Goal: Task Accomplishment & Management: Use online tool/utility

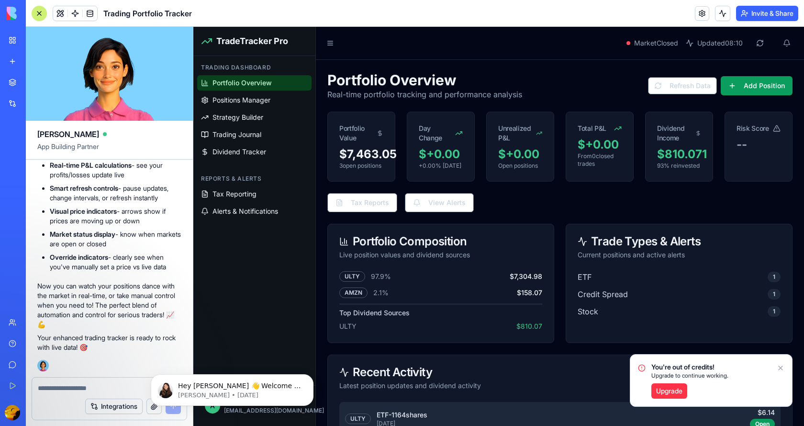
click at [12, 12] on img at bounding box center [36, 13] width 59 height 13
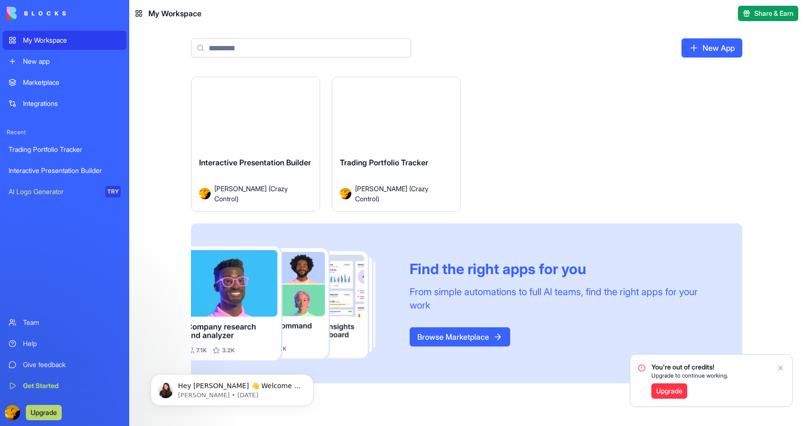
click at [31, 38] on div "My Workspace" at bounding box center [72, 40] width 98 height 10
click at [231, 48] on input at bounding box center [301, 47] width 220 height 19
click at [698, 50] on link "New App" at bounding box center [712, 47] width 61 height 19
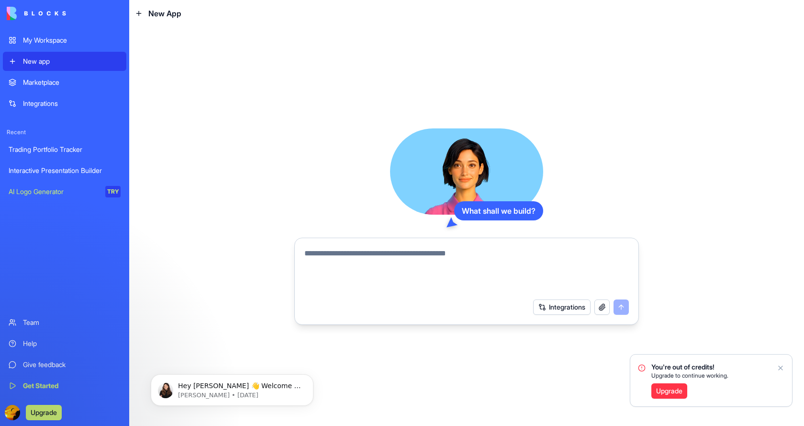
click at [164, 124] on div "What shall we build? Integrations" at bounding box center [466, 226] width 675 height 399
click at [360, 256] on textarea at bounding box center [467, 271] width 325 height 46
paste textarea "**********"
type textarea "**********"
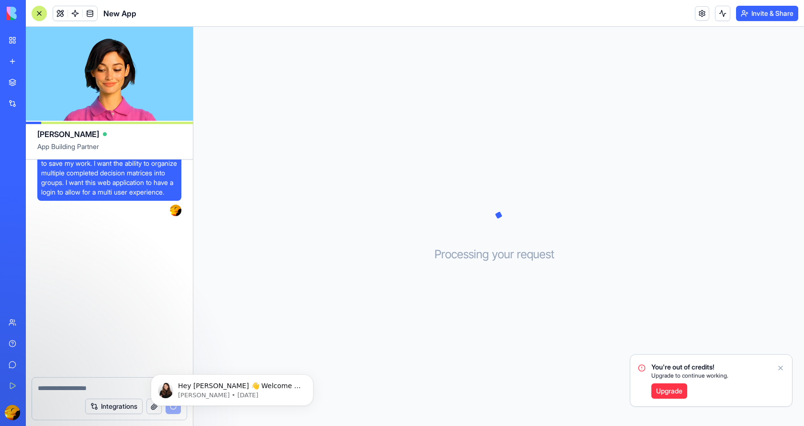
scroll to position [124, 0]
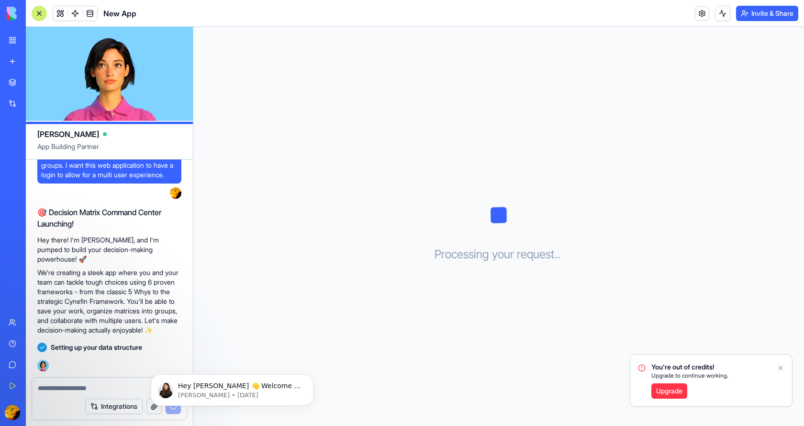
click at [781, 370] on icon "Notifications alt+T" at bounding box center [781, 368] width 8 height 8
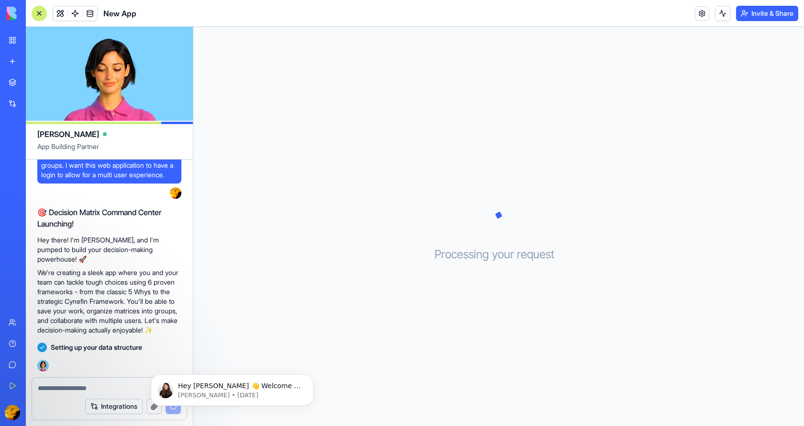
scroll to position [141, 0]
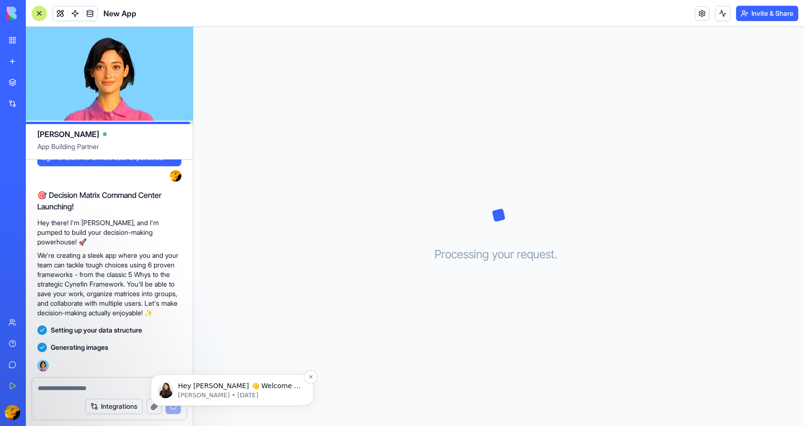
click at [239, 395] on p "[PERSON_NAME] • [DATE]" at bounding box center [240, 395] width 124 height 9
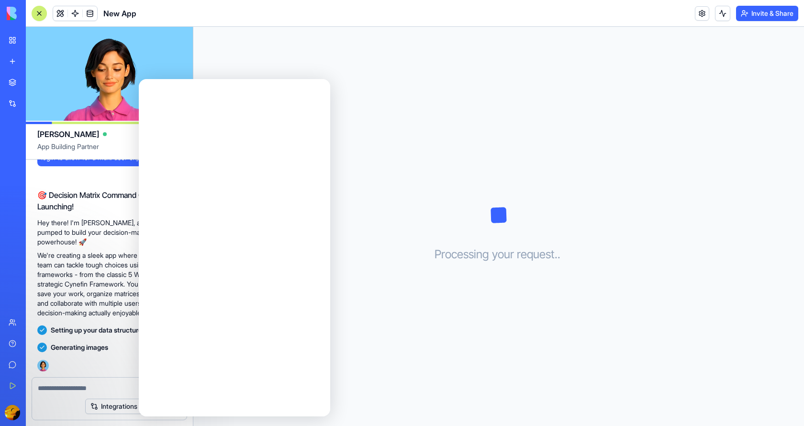
scroll to position [0, 0]
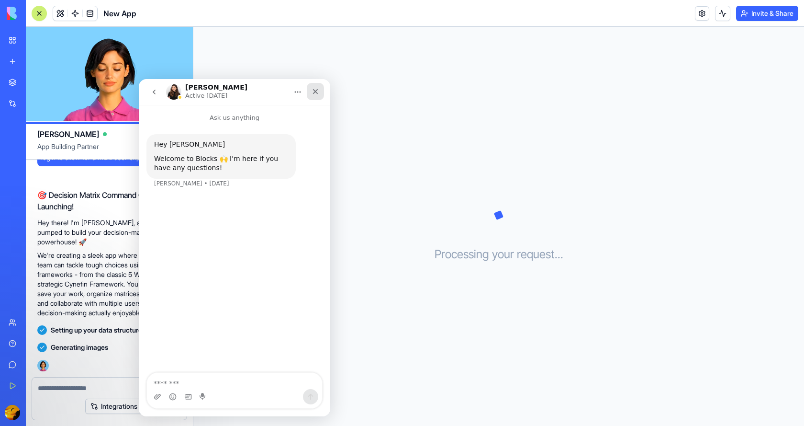
click at [319, 90] on div "Close" at bounding box center [315, 91] width 17 height 17
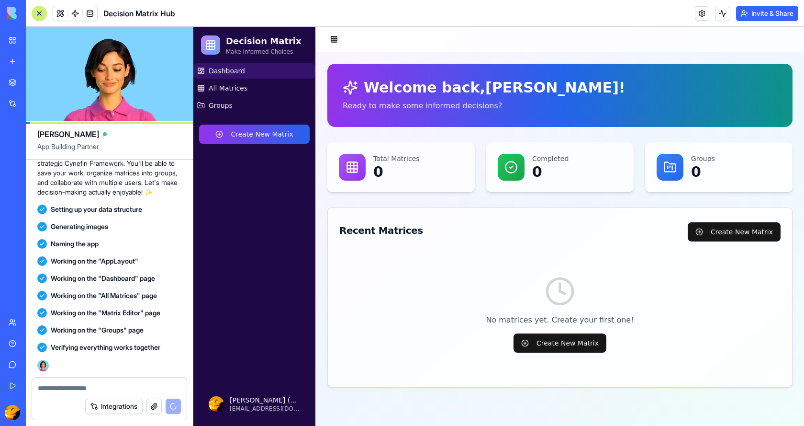
click at [227, 130] on button "Create New Matrix" at bounding box center [254, 134] width 111 height 19
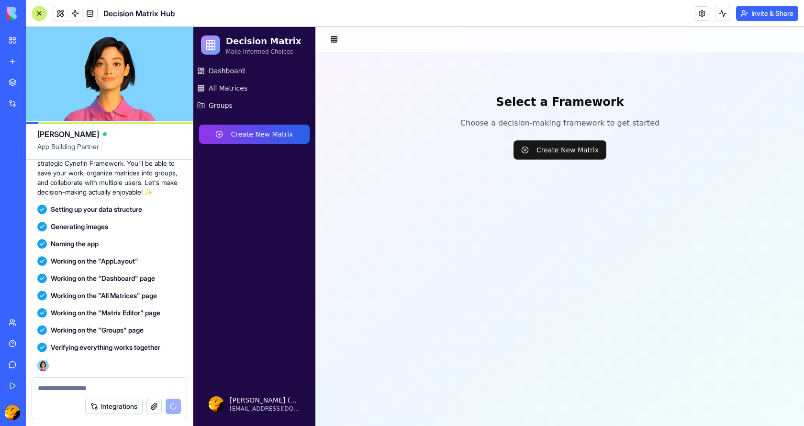
scroll to position [401, 0]
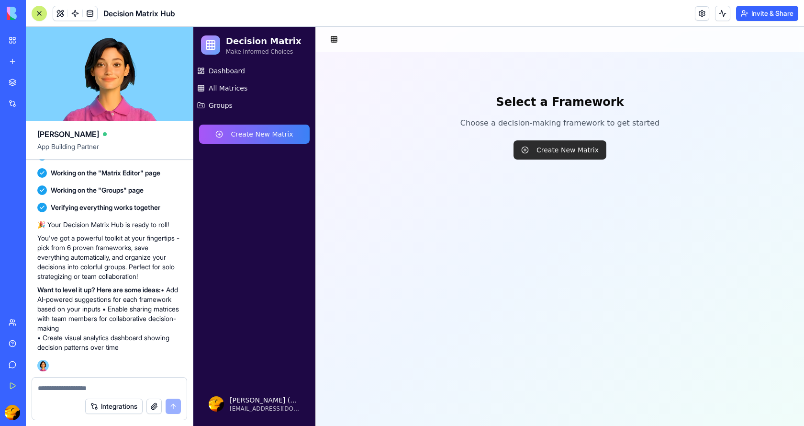
click at [540, 152] on button "Create New Matrix" at bounding box center [560, 149] width 93 height 19
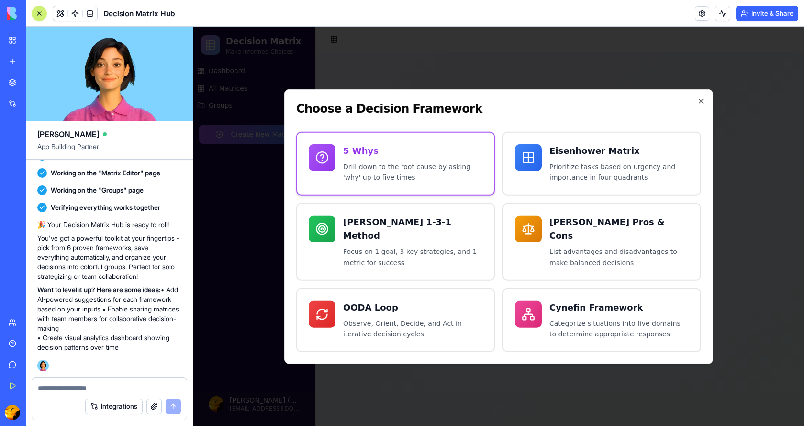
click at [357, 169] on p "Drill down to the root cause by asking 'why' up to five times" at bounding box center [412, 172] width 139 height 22
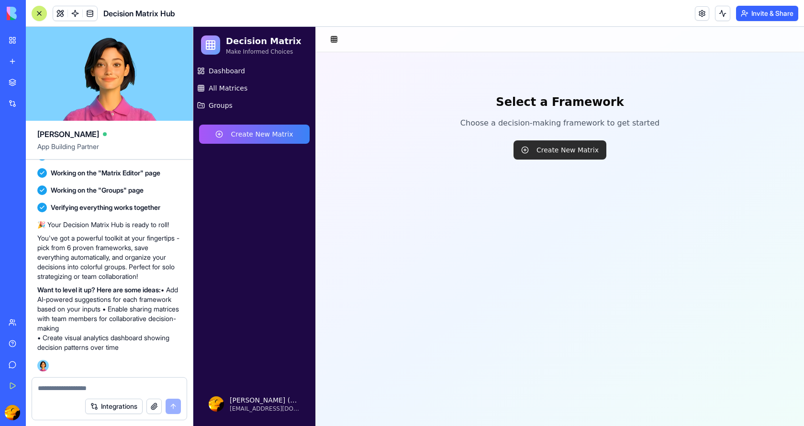
click at [534, 150] on button "Create New Matrix" at bounding box center [560, 149] width 93 height 19
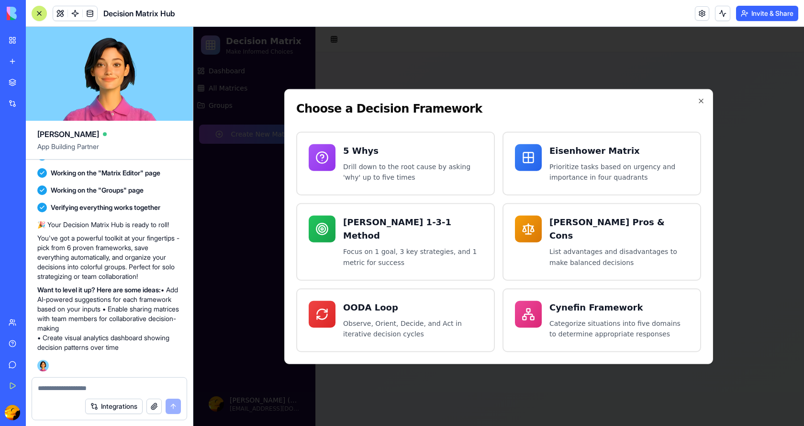
click at [89, 389] on textarea at bounding box center [109, 388] width 143 height 10
type textarea "*"
type textarea "**********"
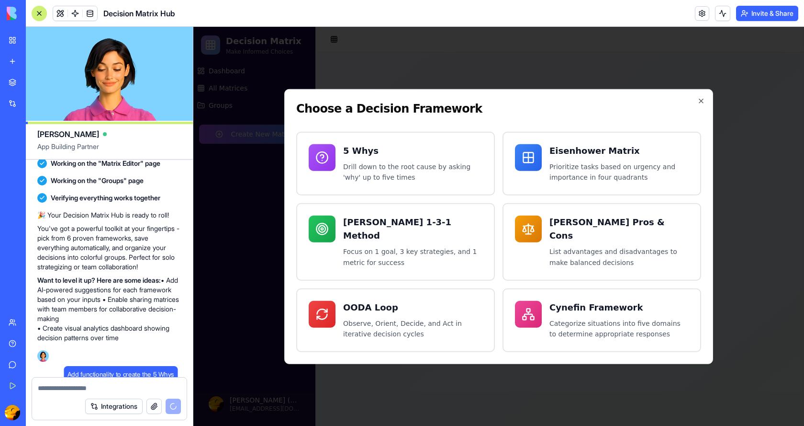
scroll to position [438, 0]
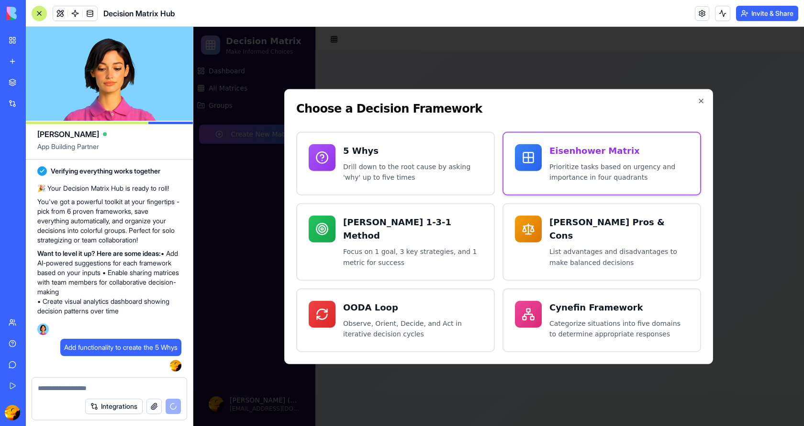
click at [593, 171] on p "Prioritize tasks based on urgency and importance in four quadrants" at bounding box center [619, 172] width 139 height 22
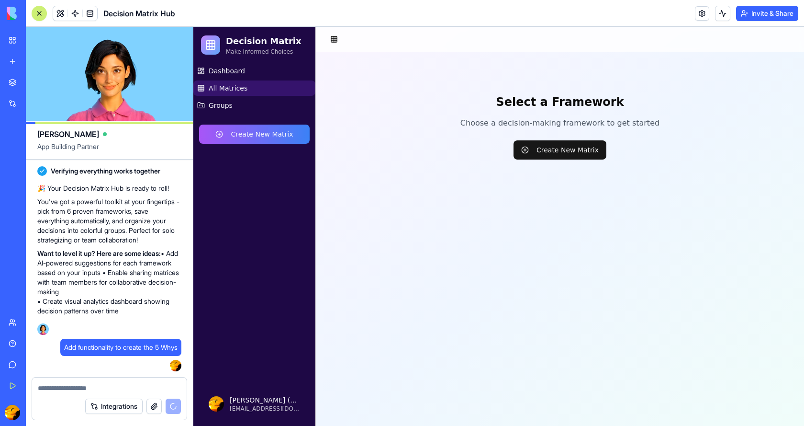
click at [222, 89] on span "All Matrices" at bounding box center [228, 88] width 39 height 10
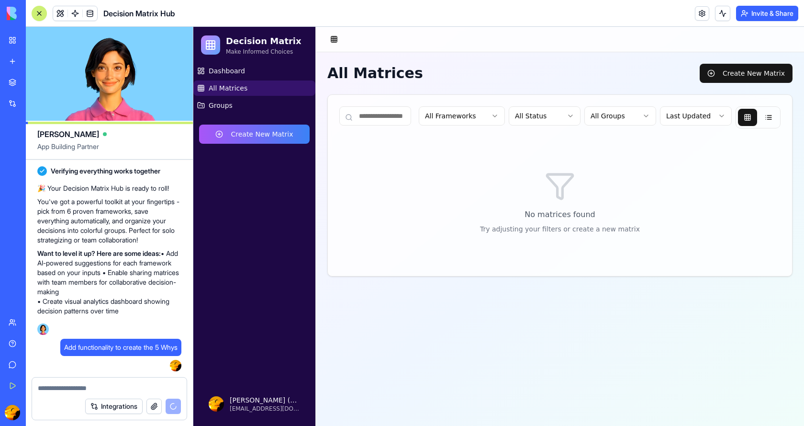
scroll to position [790, 0]
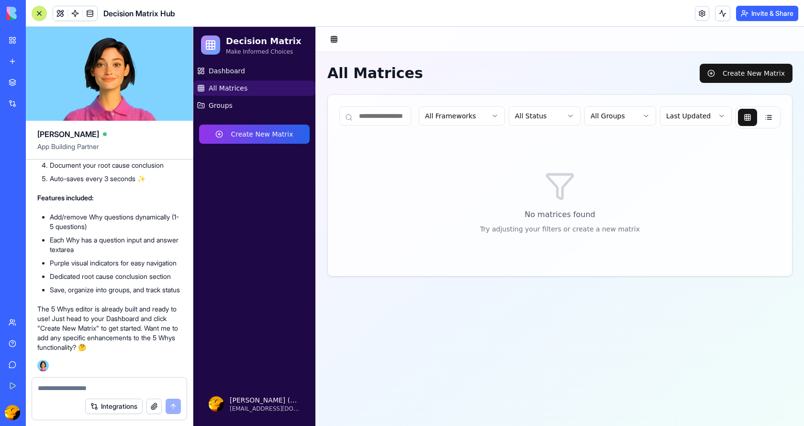
click at [256, 136] on button "Create New Matrix" at bounding box center [254, 134] width 111 height 19
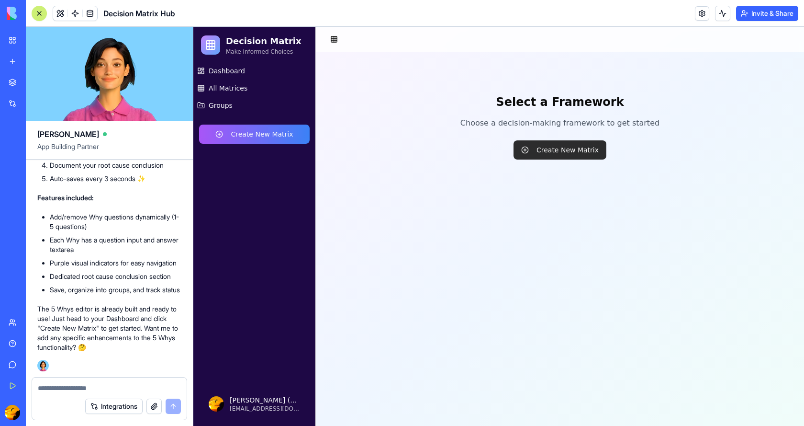
click at [554, 151] on button "Create New Matrix" at bounding box center [560, 149] width 93 height 19
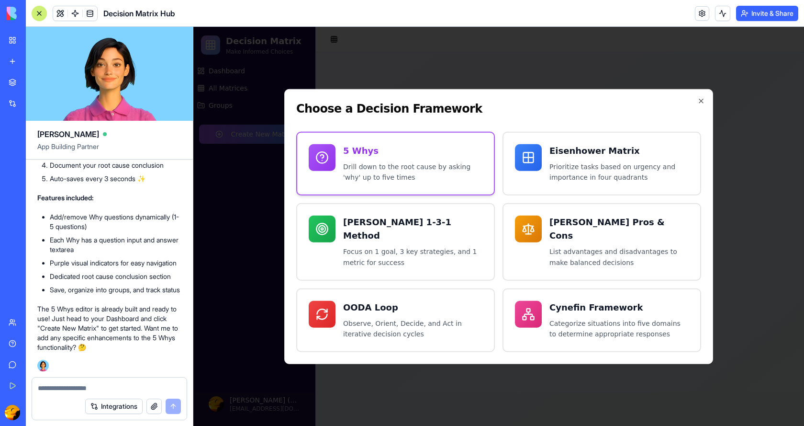
click at [386, 157] on h3 "5 Whys" at bounding box center [412, 150] width 139 height 13
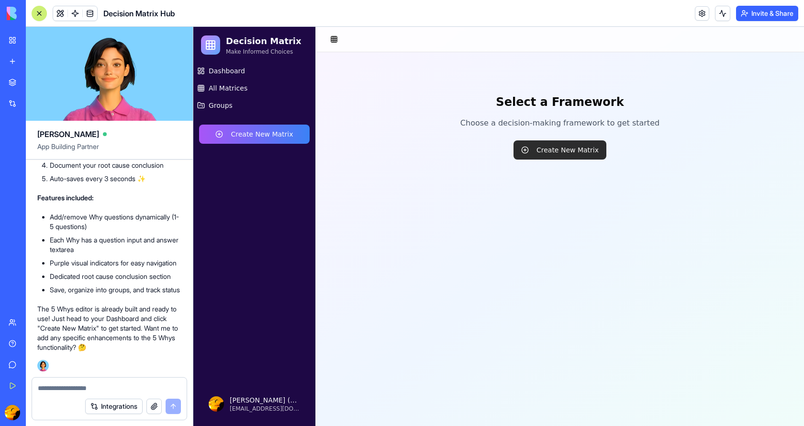
click at [526, 151] on button "Create New Matrix" at bounding box center [560, 149] width 93 height 19
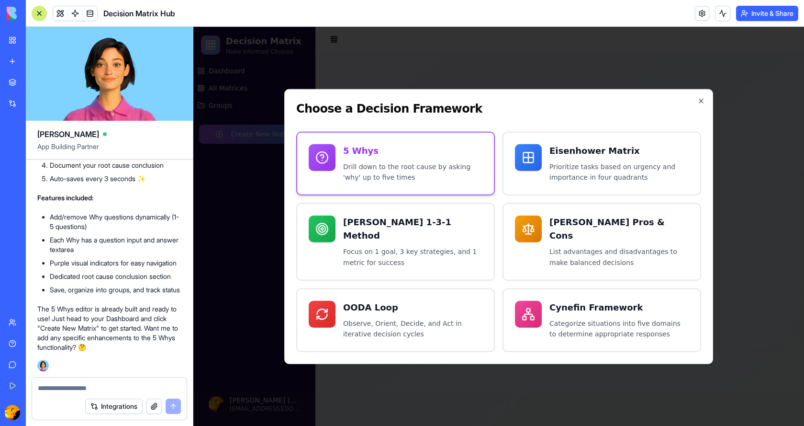
click at [389, 157] on h3 "5 Whys" at bounding box center [412, 150] width 139 height 13
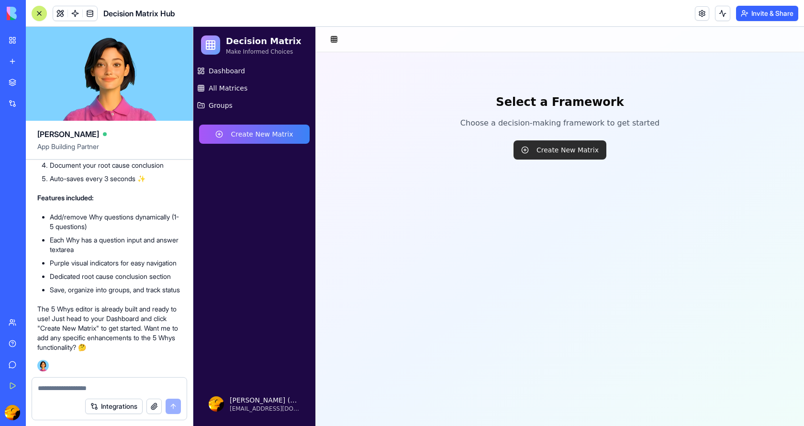
click at [555, 153] on button "Create New Matrix" at bounding box center [560, 149] width 93 height 19
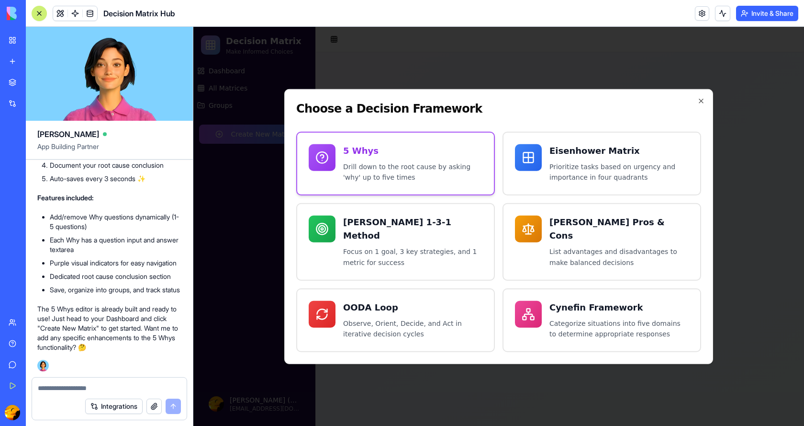
click at [378, 179] on p "Drill down to the root cause by asking 'why' up to five times" at bounding box center [412, 172] width 139 height 22
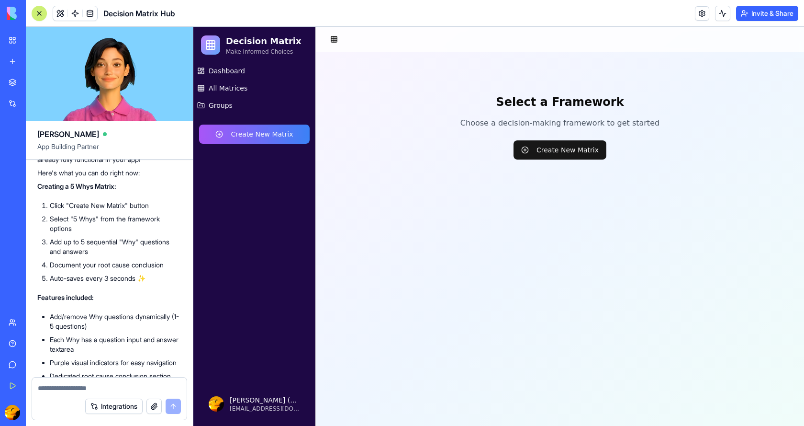
scroll to position [646, 0]
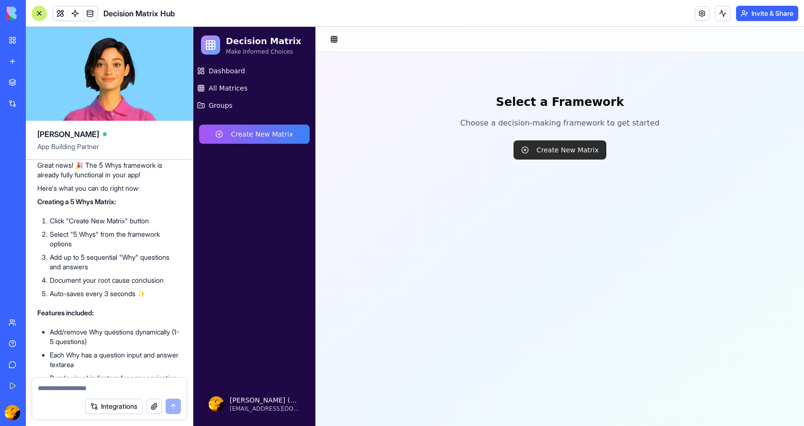
click at [554, 153] on button "Create New Matrix" at bounding box center [560, 149] width 93 height 19
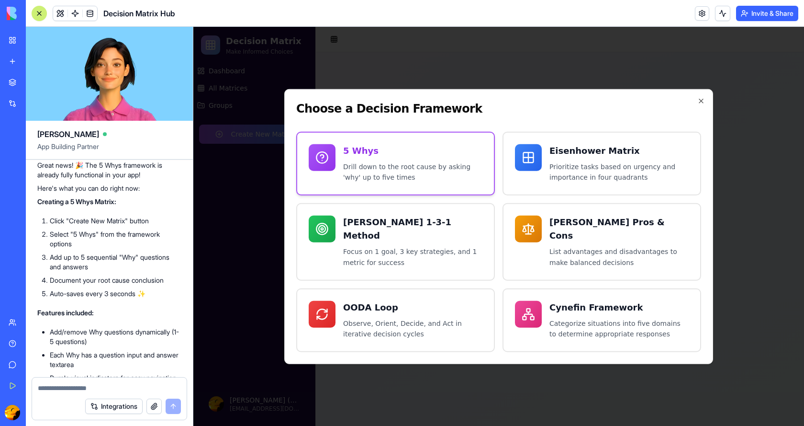
click at [371, 179] on p "Drill down to the root cause by asking 'why' up to five times" at bounding box center [412, 172] width 139 height 22
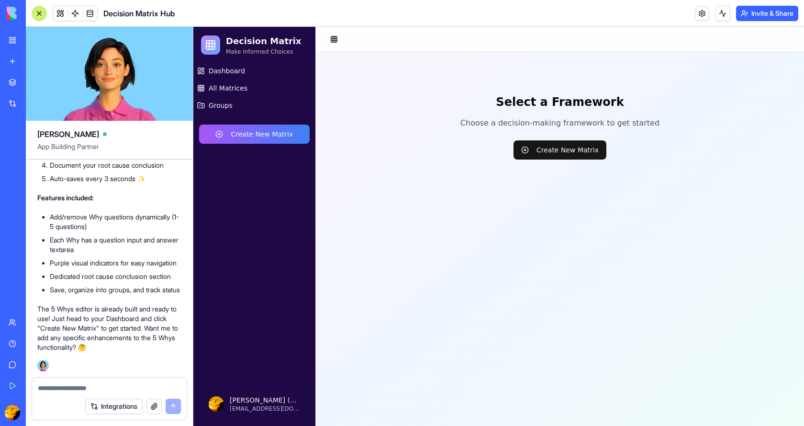
scroll to position [790, 0]
click at [63, 391] on textarea at bounding box center [109, 388] width 143 height 10
click at [58, 391] on textarea at bounding box center [109, 388] width 143 height 10
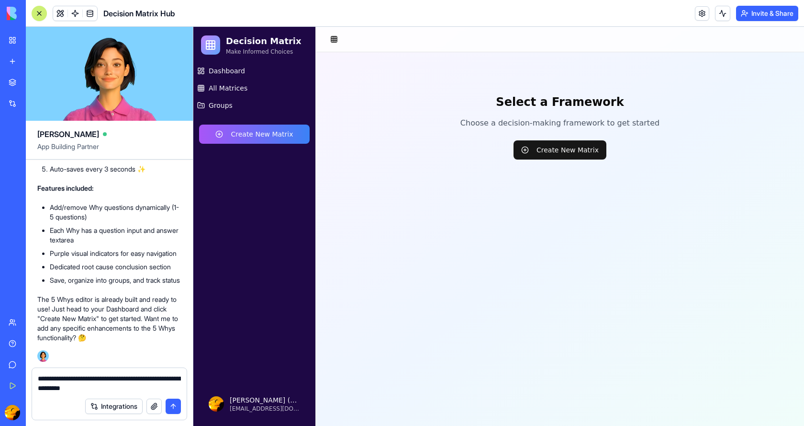
type textarea "**********"
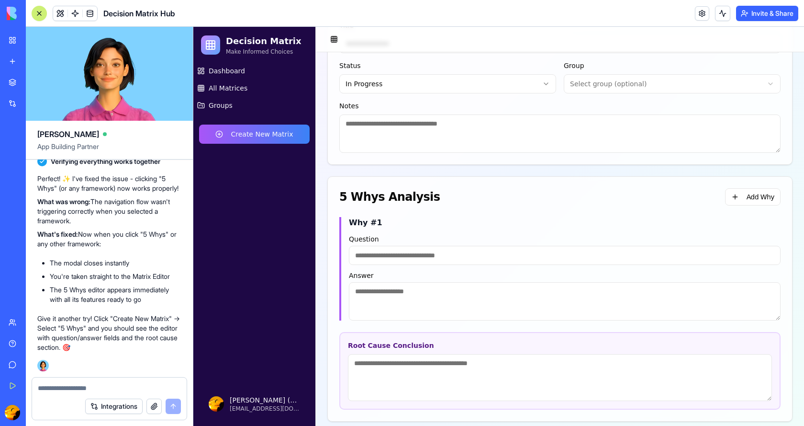
scroll to position [0, 0]
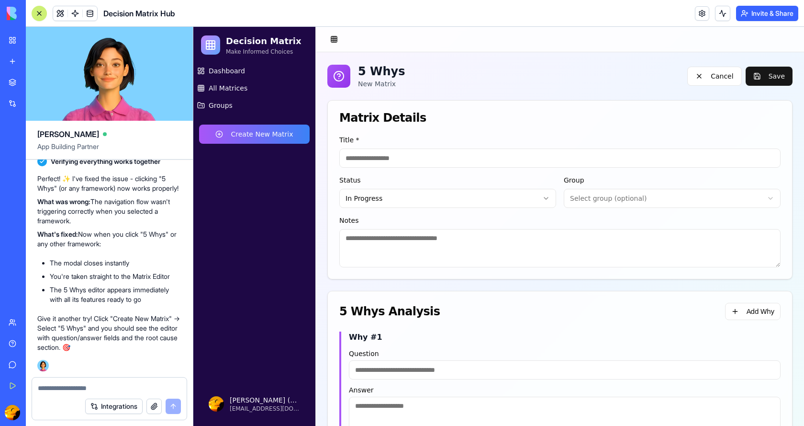
click at [421, 159] on input at bounding box center [561, 157] width 442 height 19
type input "**********"
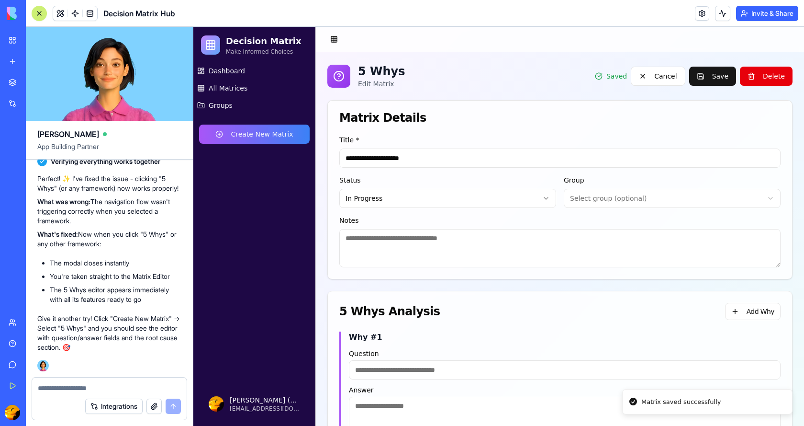
click at [762, 200] on html "**********" at bounding box center [498, 287] width 611 height 521
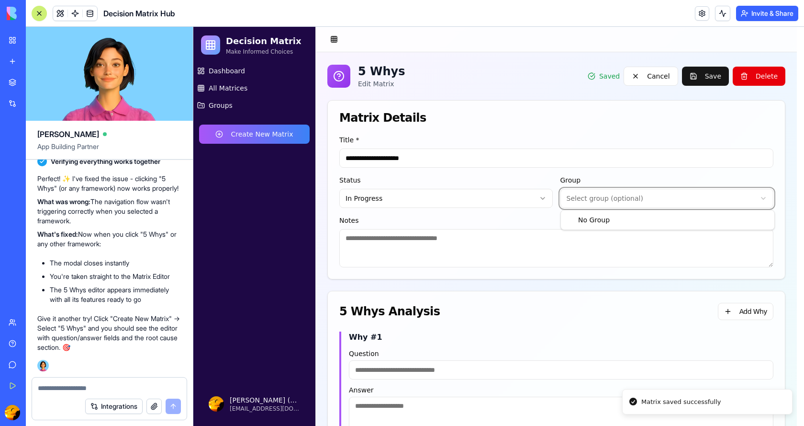
click at [762, 200] on html "**********" at bounding box center [498, 287] width 611 height 521
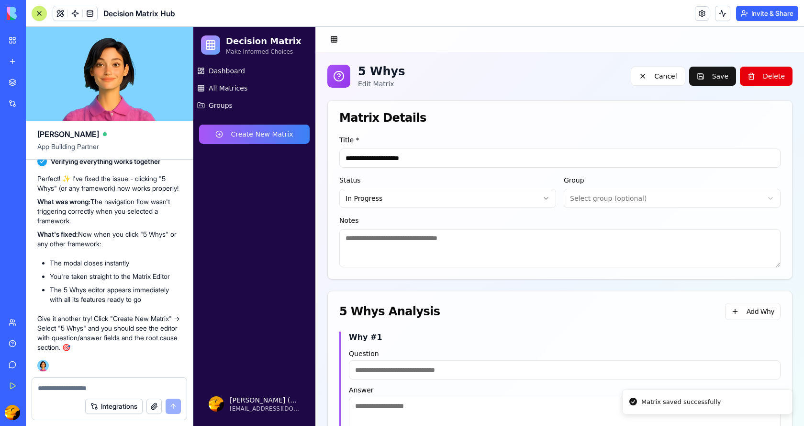
click at [417, 242] on textarea at bounding box center [561, 248] width 442 height 38
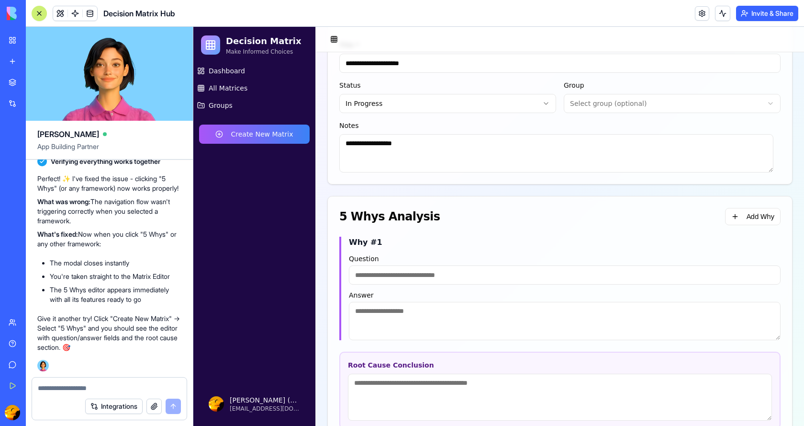
scroll to position [96, 0]
type textarea "**********"
click at [445, 277] on input at bounding box center [565, 273] width 432 height 19
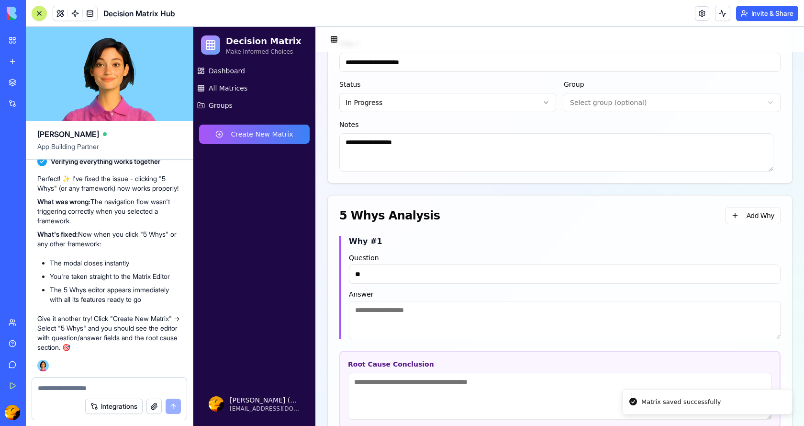
type input "*"
type input "**********"
type textarea "**********"
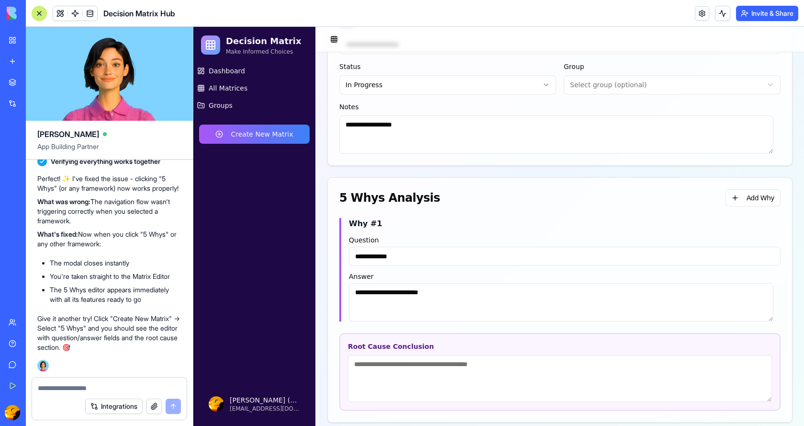
scroll to position [122, 0]
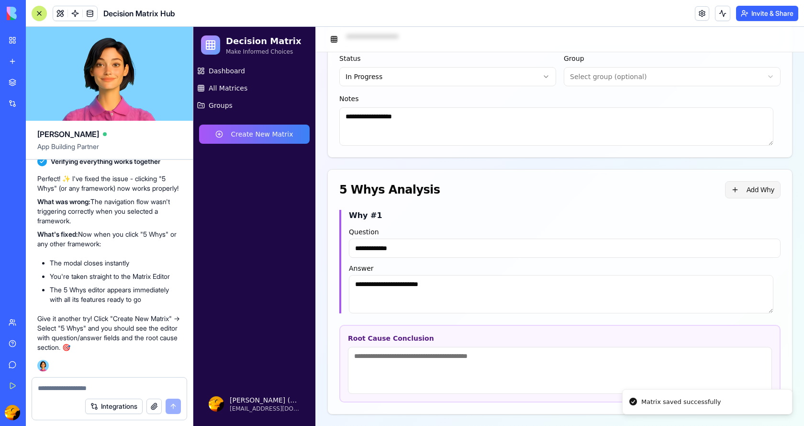
click at [737, 188] on button "Add Why" at bounding box center [753, 189] width 56 height 17
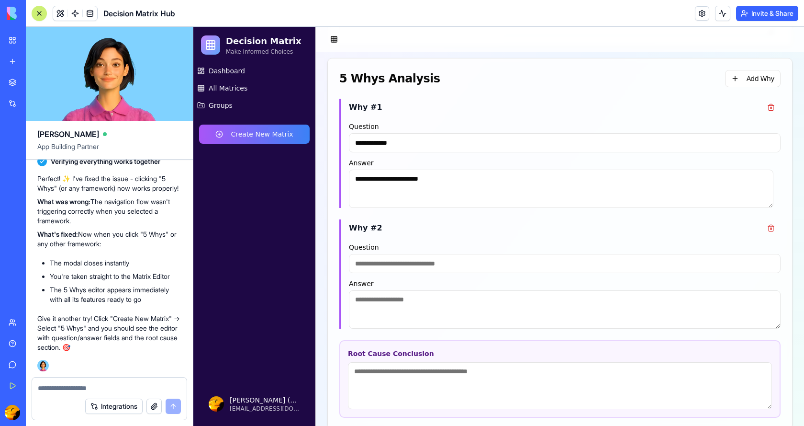
scroll to position [248, 0]
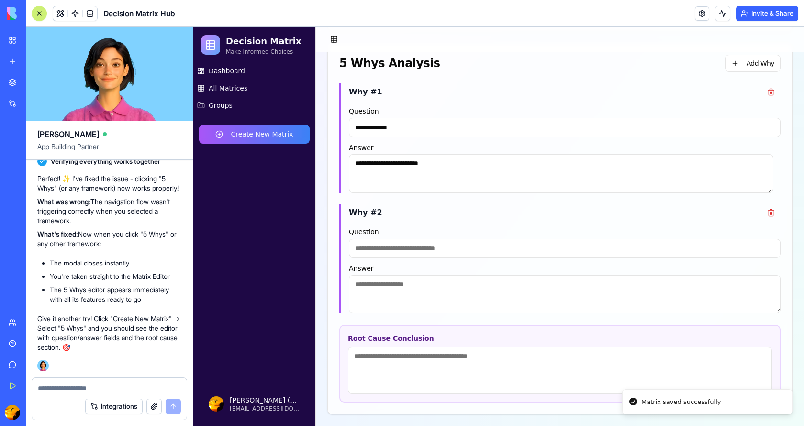
click at [485, 247] on input at bounding box center [565, 247] width 432 height 19
type input "**********"
type textarea "**********"
click at [748, 60] on button "Add Why" at bounding box center [753, 63] width 56 height 17
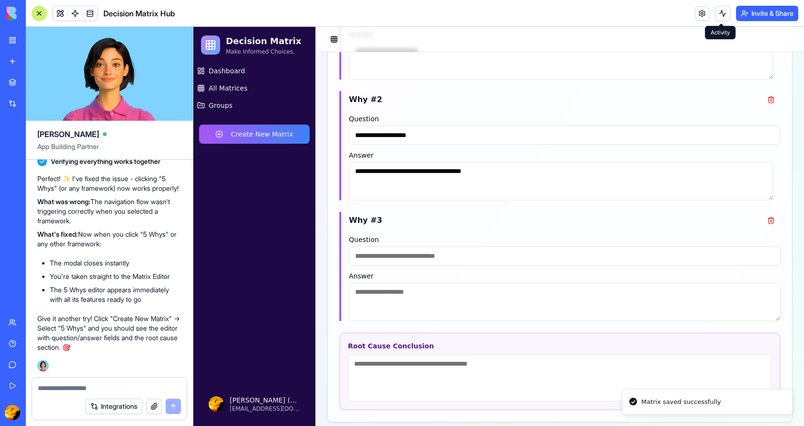
scroll to position [369, 0]
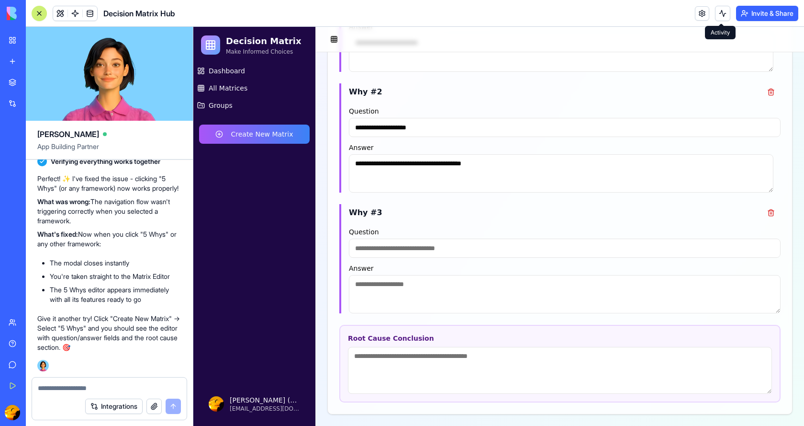
click at [450, 250] on input at bounding box center [565, 247] width 432 height 19
type input "**********"
type textarea "**********"
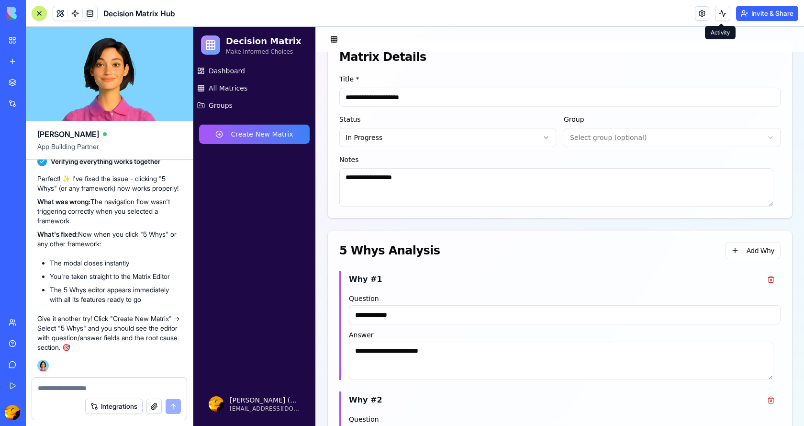
scroll to position [0, 0]
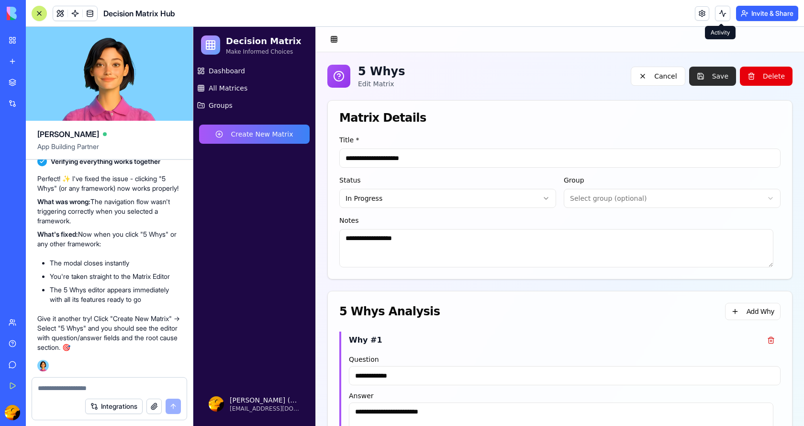
click at [714, 76] on button "Save" at bounding box center [713, 76] width 47 height 19
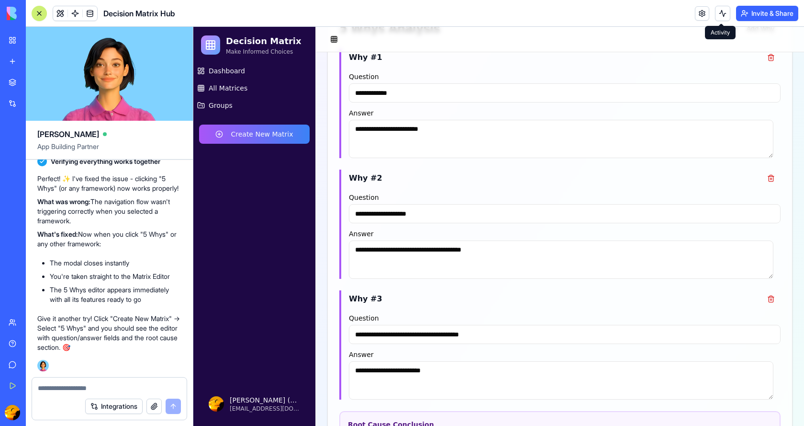
scroll to position [129, 0]
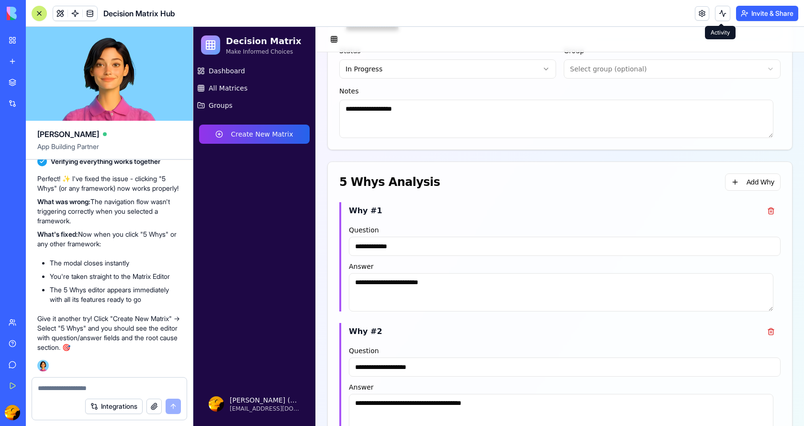
click at [229, 138] on button "Create New Matrix" at bounding box center [254, 134] width 111 height 19
click at [223, 132] on button "Create New Matrix" at bounding box center [254, 134] width 111 height 19
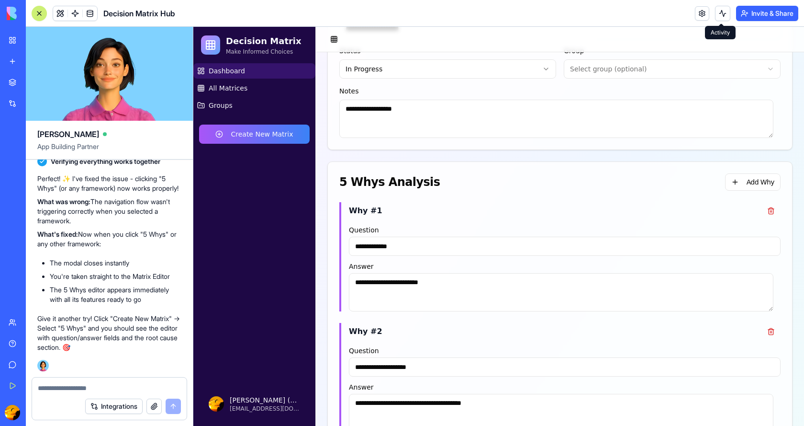
click at [240, 73] on span "Dashboard" at bounding box center [227, 71] width 36 height 10
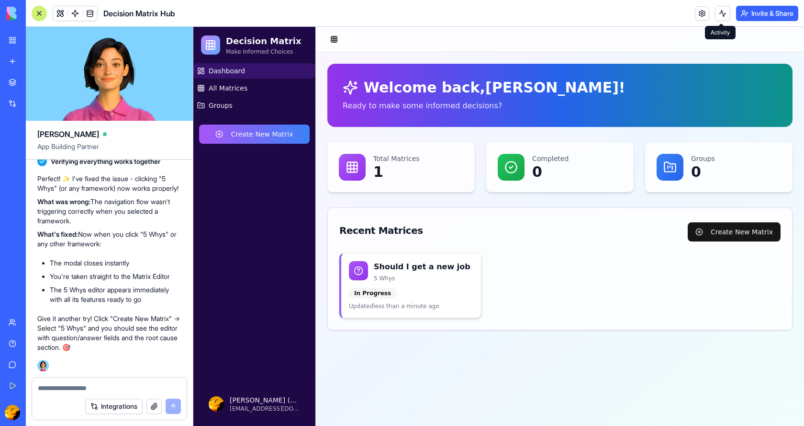
click at [446, 282] on div "Should I get a new job 5 Whys In Progress Updated less than a minute ago" at bounding box center [411, 285] width 140 height 64
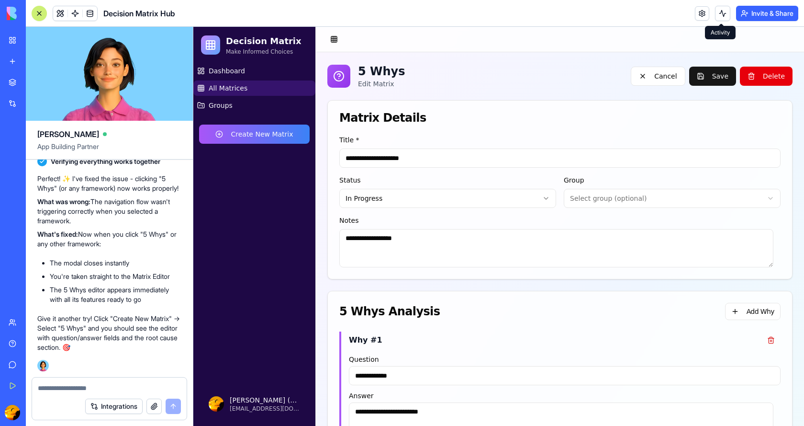
click at [221, 85] on span "All Matrices" at bounding box center [228, 88] width 39 height 10
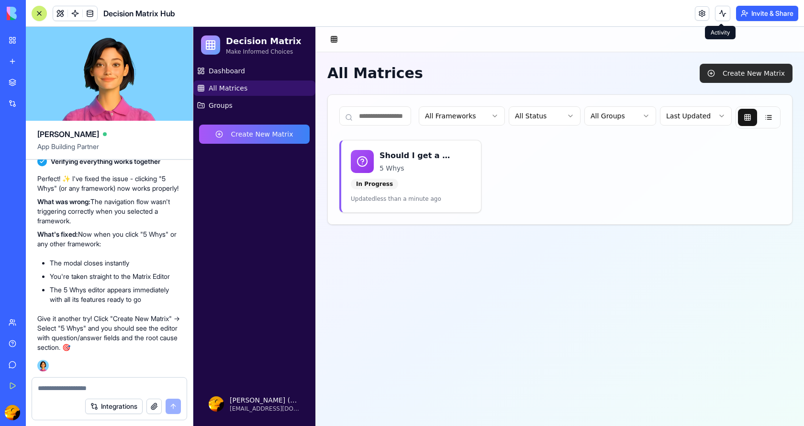
click at [752, 76] on button "Create New Matrix" at bounding box center [746, 73] width 93 height 19
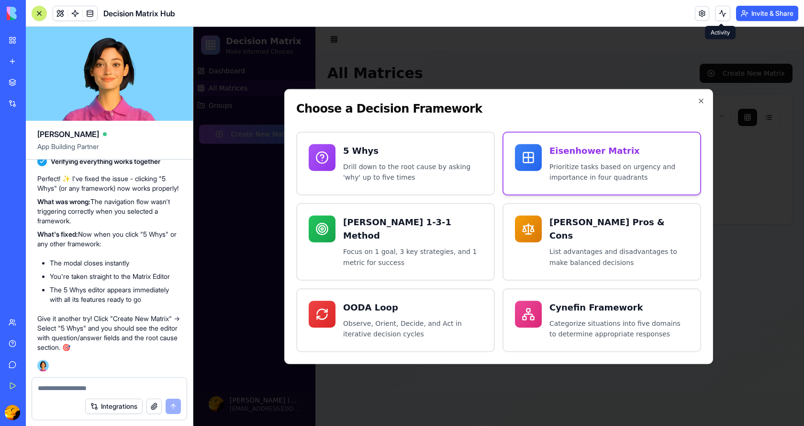
click at [559, 164] on div "Eisenhower Matrix Prioritize tasks based on urgency and importance in four quad…" at bounding box center [619, 163] width 139 height 39
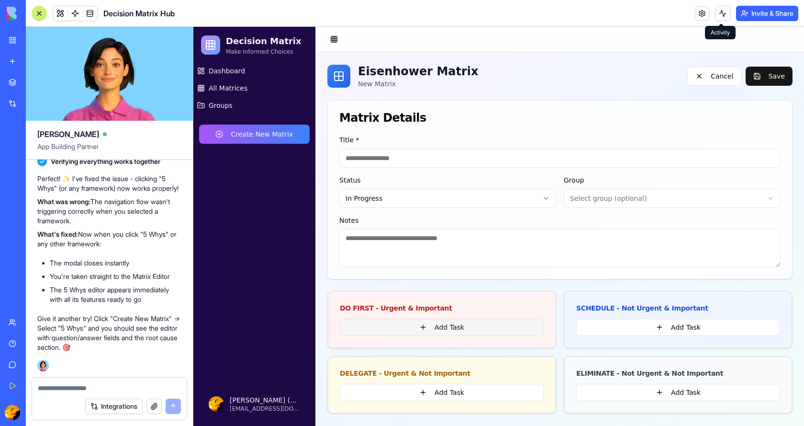
click at [431, 326] on button "Add Task" at bounding box center [442, 326] width 204 height 17
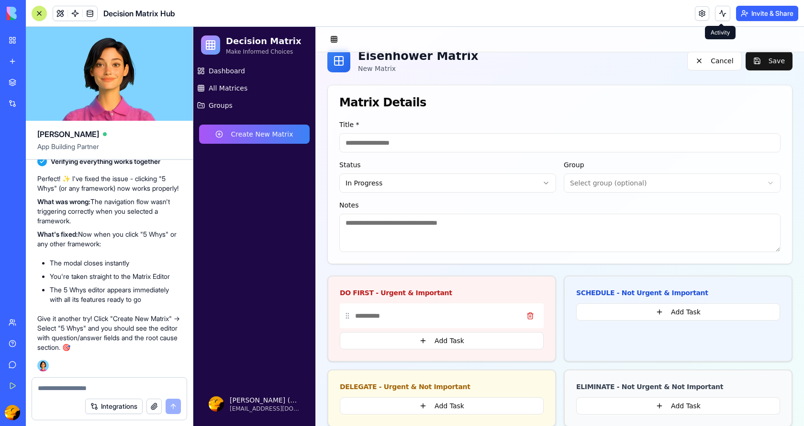
scroll to position [28, 0]
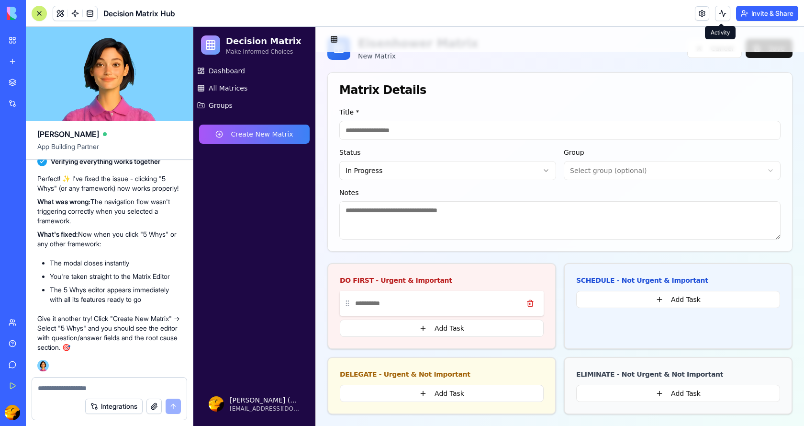
click at [366, 301] on input at bounding box center [436, 303] width 162 height 10
click at [366, 301] on input "*" at bounding box center [436, 303] width 162 height 10
click at [379, 303] on input at bounding box center [436, 303] width 162 height 10
click at [379, 303] on input "*" at bounding box center [436, 303] width 162 height 10
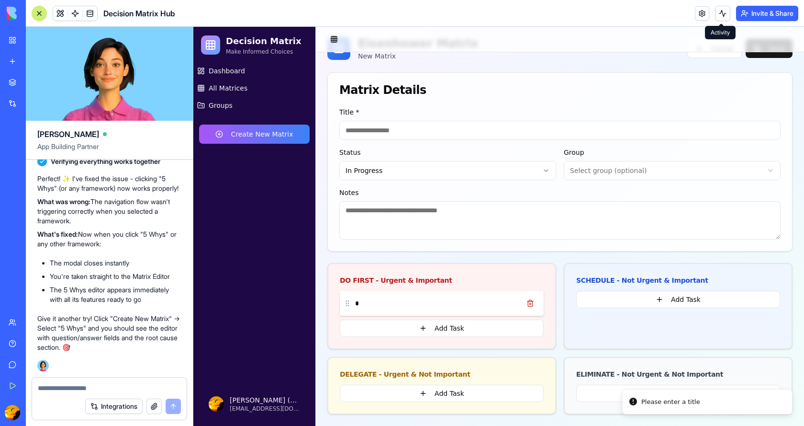
click at [349, 305] on icon at bounding box center [348, 303] width 8 height 8
click at [441, 328] on button "Add Task" at bounding box center [442, 327] width 204 height 17
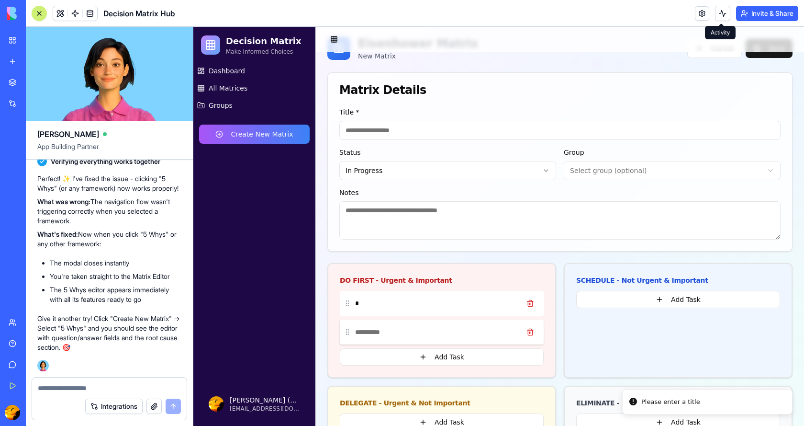
click at [382, 328] on input at bounding box center [436, 332] width 162 height 10
click at [661, 296] on button "Add Task" at bounding box center [679, 299] width 204 height 17
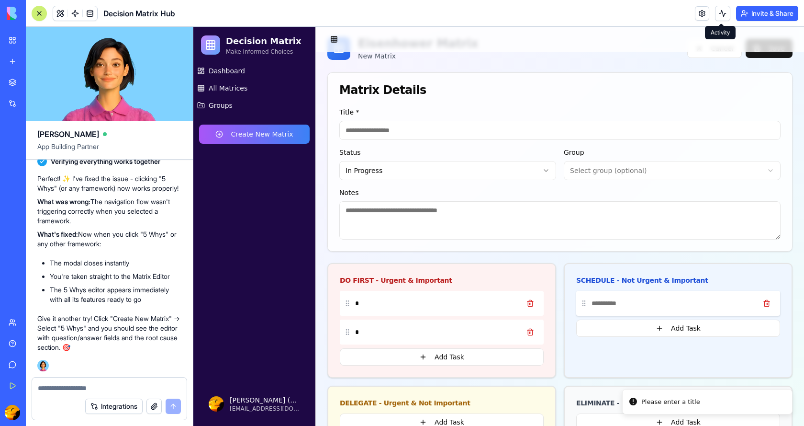
click at [632, 301] on input at bounding box center [673, 303] width 162 height 10
click at [401, 131] on input at bounding box center [561, 130] width 442 height 19
type input "**********"
click at [406, 309] on div "*" at bounding box center [442, 303] width 204 height 25
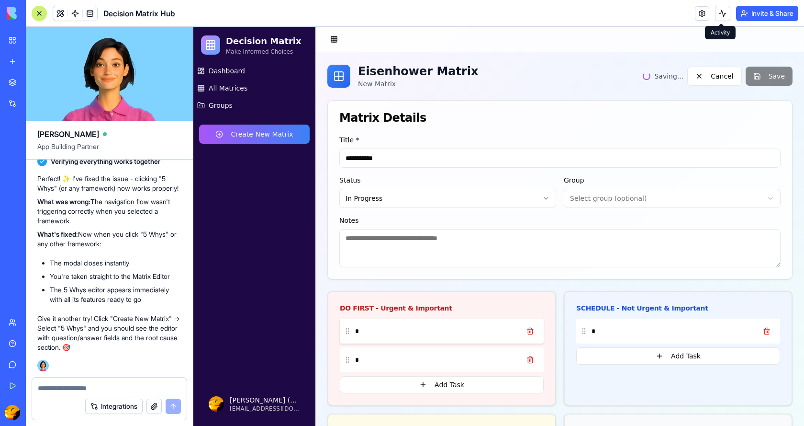
click at [377, 305] on main "**********" at bounding box center [560, 254] width 488 height 455
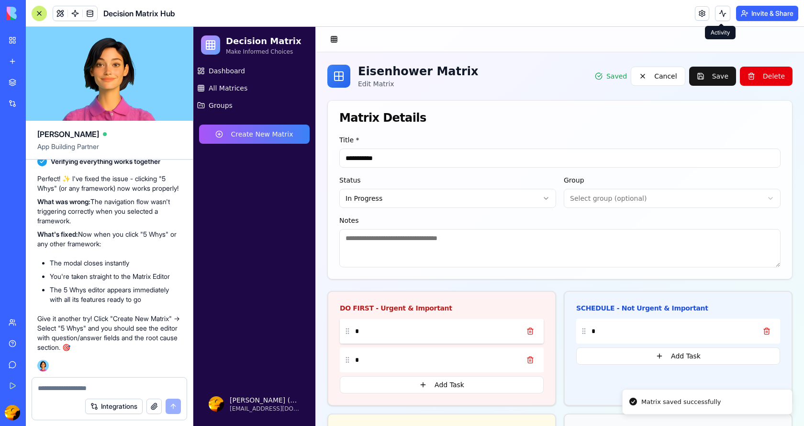
click at [363, 331] on input "*" at bounding box center [436, 331] width 162 height 10
click at [374, 331] on input "**" at bounding box center [436, 331] width 162 height 10
click at [377, 331] on input "***" at bounding box center [436, 331] width 162 height 10
click at [600, 328] on input "*" at bounding box center [673, 331] width 162 height 10
click at [600, 328] on input "**" at bounding box center [673, 331] width 162 height 10
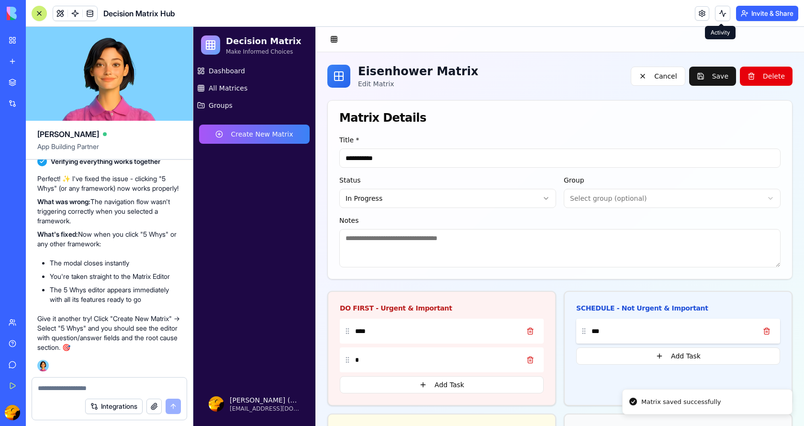
click at [602, 329] on input "***" at bounding box center [673, 331] width 162 height 10
click at [615, 331] on input "****" at bounding box center [673, 331] width 162 height 10
click at [615, 331] on input "*****" at bounding box center [673, 331] width 162 height 10
click at [618, 331] on input "******" at bounding box center [673, 331] width 162 height 10
click at [395, 357] on input "*" at bounding box center [436, 360] width 162 height 10
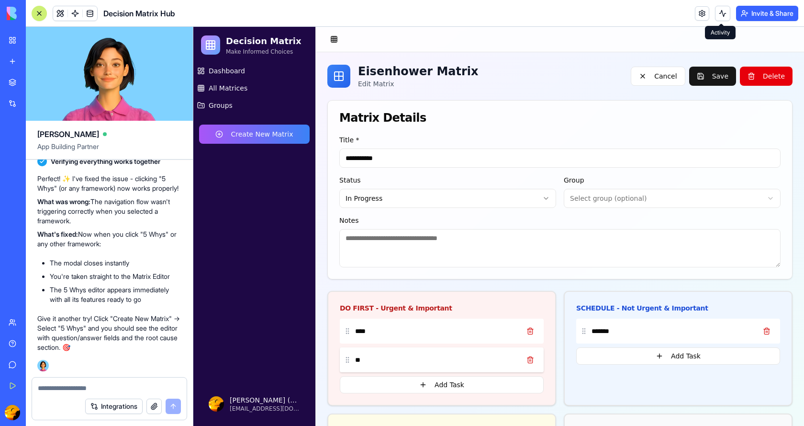
click at [396, 357] on input "**" at bounding box center [436, 360] width 162 height 10
click at [396, 357] on input "***" at bounding box center [436, 360] width 162 height 10
click at [398, 356] on input "****" at bounding box center [436, 360] width 162 height 10
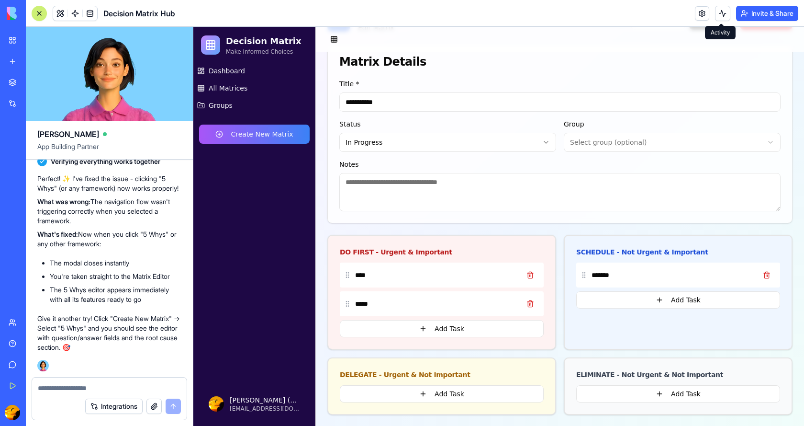
scroll to position [57, 0]
click at [599, 396] on button "Add Task" at bounding box center [679, 393] width 204 height 17
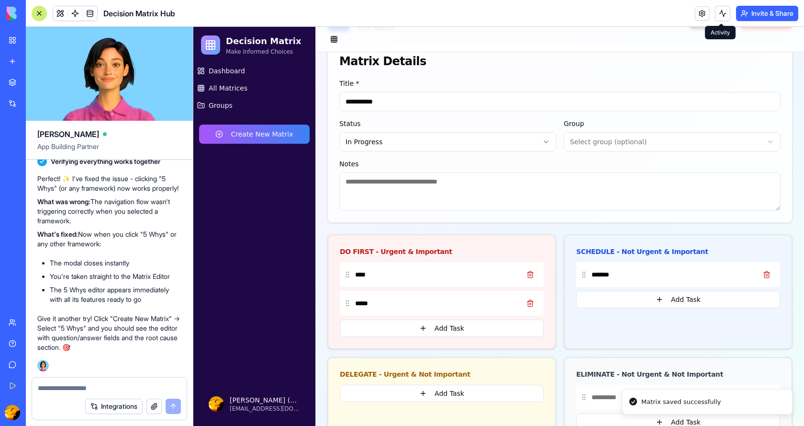
click at [593, 395] on input at bounding box center [673, 397] width 162 height 10
click at [593, 394] on input "*" at bounding box center [673, 397] width 162 height 10
click at [593, 394] on input "**" at bounding box center [673, 397] width 162 height 10
click at [600, 396] on input "**" at bounding box center [673, 397] width 162 height 10
click at [600, 396] on input "***" at bounding box center [673, 397] width 162 height 10
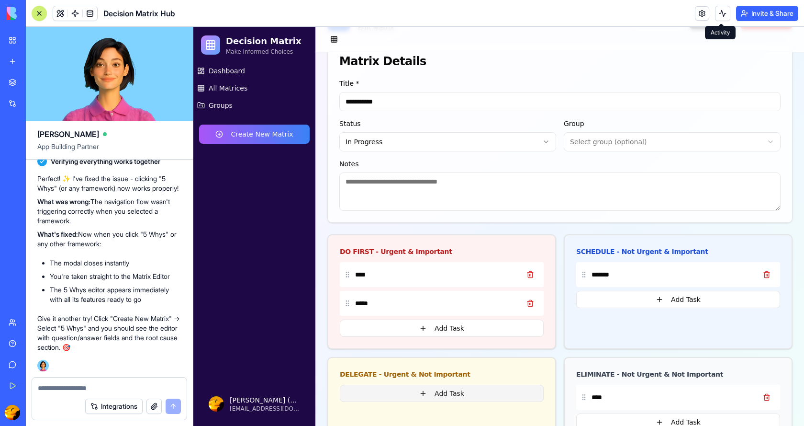
click at [424, 394] on button "Add Task" at bounding box center [442, 393] width 204 height 17
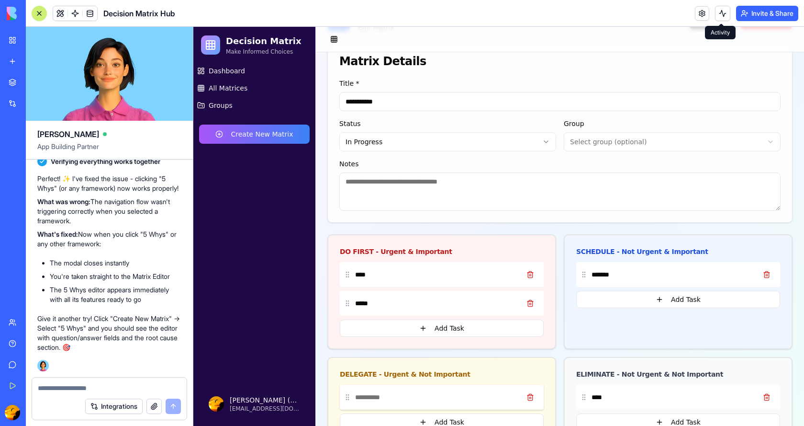
click at [411, 396] on input at bounding box center [436, 397] width 162 height 10
click at [411, 396] on input "*" at bounding box center [436, 397] width 162 height 10
click at [411, 396] on input "**" at bounding box center [436, 397] width 162 height 10
click at [411, 396] on input "***" at bounding box center [436, 397] width 162 height 10
click at [411, 396] on input "****" at bounding box center [436, 397] width 162 height 10
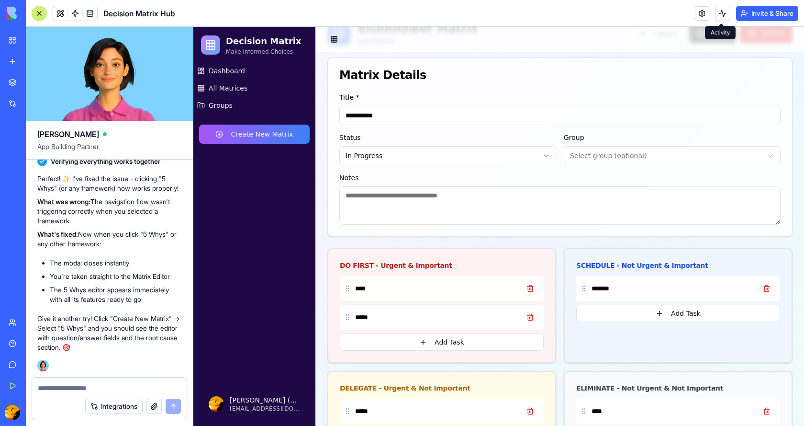
scroll to position [0, 0]
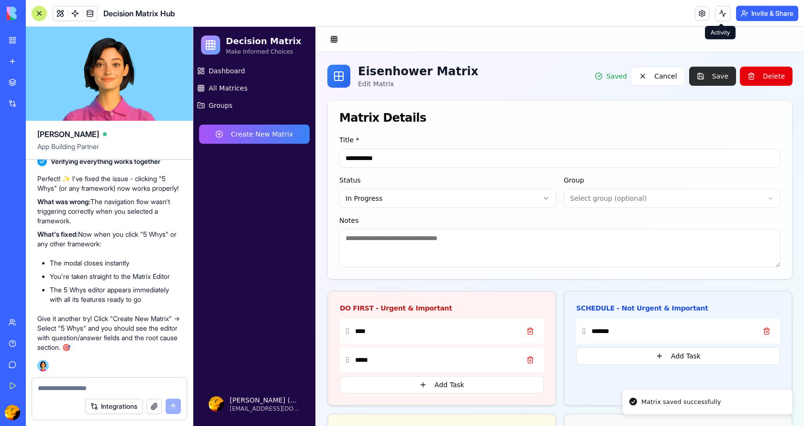
click at [711, 80] on button "Save" at bounding box center [713, 76] width 47 height 19
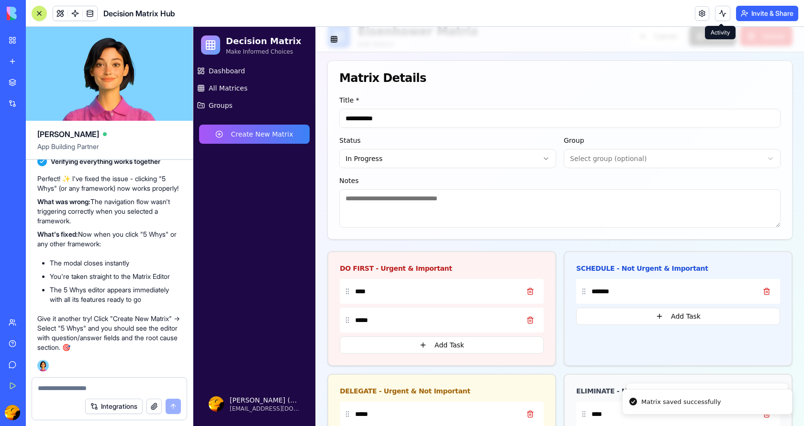
scroll to position [85, 0]
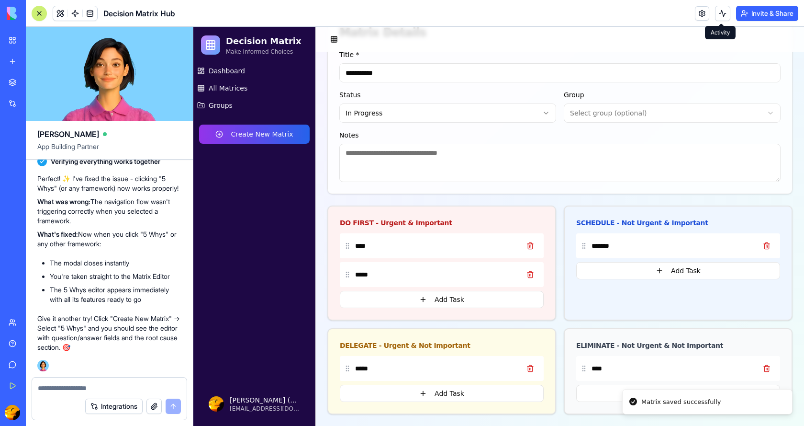
click at [250, 133] on button "Create New Matrix" at bounding box center [254, 134] width 111 height 19
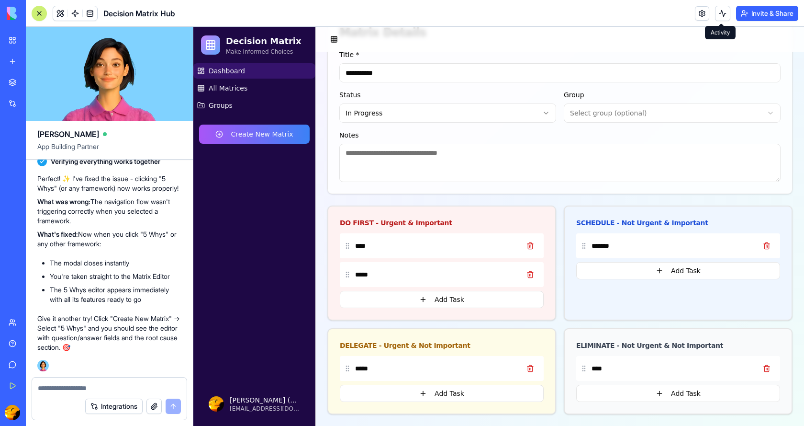
click at [227, 68] on span "Dashboard" at bounding box center [227, 71] width 36 height 10
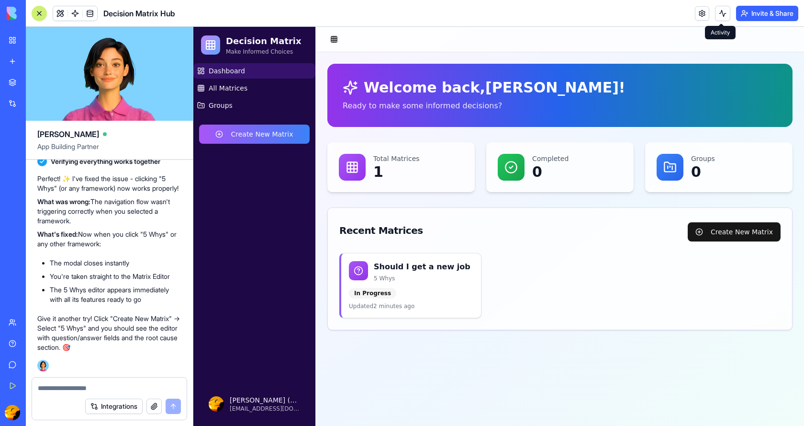
scroll to position [0, 0]
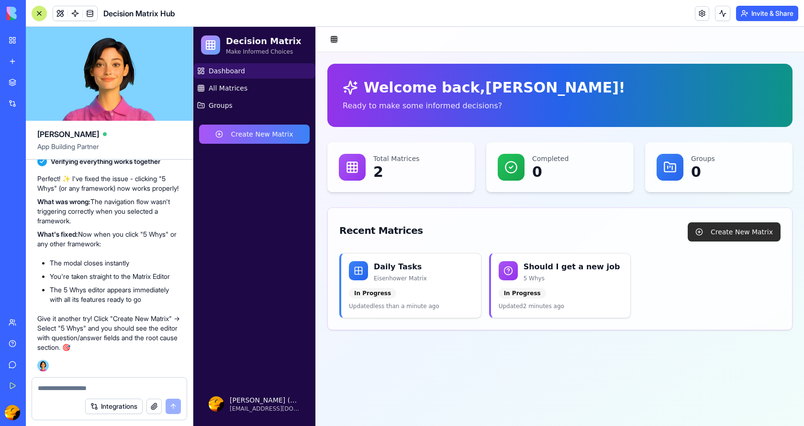
click at [727, 227] on button "Create New Matrix" at bounding box center [734, 231] width 93 height 19
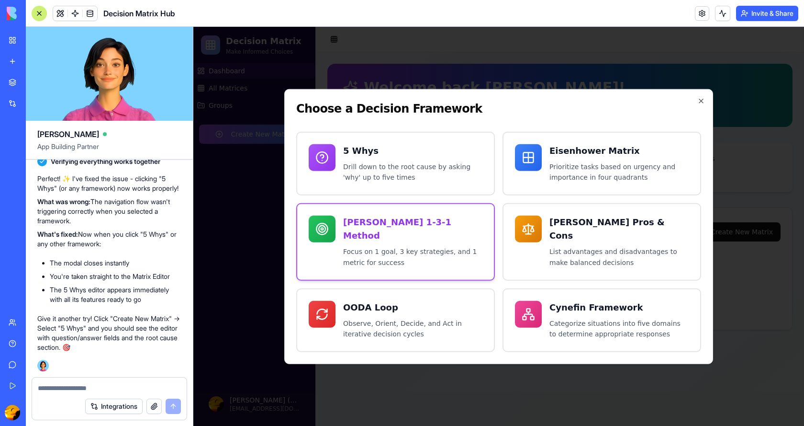
click at [381, 249] on p "Focus on 1 goal, 3 key strategies, and 1 metric for success" at bounding box center [412, 257] width 139 height 22
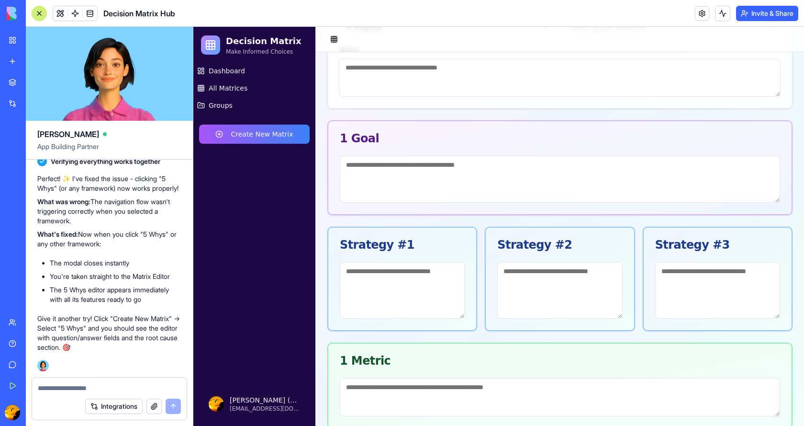
scroll to position [185, 0]
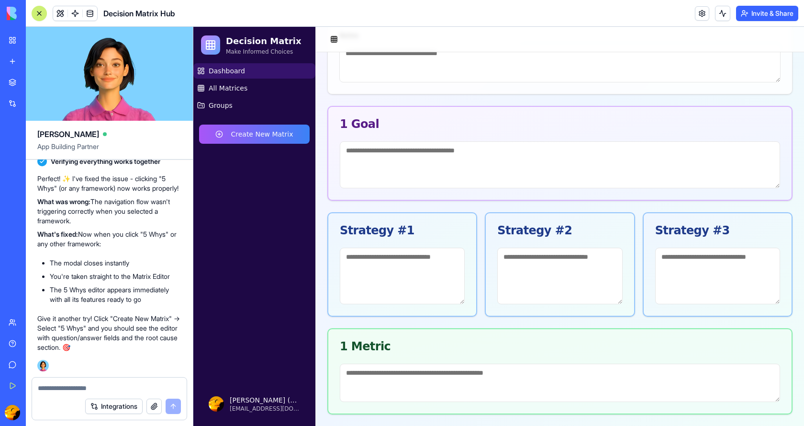
click at [241, 65] on link "Dashboard" at bounding box center [254, 70] width 122 height 15
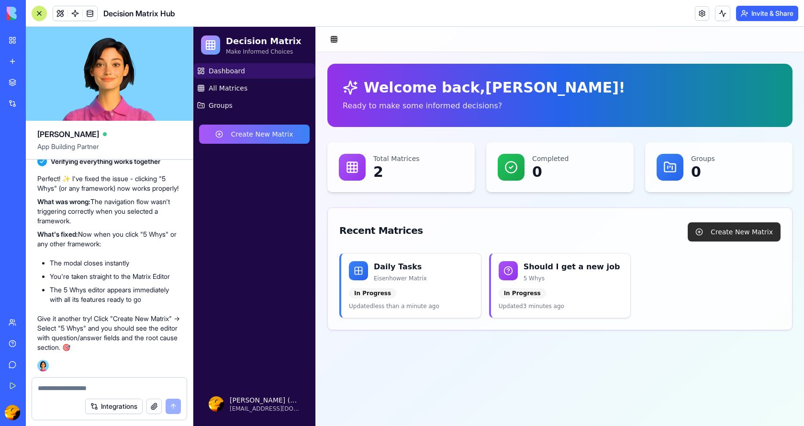
click at [723, 231] on button "Create New Matrix" at bounding box center [734, 231] width 93 height 19
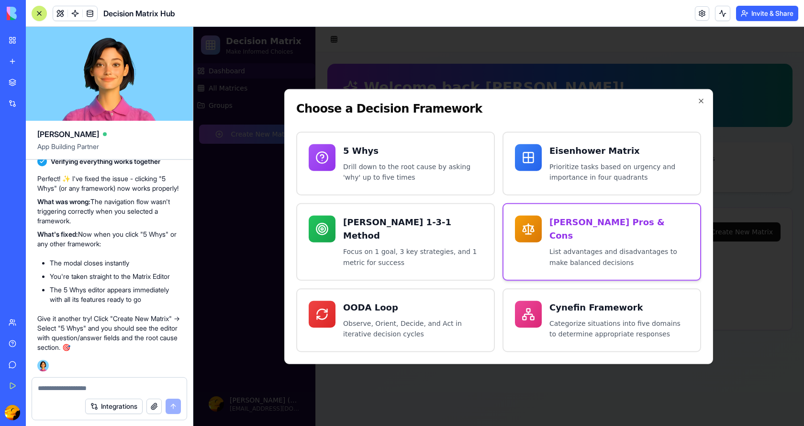
click at [581, 246] on p "List advantages and disadvantages to make balanced decisions" at bounding box center [619, 257] width 139 height 22
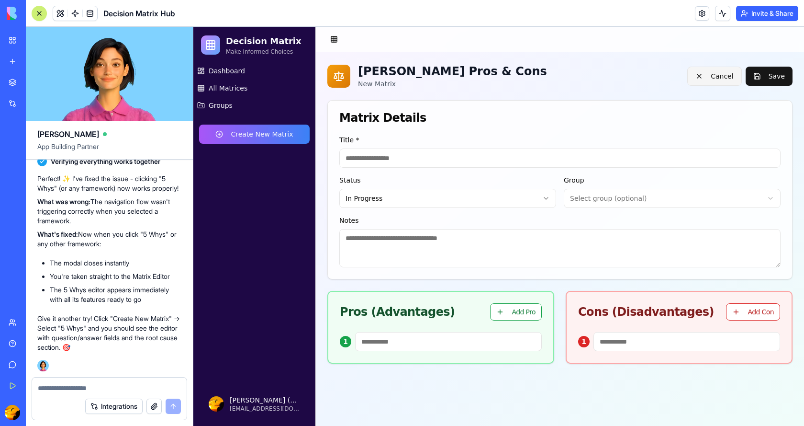
click at [712, 78] on button "Cancel" at bounding box center [715, 76] width 54 height 19
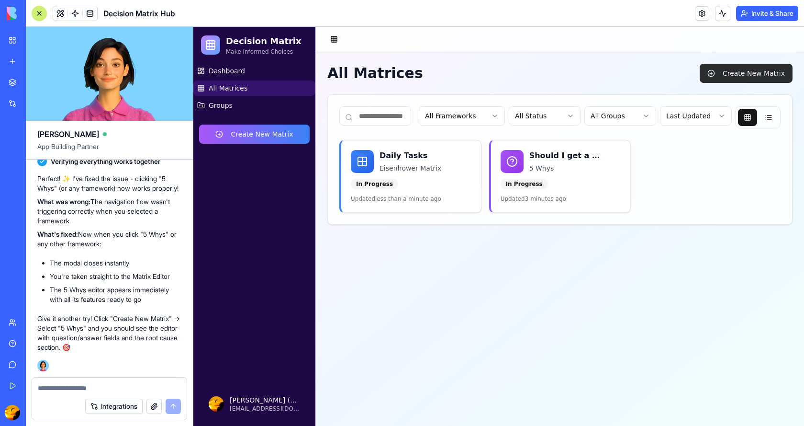
click at [743, 79] on button "Create New Matrix" at bounding box center [746, 73] width 93 height 19
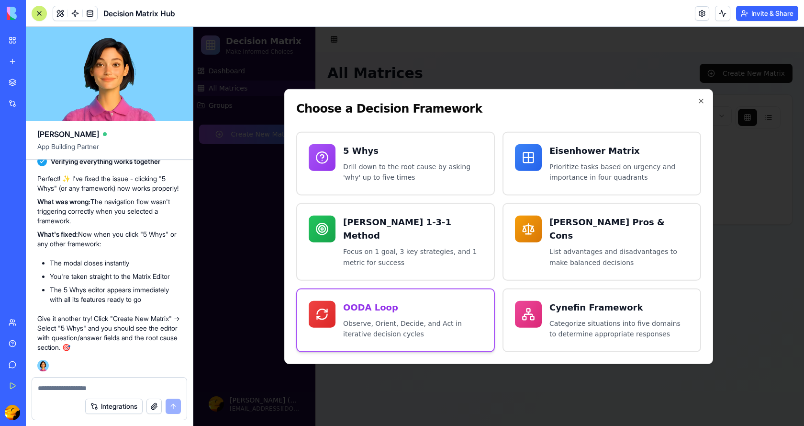
click at [408, 308] on div "OODA Loop Observe, Orient, Decide, and Act in iterative decision cycles" at bounding box center [412, 319] width 139 height 39
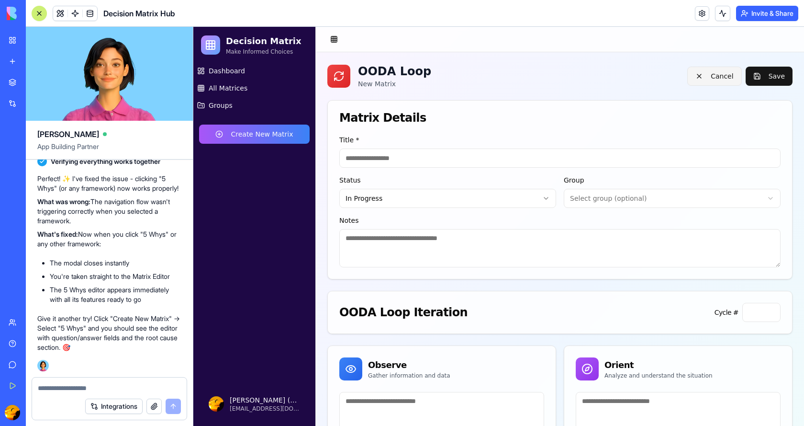
click at [714, 76] on button "Cancel" at bounding box center [715, 76] width 54 height 19
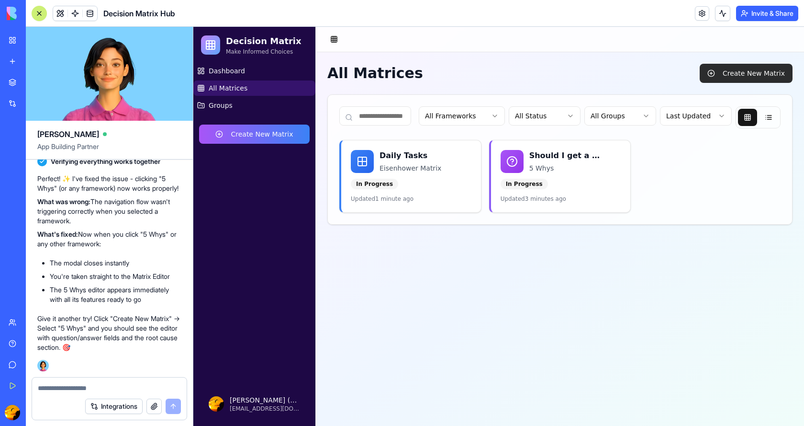
click at [735, 69] on button "Create New Matrix" at bounding box center [746, 73] width 93 height 19
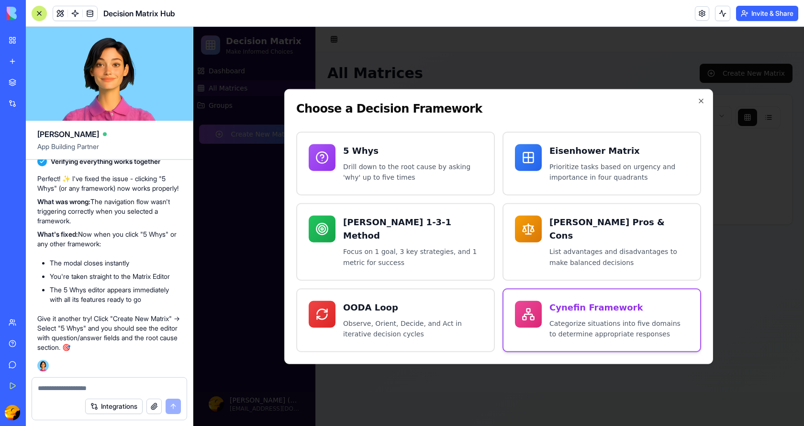
click at [582, 311] on div "Cynefin Framework Categorize situations into five domains to determine appropri…" at bounding box center [619, 319] width 139 height 39
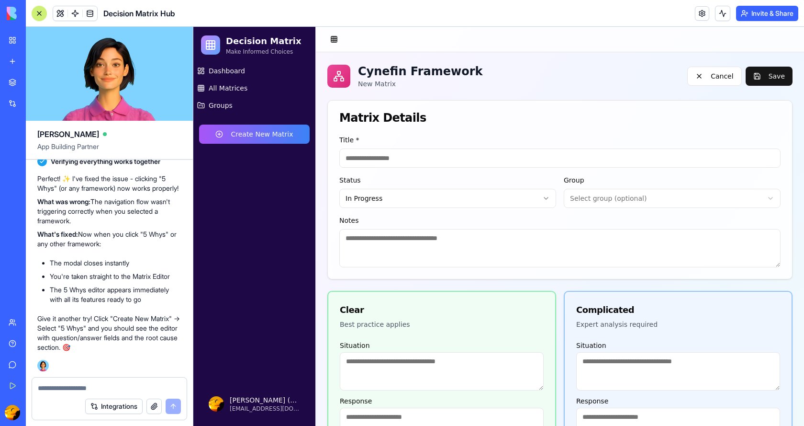
click at [472, 40] on div at bounding box center [560, 39] width 488 height 25
click at [334, 38] on button at bounding box center [334, 39] width 13 height 13
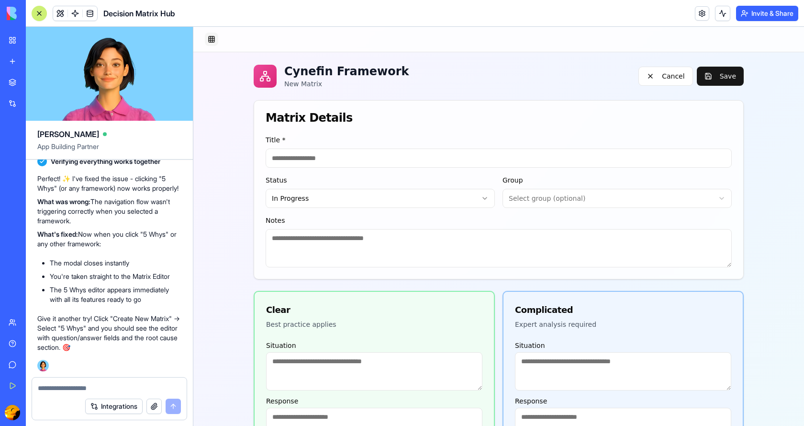
click at [214, 39] on button at bounding box center [211, 39] width 13 height 13
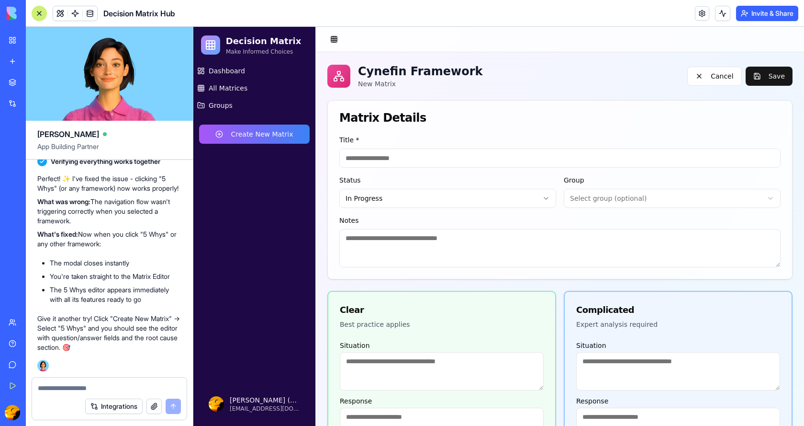
click at [92, 392] on textarea at bounding box center [109, 388] width 143 height 10
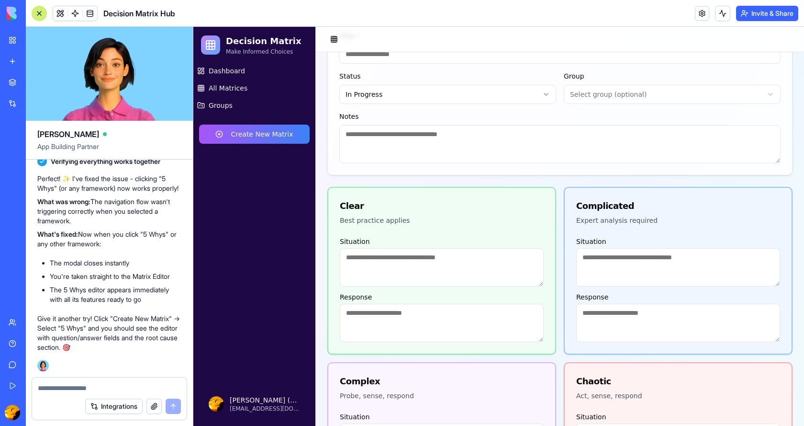
scroll to position [144, 0]
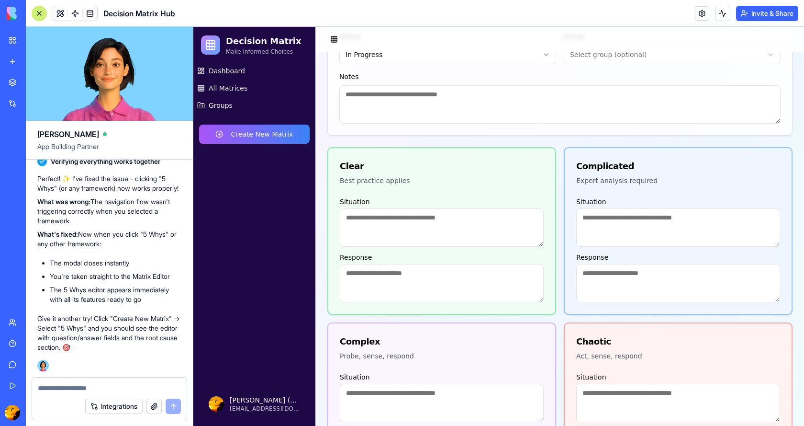
click at [411, 225] on textarea at bounding box center [442, 227] width 204 height 38
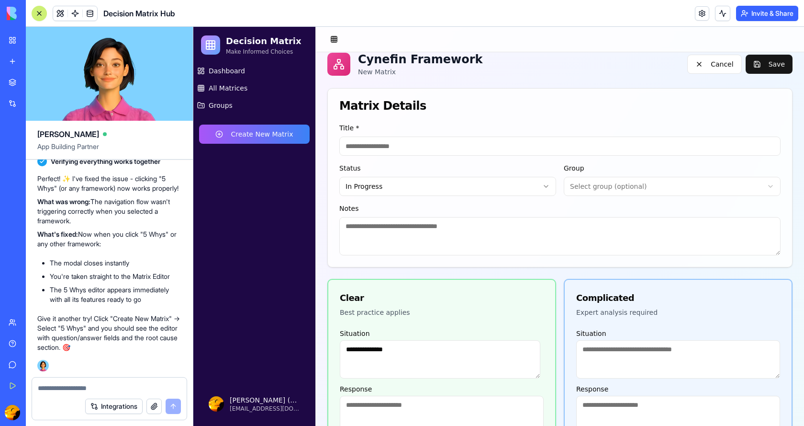
scroll to position [0, 0]
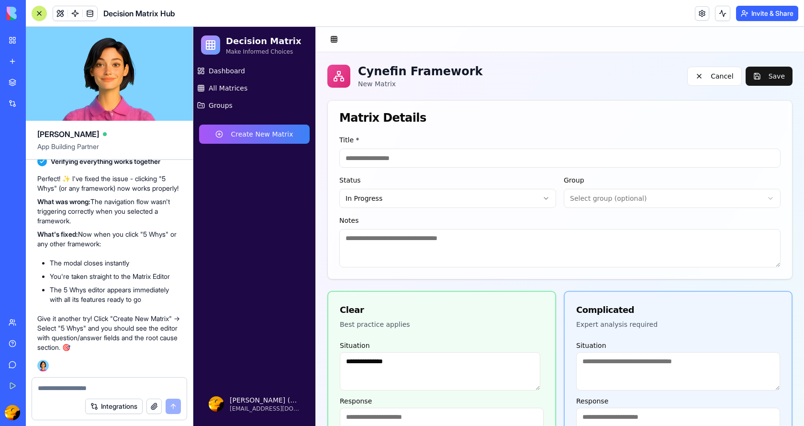
type textarea "**********"
click at [87, 387] on textarea at bounding box center [109, 388] width 143 height 10
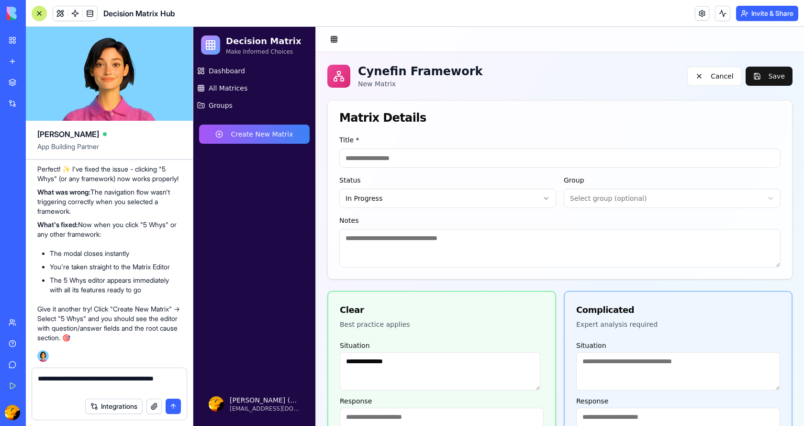
type textarea "**********"
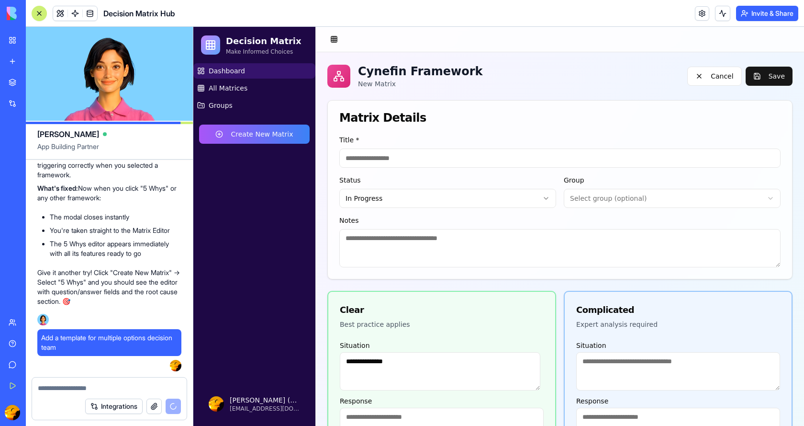
click at [235, 71] on span "Dashboard" at bounding box center [227, 71] width 36 height 10
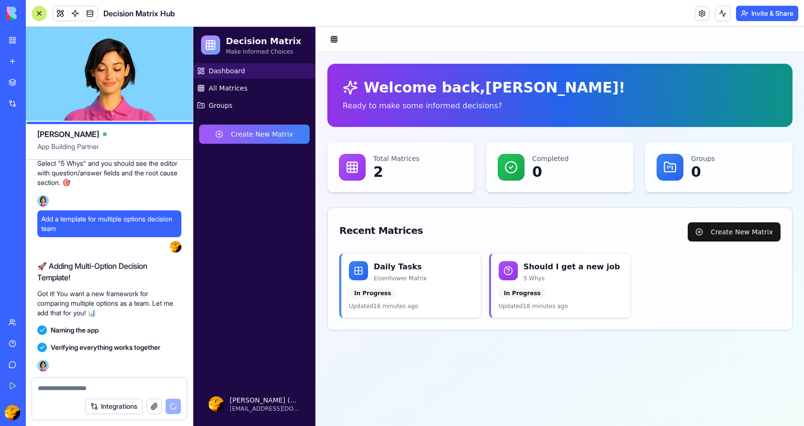
scroll to position [1687, 0]
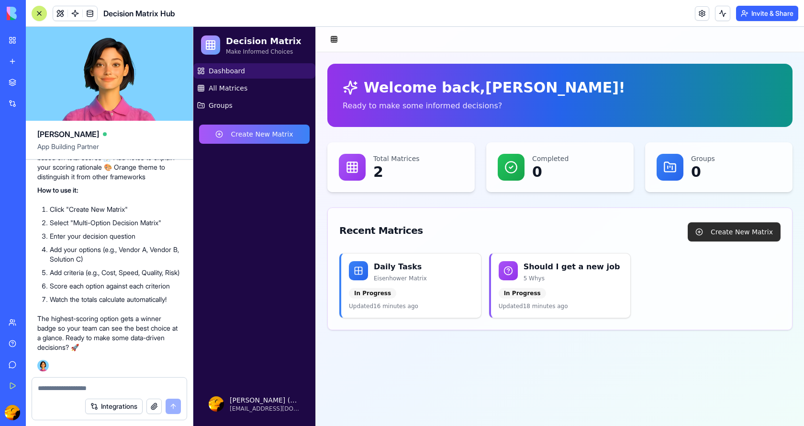
click at [736, 231] on button "Create New Matrix" at bounding box center [734, 231] width 93 height 19
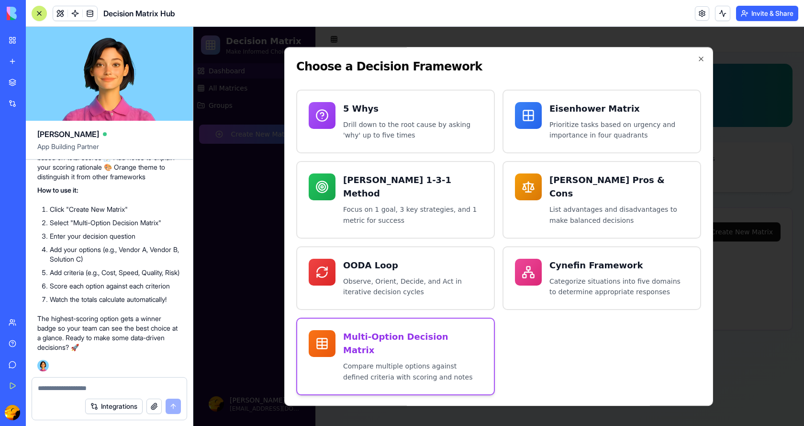
click at [365, 336] on h3 "Multi-Option Decision Matrix" at bounding box center [412, 343] width 139 height 27
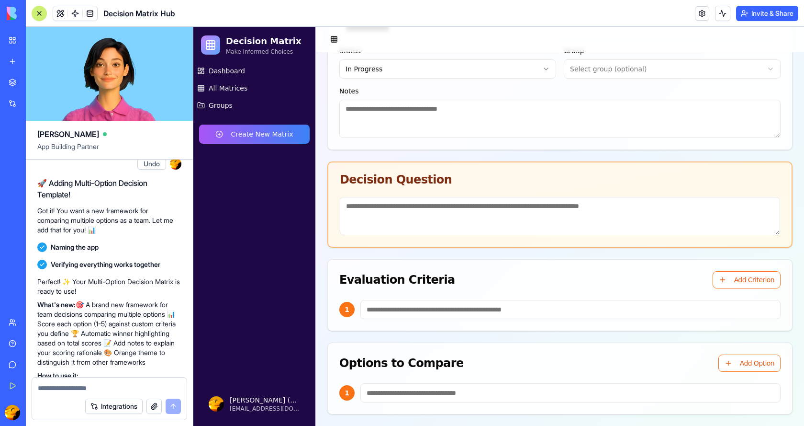
scroll to position [1442, 0]
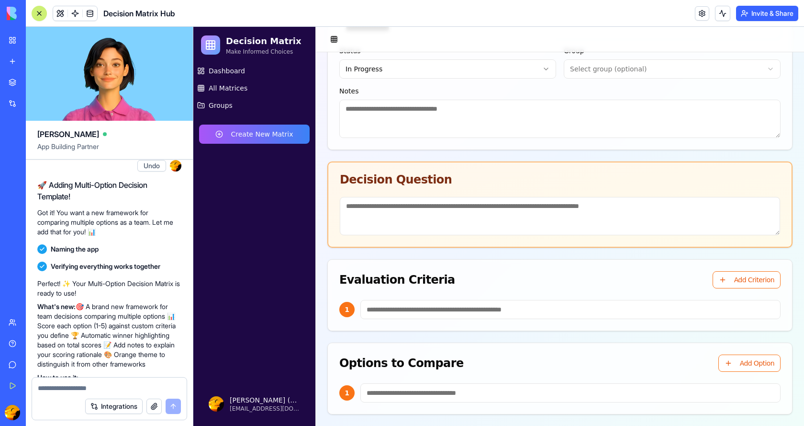
drag, startPoint x: 40, startPoint y: 170, endPoint x: 108, endPoint y: 183, distance: 68.8
click at [108, 156] on div "Add a template for multiple options decision team" at bounding box center [109, 142] width 144 height 27
copy span "Add a template for multiple options decision team"
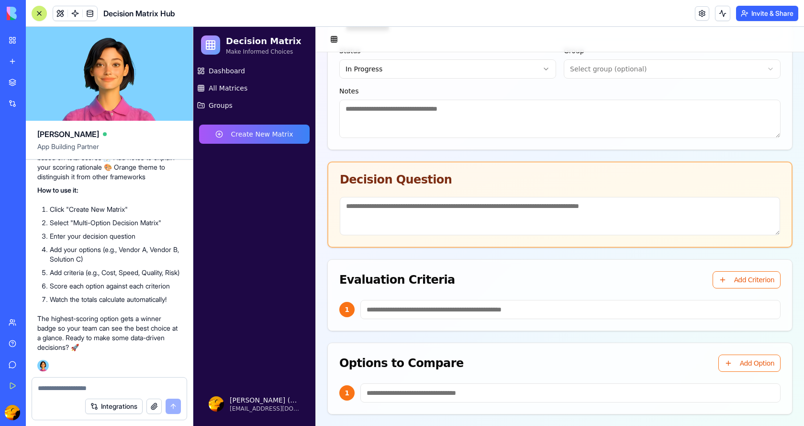
scroll to position [1687, 0]
click at [61, 389] on textarea at bounding box center [109, 388] width 143 height 10
paste textarea "**********"
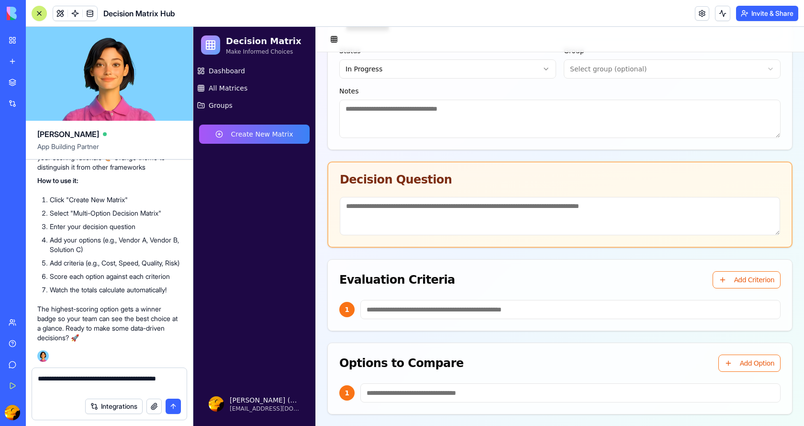
click at [150, 376] on textarea "**********" at bounding box center [109, 383] width 143 height 19
type textarea "**********"
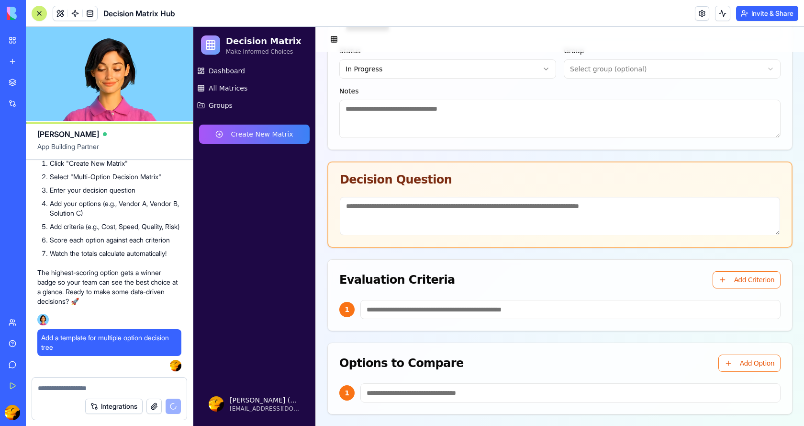
scroll to position [2037, 0]
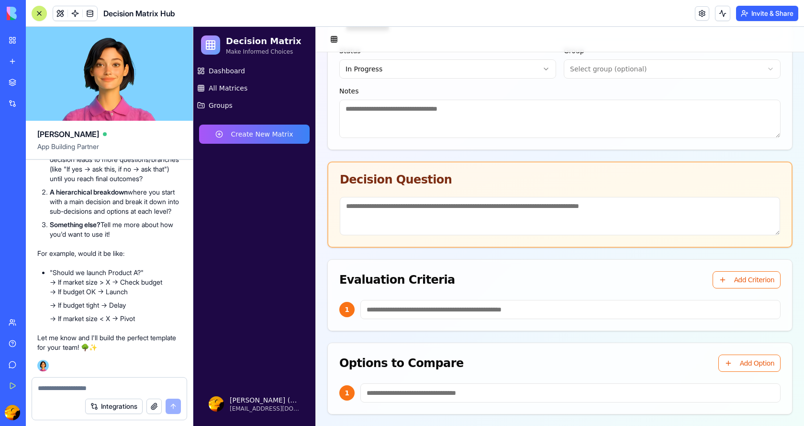
click at [54, 393] on div "Integrations" at bounding box center [109, 406] width 155 height 27
click at [97, 389] on textarea at bounding box center [109, 388] width 143 height 10
type textarea "*"
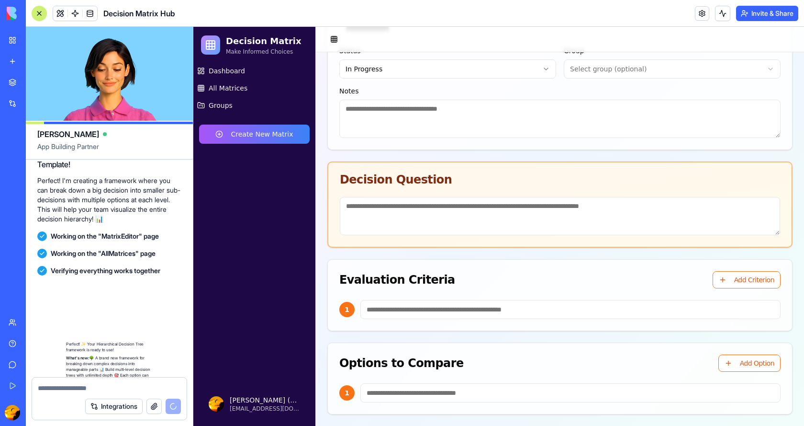
scroll to position [2535, 0]
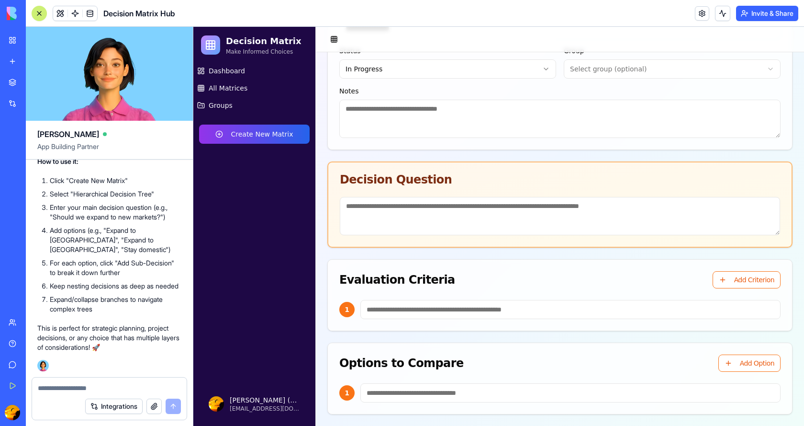
click at [263, 136] on button "Create New Matrix" at bounding box center [254, 134] width 111 height 19
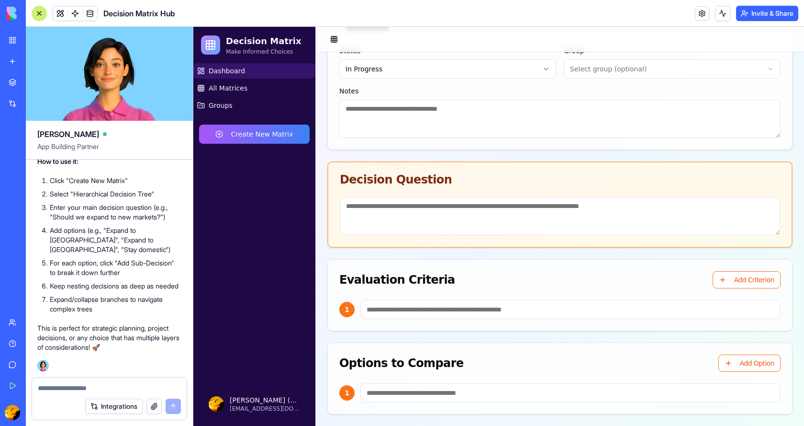
click at [226, 69] on span "Dashboard" at bounding box center [227, 71] width 36 height 10
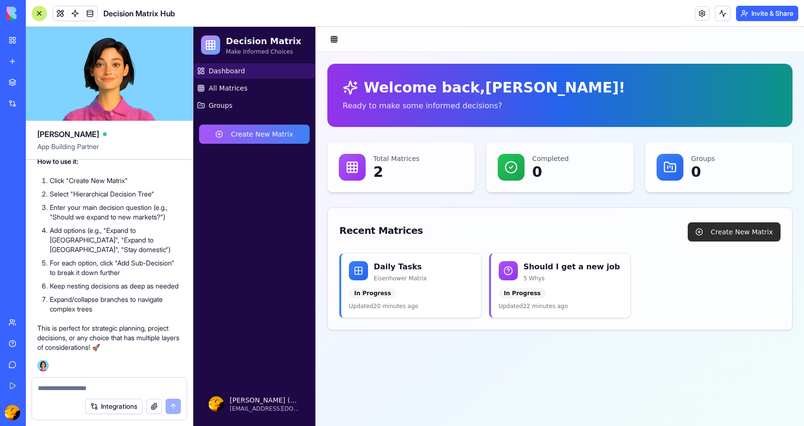
click at [725, 230] on button "Create New Matrix" at bounding box center [734, 231] width 93 height 19
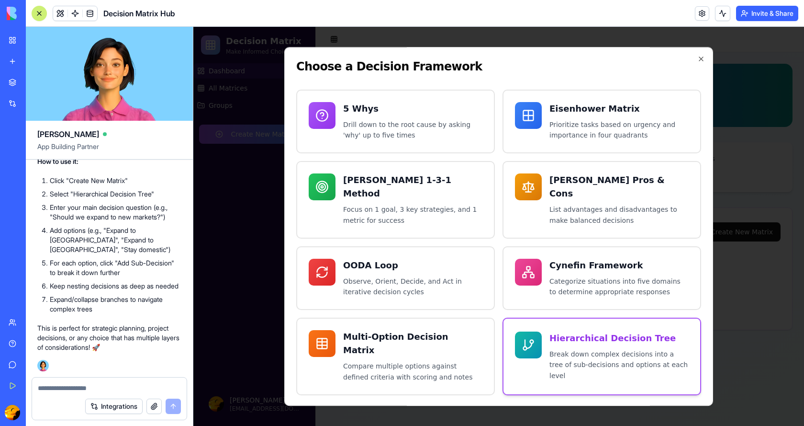
click at [586, 351] on p "Break down complex decisions into a tree of sub-decisions and options at each l…" at bounding box center [619, 365] width 139 height 33
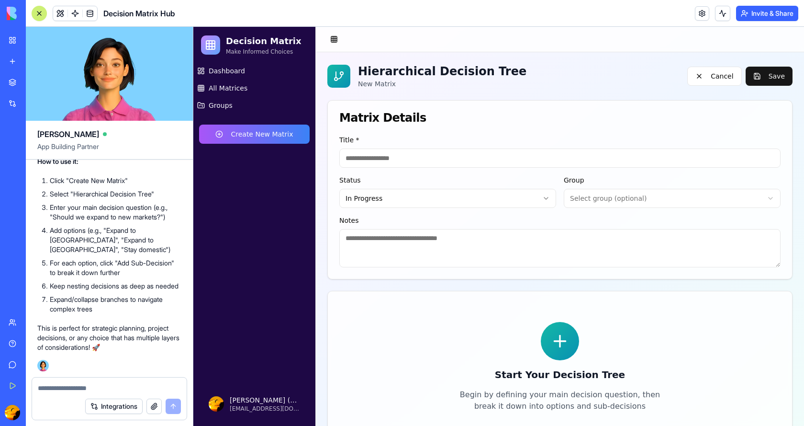
click at [426, 155] on input at bounding box center [561, 157] width 442 height 19
type input "**********"
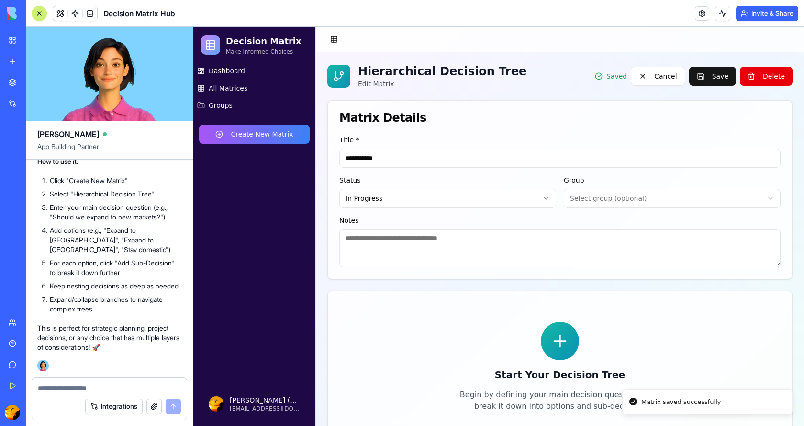
click at [555, 341] on icon at bounding box center [560, 341] width 11 height 0
click at [561, 344] on icon at bounding box center [560, 340] width 19 height 19
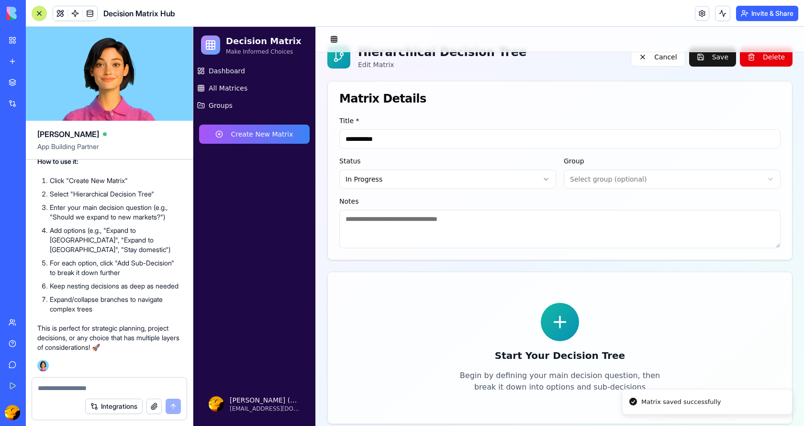
scroll to position [29, 0]
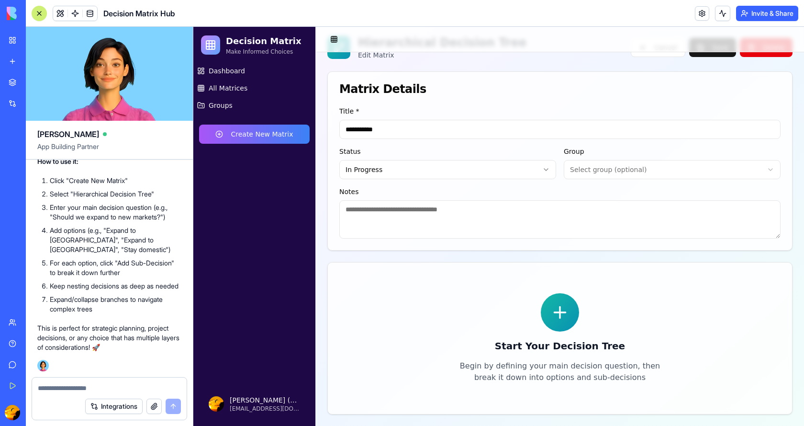
click at [555, 314] on icon at bounding box center [560, 312] width 19 height 19
click at [558, 310] on icon at bounding box center [560, 312] width 19 height 19
click at [560, 311] on icon at bounding box center [560, 311] width 0 height 11
click at [72, 389] on textarea at bounding box center [109, 388] width 143 height 10
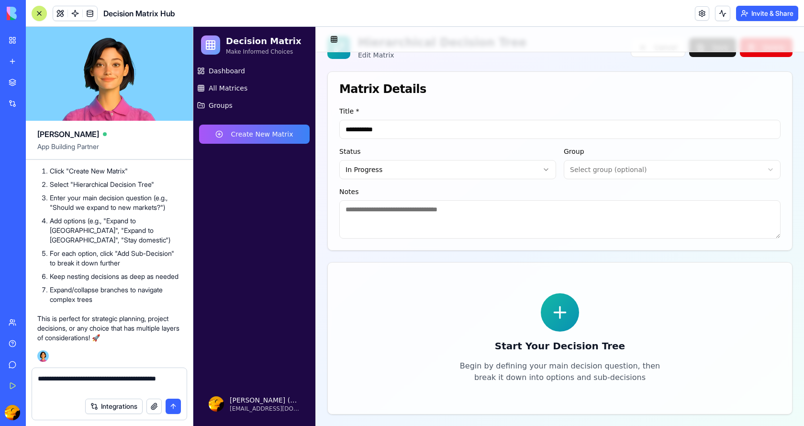
type textarea "**********"
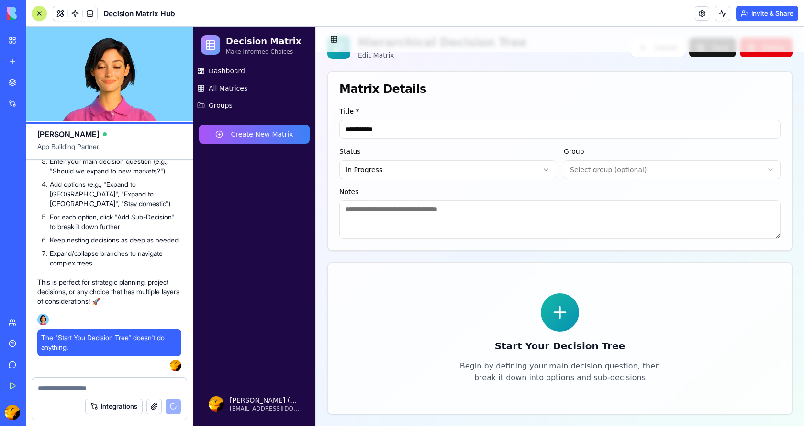
scroll to position [2776, 0]
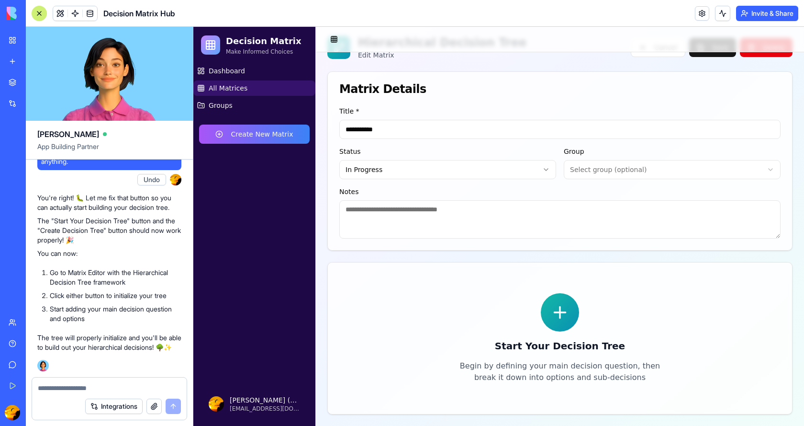
click at [220, 85] on span "All Matrices" at bounding box center [228, 88] width 39 height 10
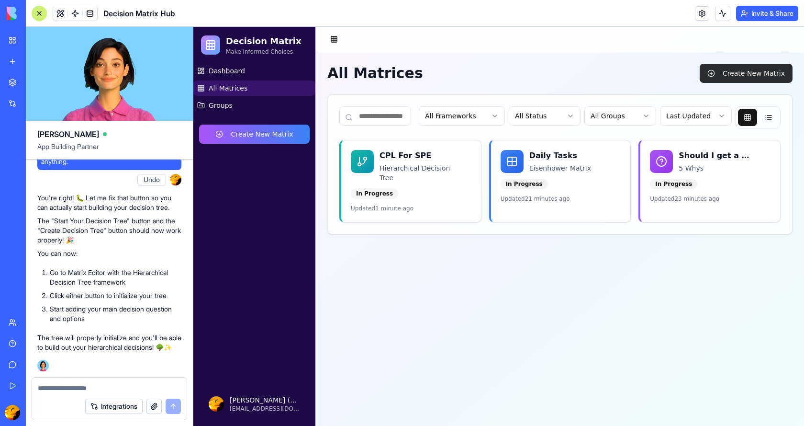
click at [745, 65] on button "Create New Matrix" at bounding box center [746, 73] width 93 height 19
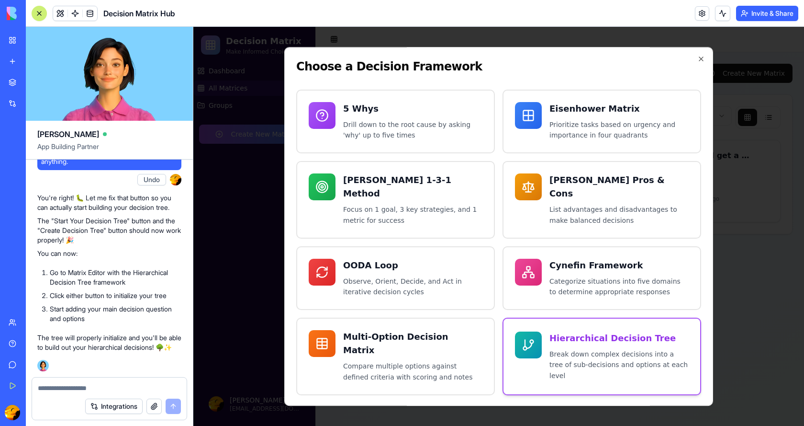
click at [603, 353] on p "Break down complex decisions into a tree of sub-decisions and options at each l…" at bounding box center [619, 365] width 139 height 33
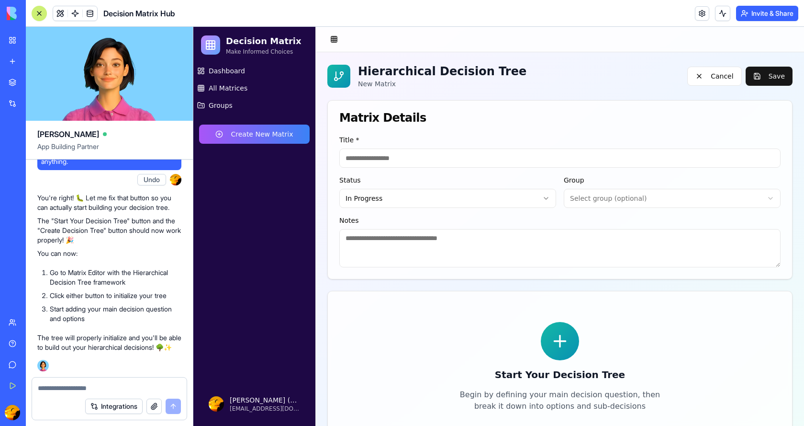
click at [558, 343] on icon at bounding box center [560, 340] width 19 height 19
click at [487, 162] on input at bounding box center [561, 157] width 442 height 19
type input "***"
click at [562, 341] on icon at bounding box center [560, 341] width 11 height 0
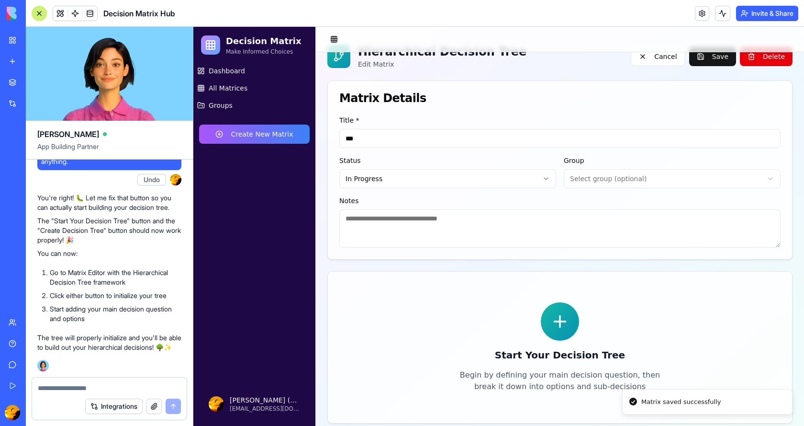
scroll to position [29, 0]
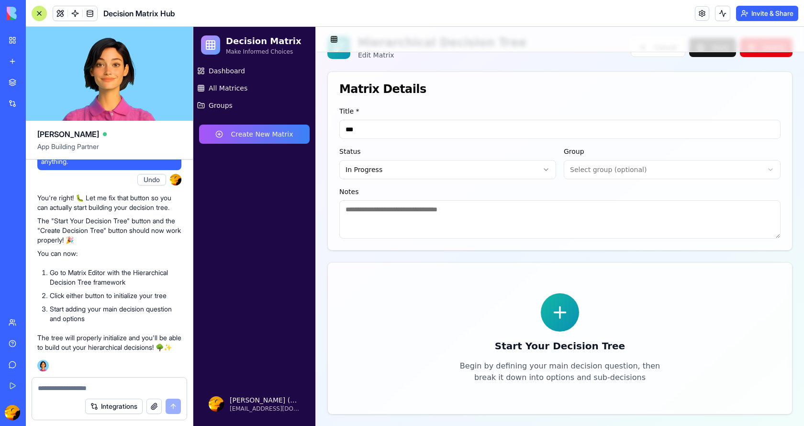
click at [403, 212] on textarea at bounding box center [561, 219] width 442 height 38
type textarea "****"
click at [560, 316] on icon at bounding box center [560, 312] width 19 height 19
click at [560, 310] on icon at bounding box center [560, 311] width 0 height 11
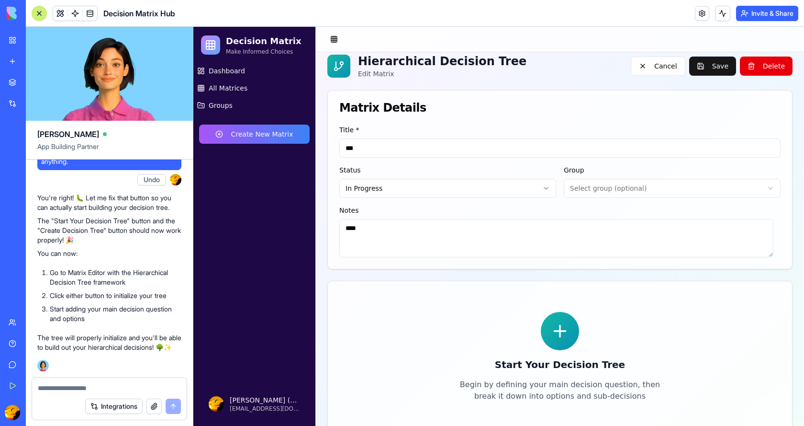
scroll to position [0, 0]
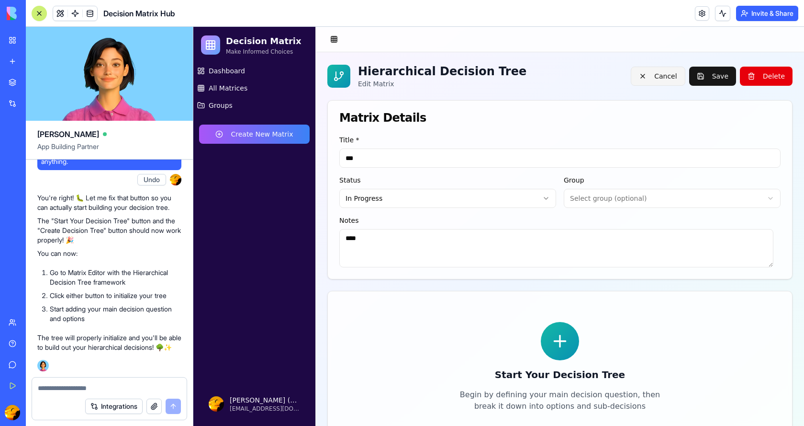
click at [657, 73] on button "Cancel" at bounding box center [658, 76] width 54 height 19
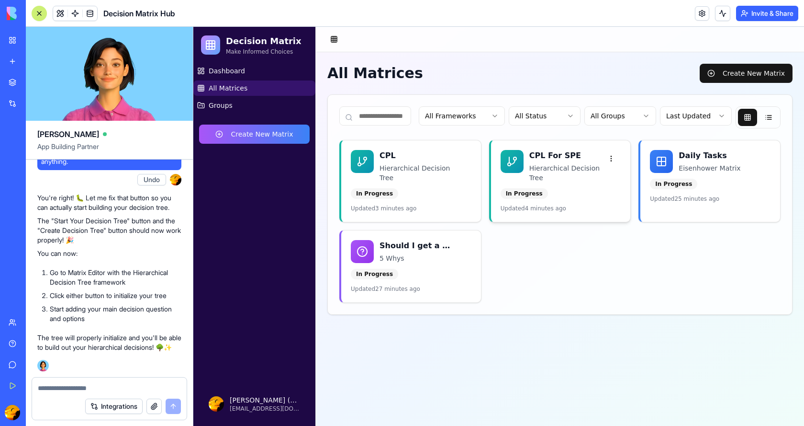
click at [554, 178] on p "Hierarchical Decision Tree" at bounding box center [566, 172] width 73 height 19
click at [611, 158] on html "Decision Matrix Make Informed Choices Dashboard All Matrices Groups Create New …" at bounding box center [498, 226] width 611 height 399
click at [593, 181] on link "Edit" at bounding box center [590, 178] width 57 height 15
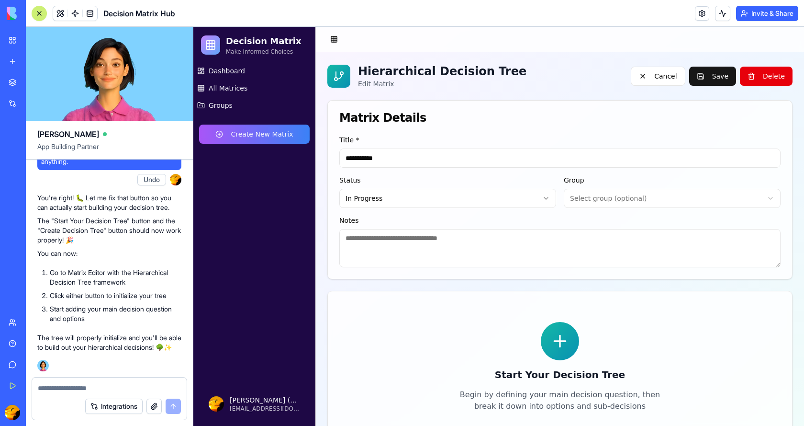
click at [553, 347] on icon at bounding box center [560, 340] width 19 height 19
click at [560, 341] on icon at bounding box center [560, 340] width 0 height 11
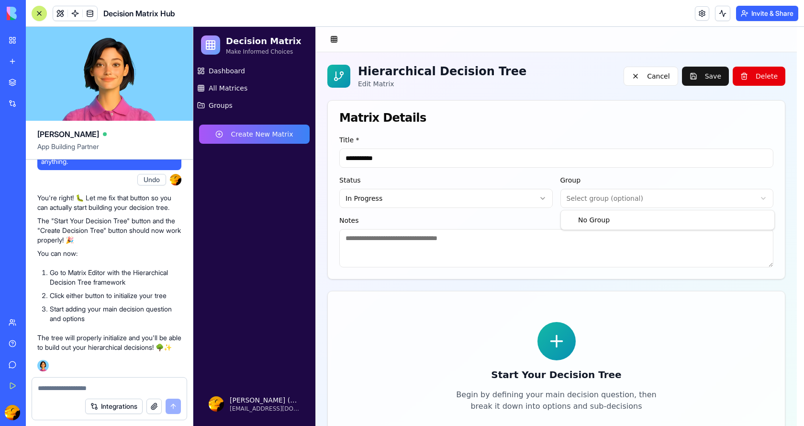
click at [672, 194] on html "**********" at bounding box center [498, 241] width 611 height 428
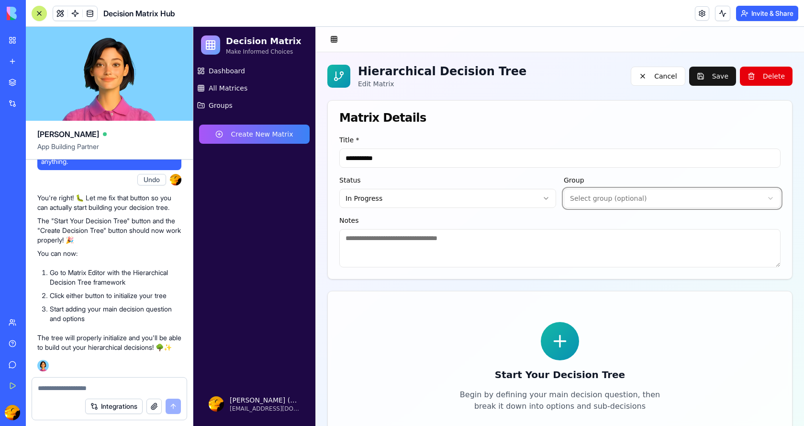
click at [670, 194] on html "**********" at bounding box center [498, 241] width 611 height 428
click at [439, 238] on textarea at bounding box center [561, 248] width 442 height 38
type textarea "*****"
click at [711, 79] on button "Save" at bounding box center [713, 76] width 47 height 19
click at [564, 336] on icon at bounding box center [560, 340] width 19 height 19
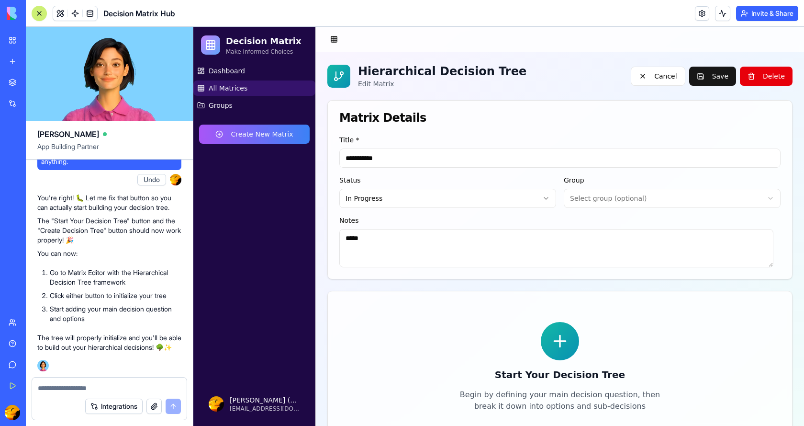
click at [223, 86] on span "All Matrices" at bounding box center [228, 88] width 39 height 10
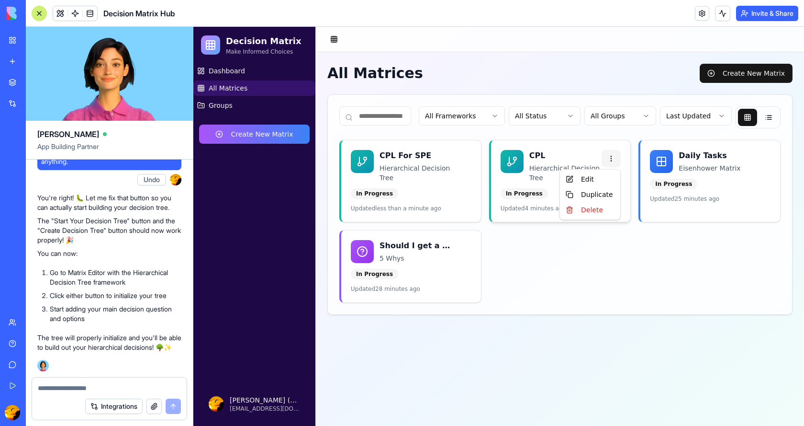
click at [611, 162] on html "Decision Matrix Make Informed Choices Dashboard All Matrices Groups Create New …" at bounding box center [498, 226] width 611 height 399
click at [598, 179] on link "Edit" at bounding box center [590, 178] width 57 height 15
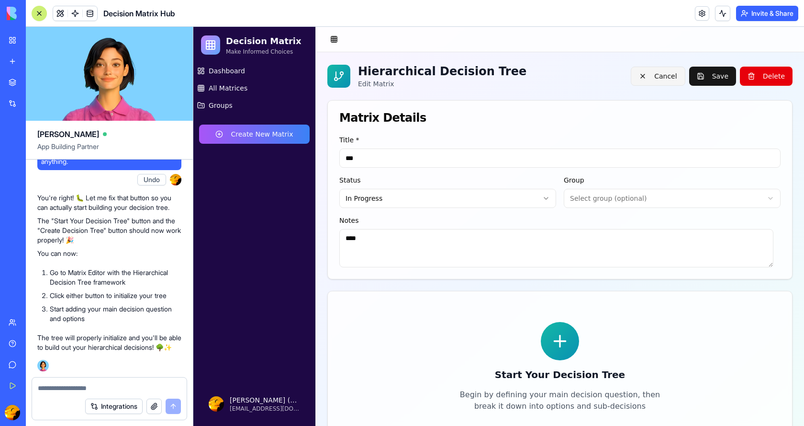
click at [667, 70] on button "Cancel" at bounding box center [658, 76] width 54 height 19
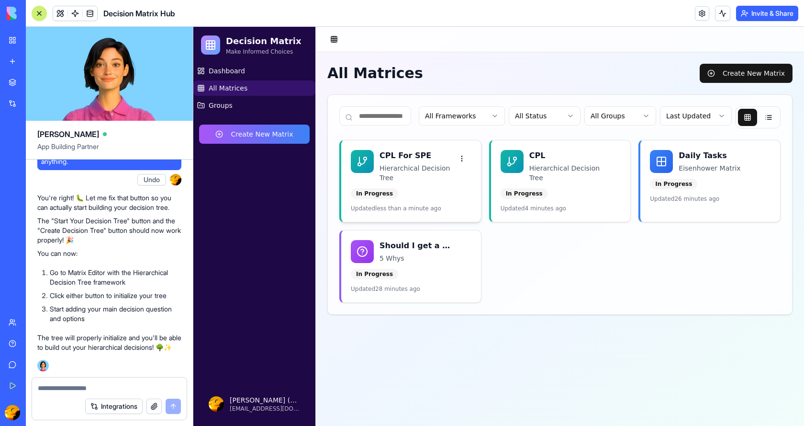
click at [421, 174] on p "Hierarchical Decision Tree" at bounding box center [416, 172] width 73 height 19
click at [462, 160] on html "Decision Matrix Make Informed Choices Dashboard All Matrices Groups Create New …" at bounding box center [498, 226] width 611 height 399
click at [447, 180] on link "Edit" at bounding box center [441, 178] width 57 height 15
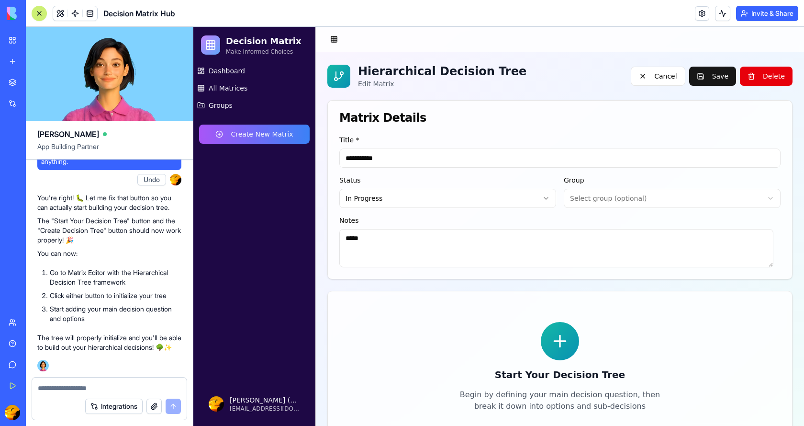
click at [560, 344] on icon at bounding box center [560, 340] width 19 height 19
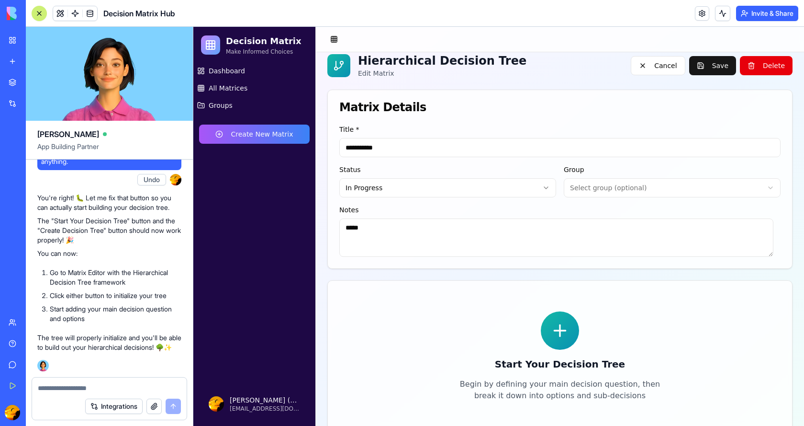
scroll to position [29, 0]
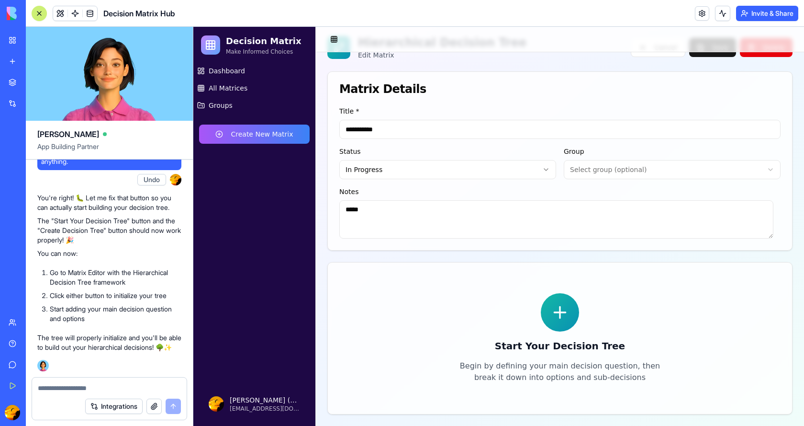
click at [554, 315] on icon at bounding box center [560, 312] width 19 height 19
click at [120, 384] on textarea at bounding box center [109, 388] width 143 height 10
type textarea "**********"
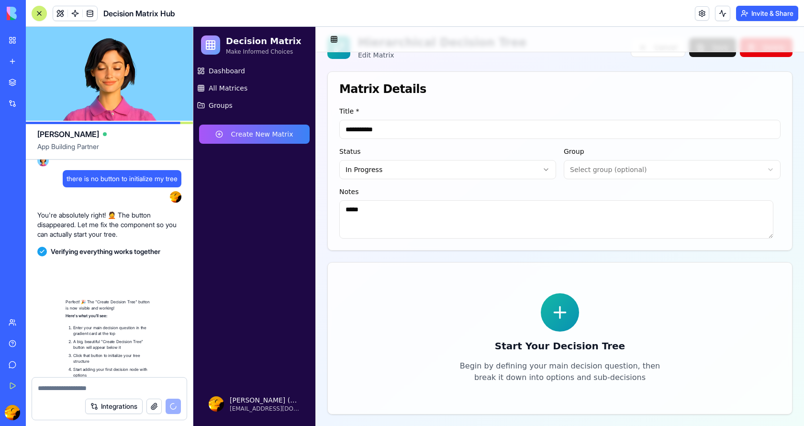
scroll to position [3071, 0]
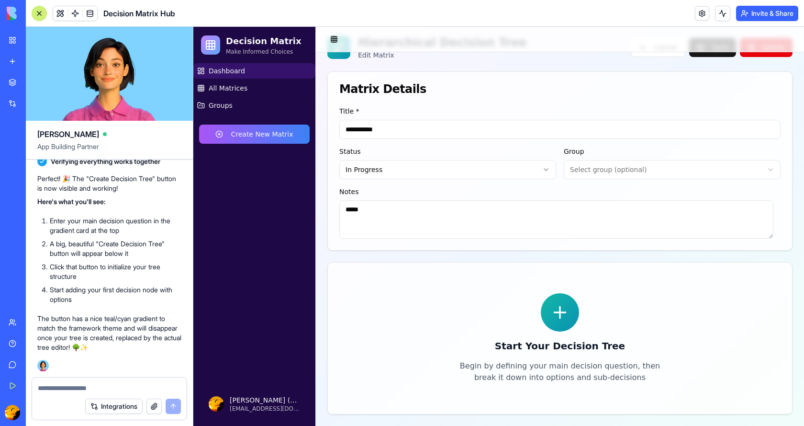
click at [222, 68] on span "Dashboard" at bounding box center [227, 71] width 36 height 10
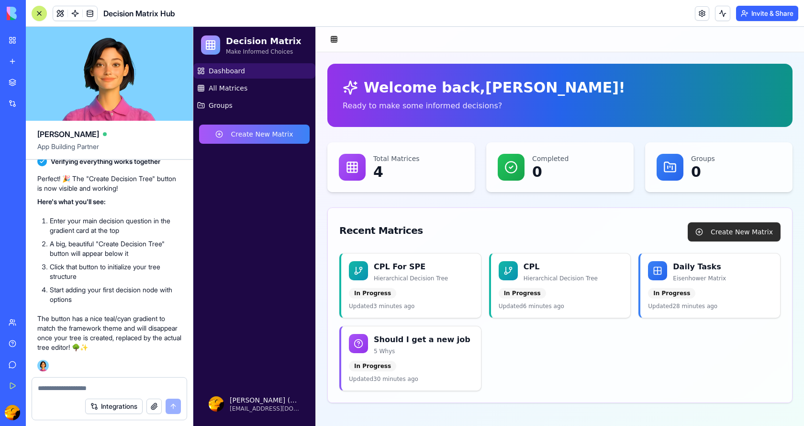
click at [729, 238] on button "Create New Matrix" at bounding box center [734, 231] width 93 height 19
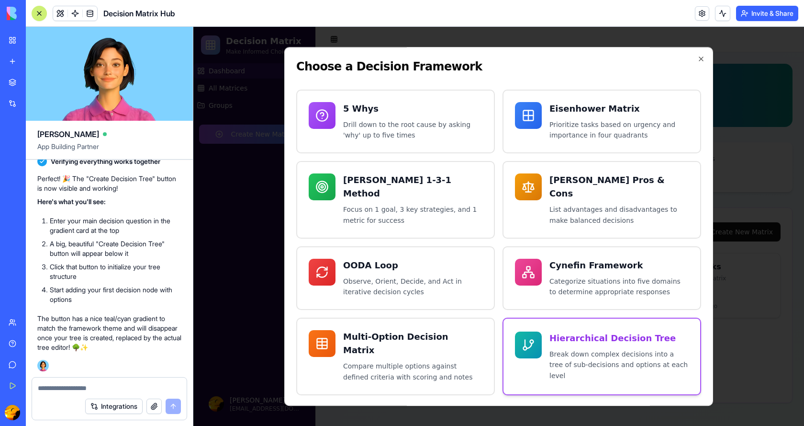
click at [574, 350] on p "Break down complex decisions into a tree of sub-decisions and options at each l…" at bounding box center [619, 365] width 139 height 33
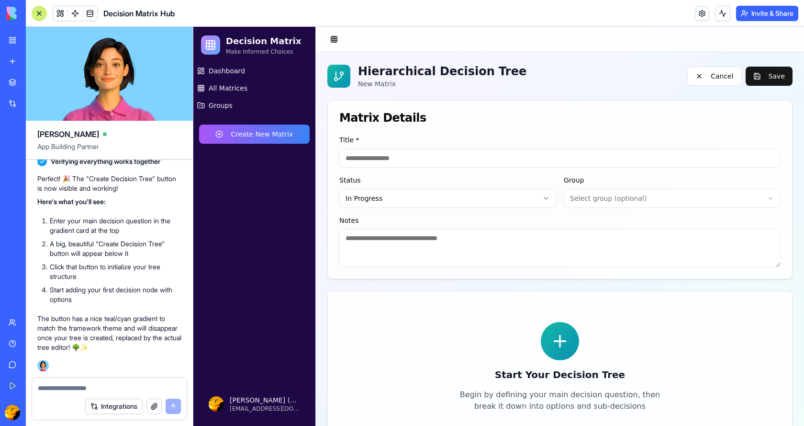
click at [554, 340] on icon at bounding box center [560, 340] width 19 height 19
click at [416, 157] on input at bounding box center [561, 157] width 442 height 19
type input "*****"
click at [440, 241] on textarea at bounding box center [561, 248] width 442 height 38
click at [554, 346] on icon at bounding box center [560, 340] width 19 height 19
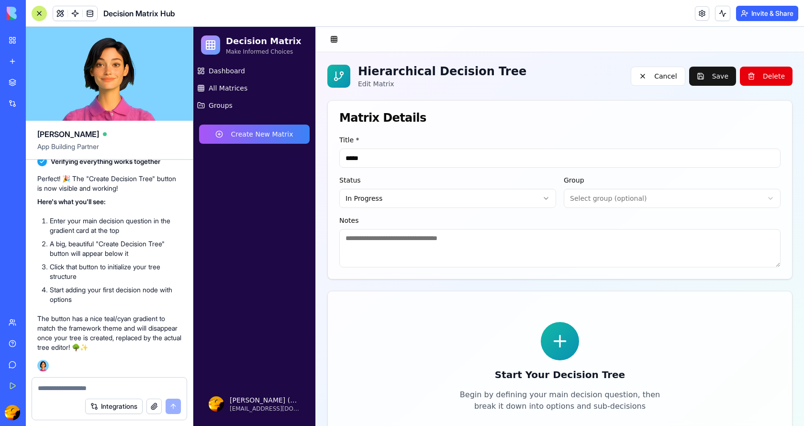
scroll to position [29, 0]
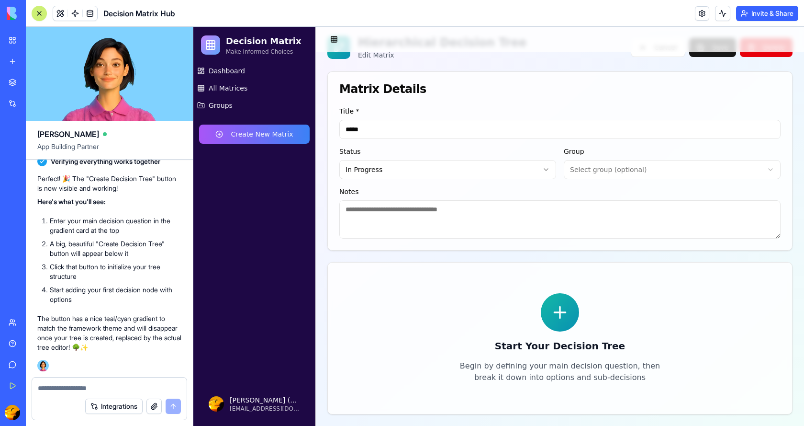
click at [513, 377] on p "Begin by defining your main decision question, then break it down into options …" at bounding box center [560, 371] width 215 height 23
drag, startPoint x: 513, startPoint y: 377, endPoint x: 508, endPoint y: 377, distance: 5.3
click at [513, 377] on p "Begin by defining your main decision question, then break it down into options …" at bounding box center [560, 371] width 215 height 23
click at [505, 376] on p "Begin by defining your main decision question, then break it down into options …" at bounding box center [560, 371] width 215 height 23
click at [571, 320] on div at bounding box center [560, 312] width 38 height 38
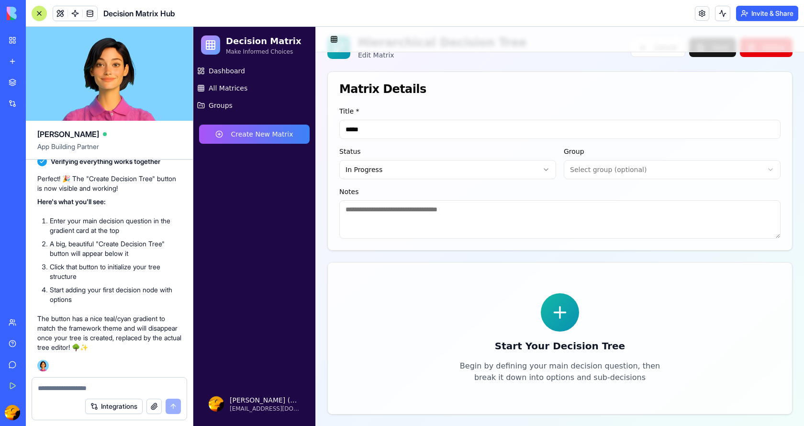
click at [565, 320] on icon at bounding box center [560, 312] width 19 height 19
click at [246, 66] on link "Dashboard" at bounding box center [254, 70] width 122 height 15
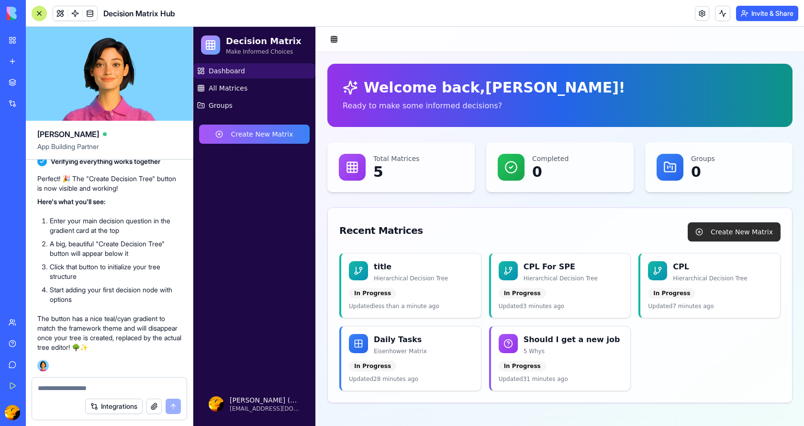
click at [729, 227] on button "Create New Matrix" at bounding box center [734, 231] width 93 height 19
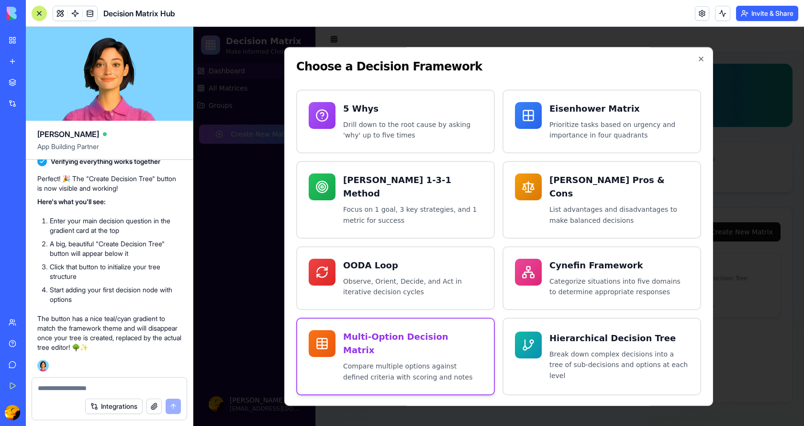
click at [362, 361] on p "Compare multiple options against defined criteria with scoring and notes" at bounding box center [412, 372] width 139 height 22
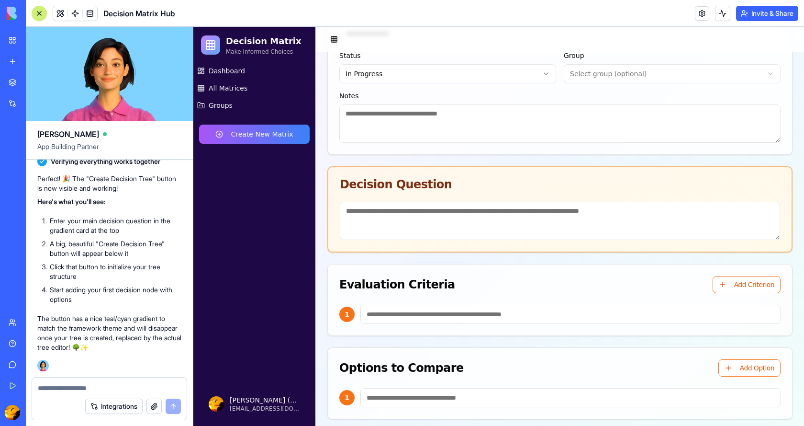
scroll to position [129, 0]
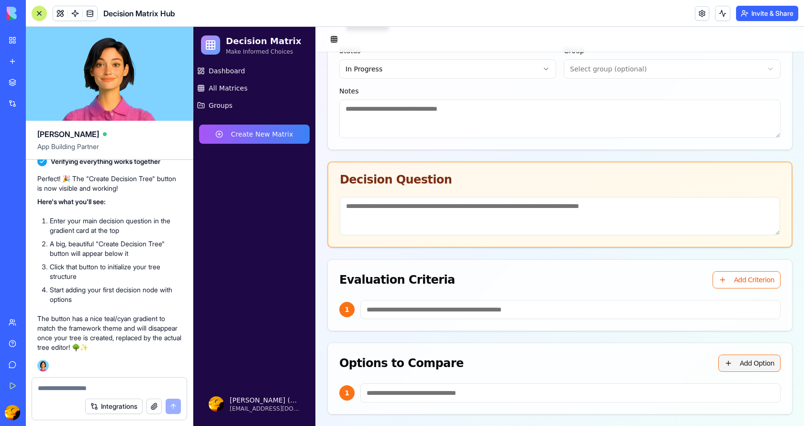
click at [724, 359] on button "Add Option" at bounding box center [750, 362] width 62 height 17
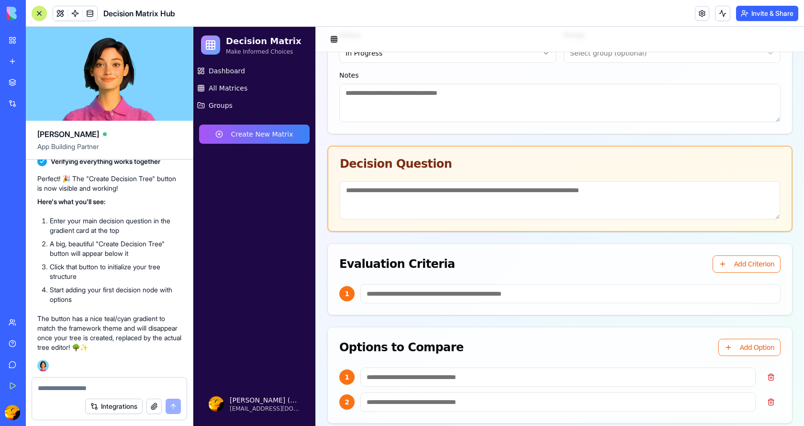
scroll to position [154, 0]
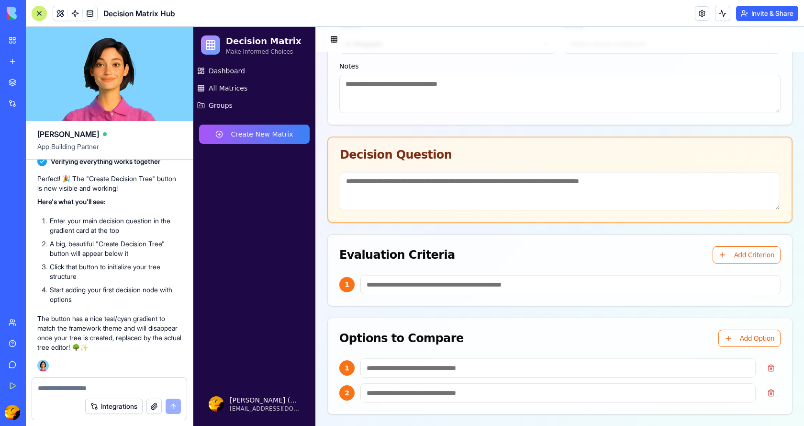
click at [449, 286] on input at bounding box center [571, 284] width 420 height 19
click at [566, 370] on input at bounding box center [559, 367] width 396 height 19
type input "****"
click at [525, 399] on input at bounding box center [559, 392] width 396 height 19
type input "****"
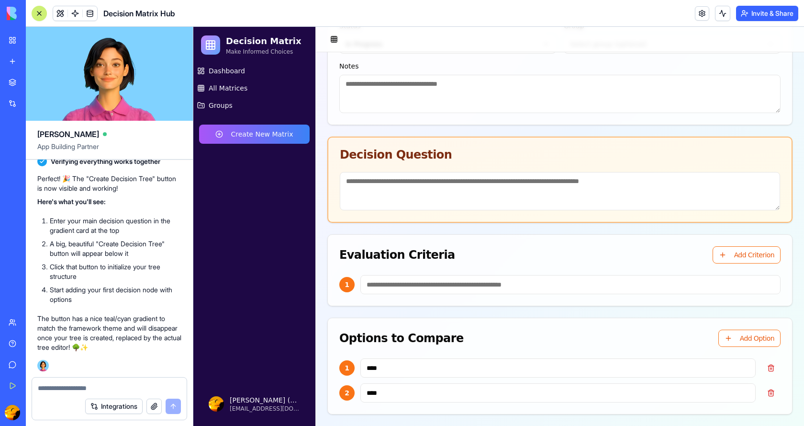
click at [492, 287] on input at bounding box center [571, 284] width 420 height 19
type input "****"
click at [565, 317] on div "Options to Compare Add Option 1 **** 2 ****" at bounding box center [560, 365] width 465 height 97
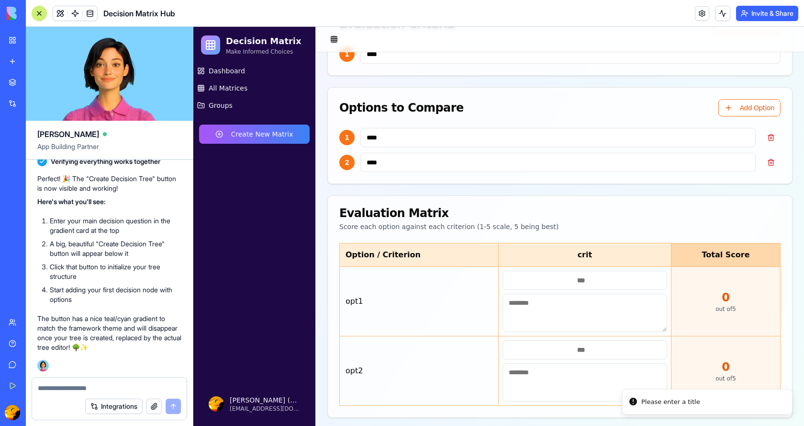
scroll to position [388, 0]
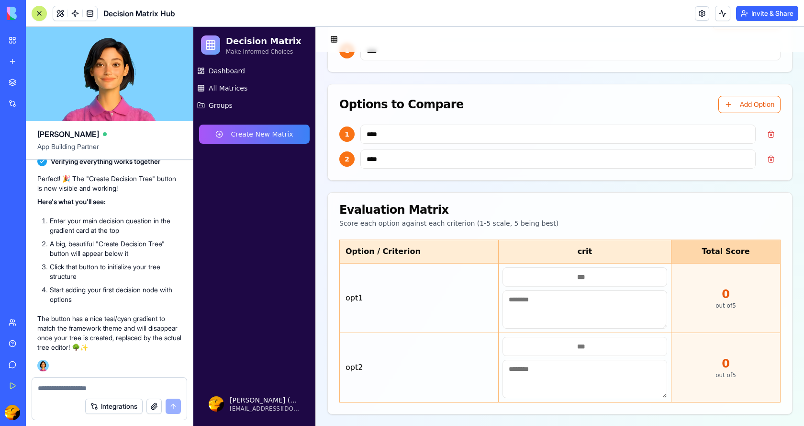
type input "*"
click at [658, 276] on input "*" at bounding box center [585, 276] width 165 height 19
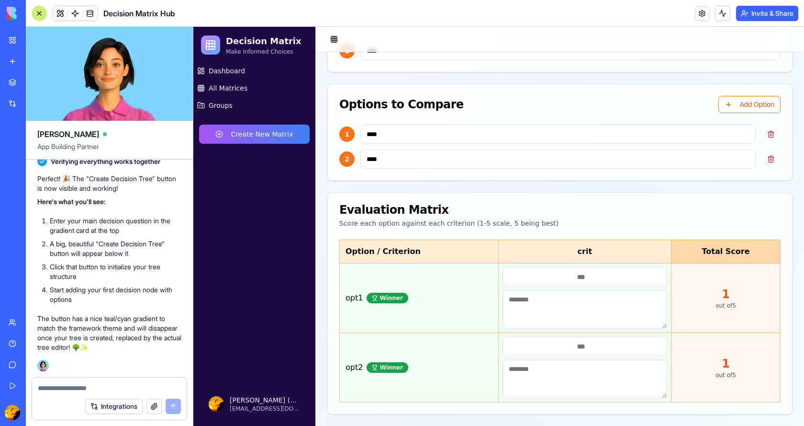
click at [655, 341] on input "*" at bounding box center [585, 346] width 165 height 19
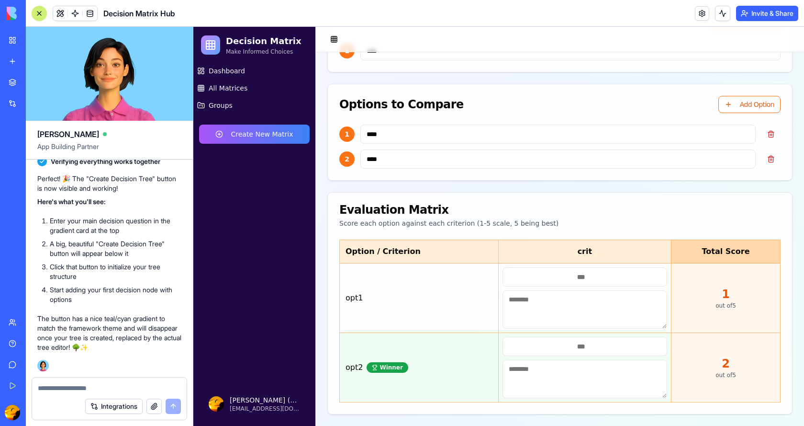
type input "*"
click at [657, 342] on input "*" at bounding box center [585, 346] width 165 height 19
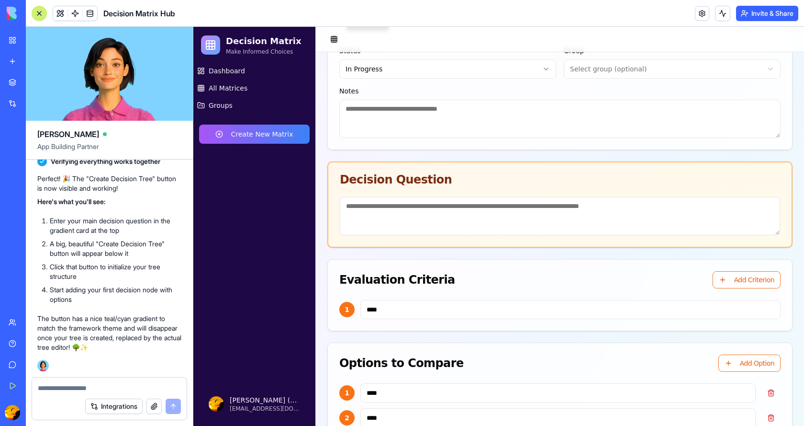
scroll to position [127, 0]
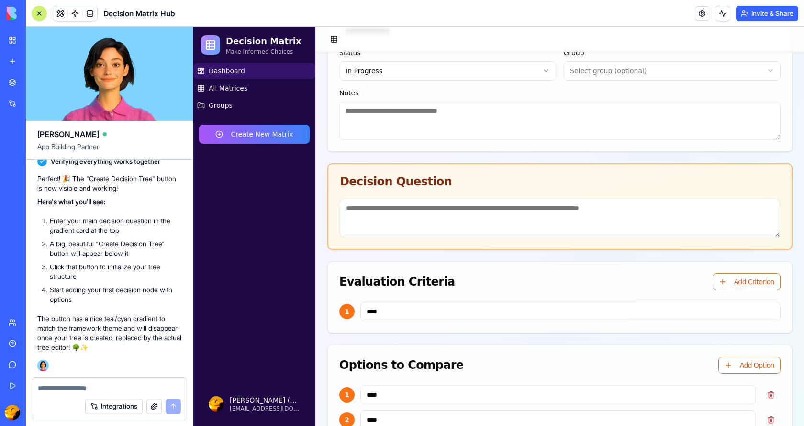
click at [216, 67] on span "Dashboard" at bounding box center [227, 71] width 36 height 10
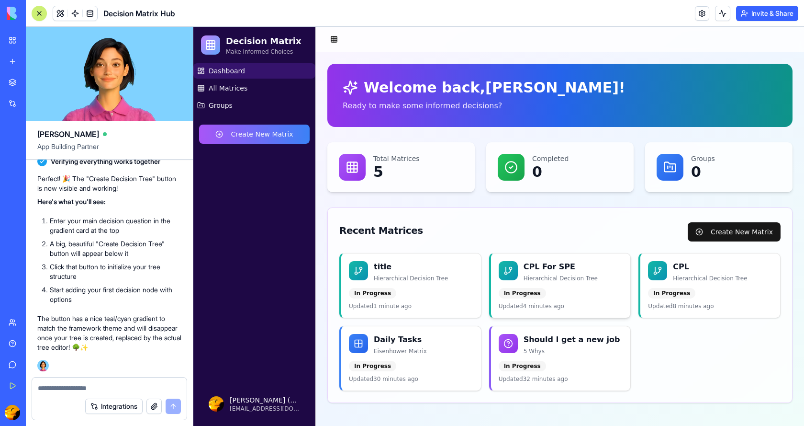
click at [565, 287] on div "CPL For SPE Hierarchical Decision Tree In Progress Updated 4 minutes ago" at bounding box center [561, 285] width 140 height 64
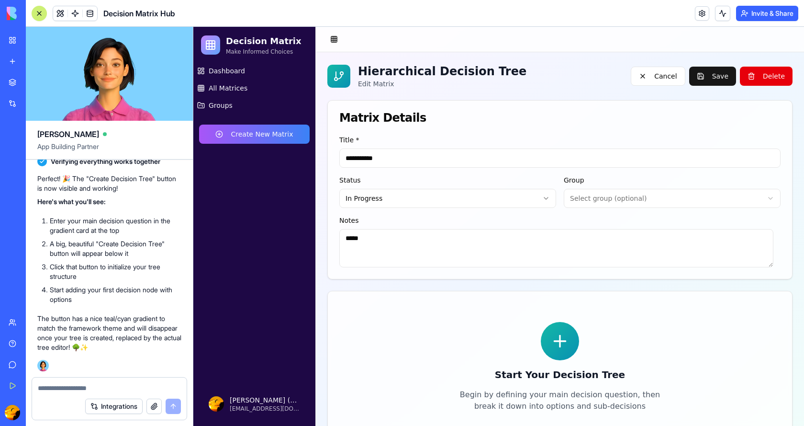
click at [553, 339] on icon at bounding box center [560, 340] width 19 height 19
click at [555, 340] on icon at bounding box center [560, 340] width 19 height 19
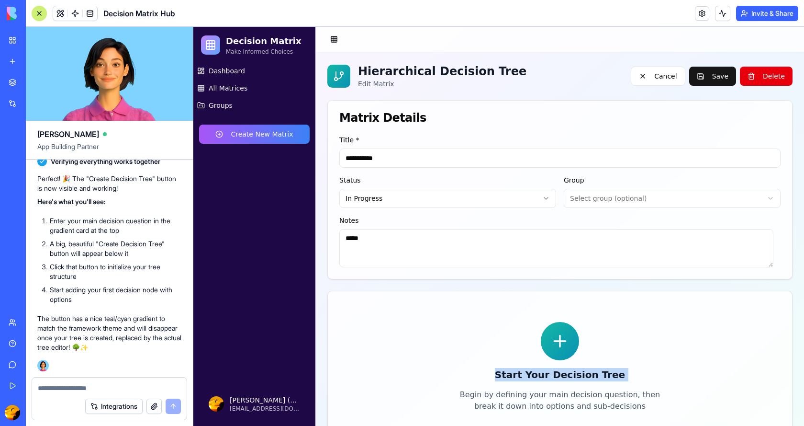
click at [555, 340] on icon at bounding box center [560, 340] width 19 height 19
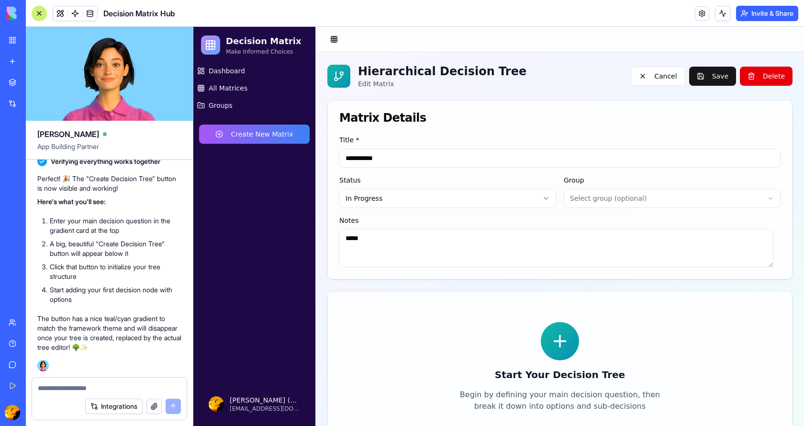
click at [334, 75] on icon at bounding box center [338, 75] width 11 height 11
click at [407, 83] on p "Edit Matrix" at bounding box center [442, 84] width 169 height 10
click at [428, 12] on header "Decision Matrix Hub Invite & Share" at bounding box center [415, 13] width 779 height 27
click at [233, 65] on link "Dashboard" at bounding box center [254, 70] width 122 height 15
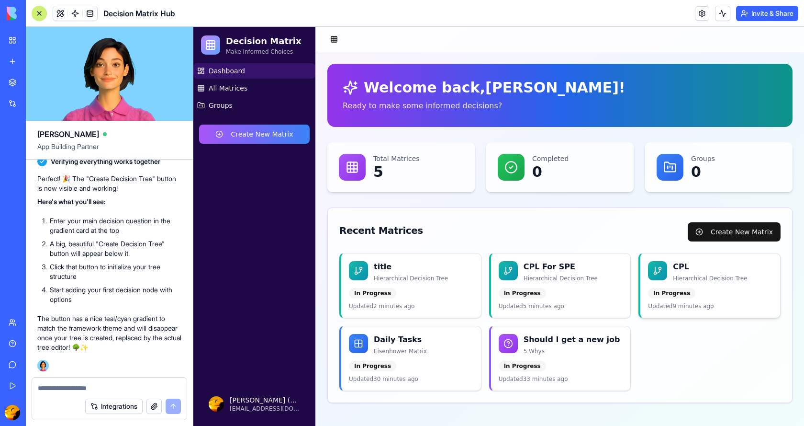
click at [690, 282] on div "CPL Hierarchical Decision Tree In Progress Updated 9 minutes ago" at bounding box center [711, 285] width 140 height 64
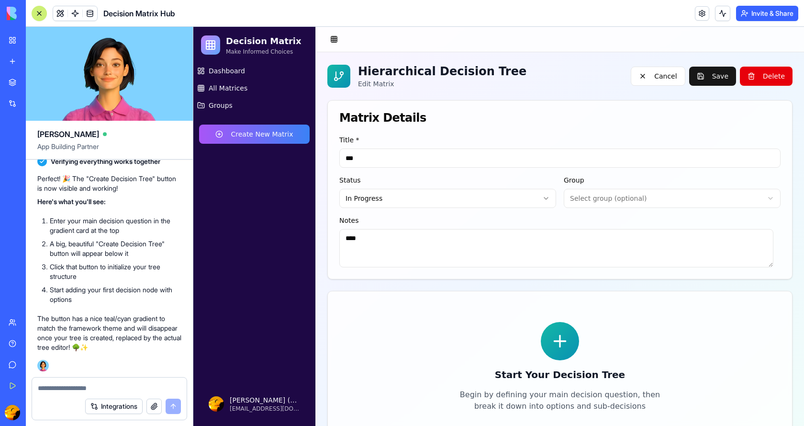
click at [560, 342] on icon at bounding box center [560, 340] width 19 height 19
click at [560, 341] on icon at bounding box center [560, 340] width 19 height 19
click at [71, 387] on textarea at bounding box center [109, 388] width 143 height 10
type textarea "**********"
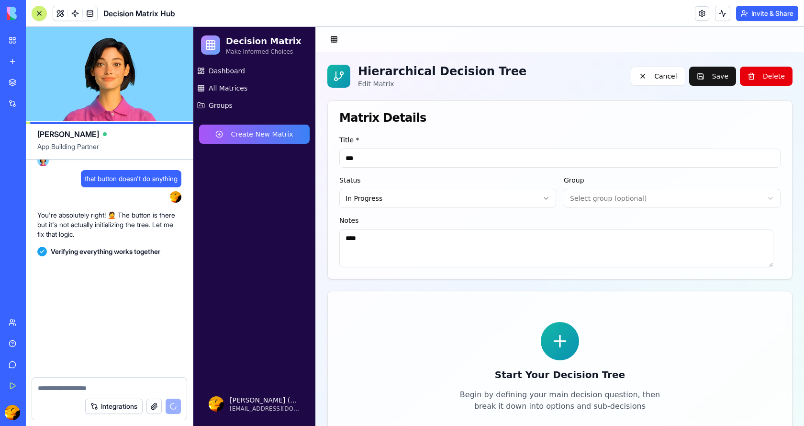
scroll to position [3351, 0]
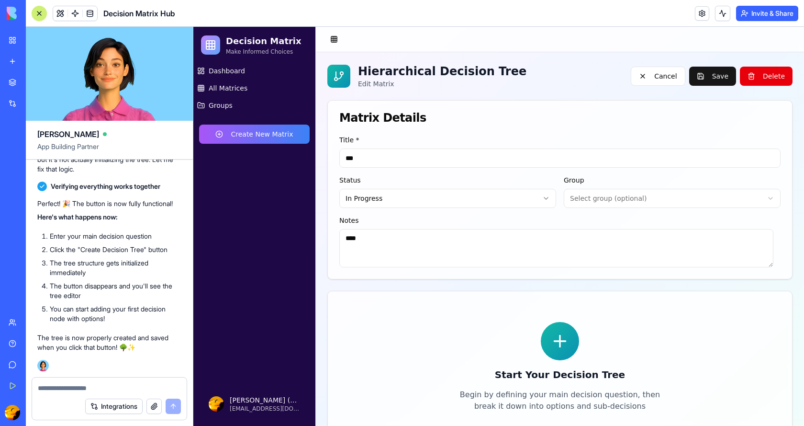
click at [559, 339] on icon at bounding box center [560, 340] width 19 height 19
click at [656, 75] on button "Cancel" at bounding box center [658, 76] width 54 height 19
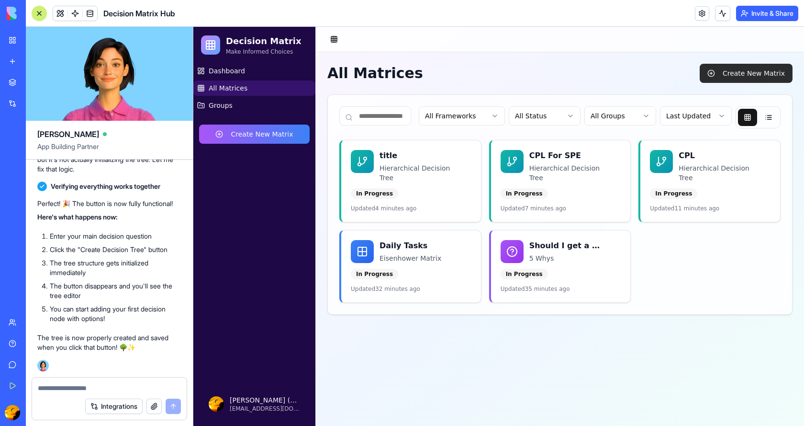
click at [737, 74] on button "Create New Matrix" at bounding box center [746, 73] width 93 height 19
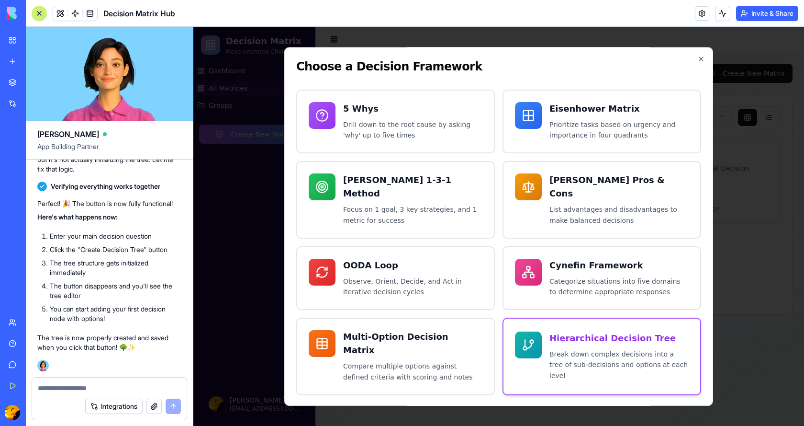
click at [583, 354] on p "Break down complex decisions into a tree of sub-decisions and options at each l…" at bounding box center [619, 365] width 139 height 33
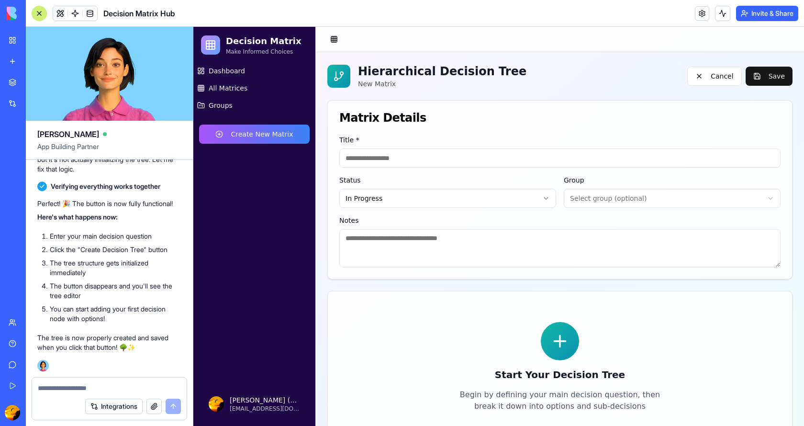
click at [424, 153] on input at bounding box center [561, 157] width 442 height 19
type input "*****"
click at [426, 243] on textarea at bounding box center [561, 248] width 442 height 38
type textarea "*********"
click at [561, 344] on icon at bounding box center [560, 340] width 19 height 19
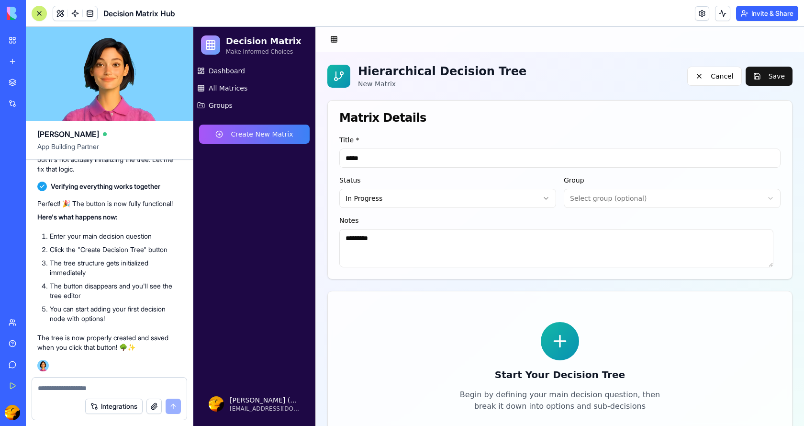
click at [558, 343] on icon at bounding box center [560, 340] width 19 height 19
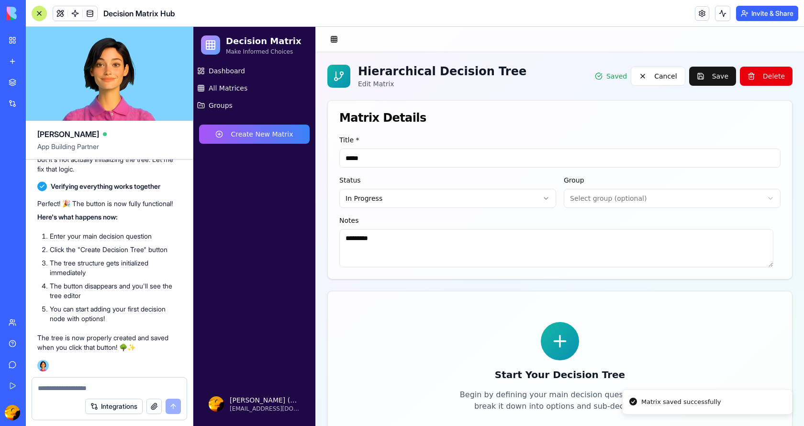
click at [553, 337] on icon at bounding box center [560, 340] width 19 height 19
click at [82, 389] on textarea at bounding box center [109, 388] width 143 height 10
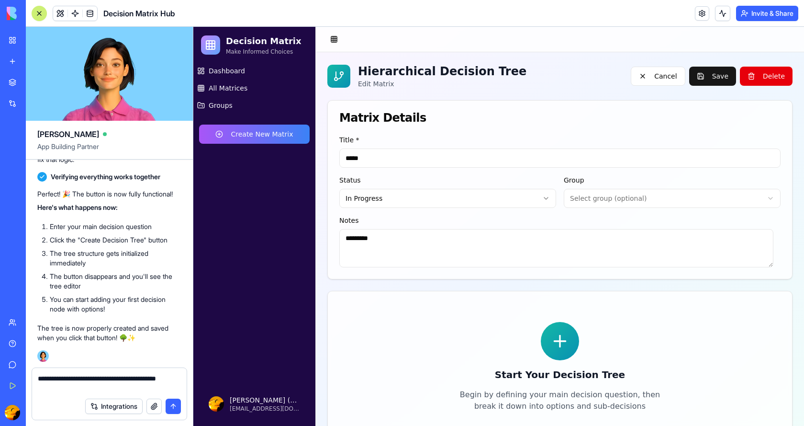
type textarea "**********"
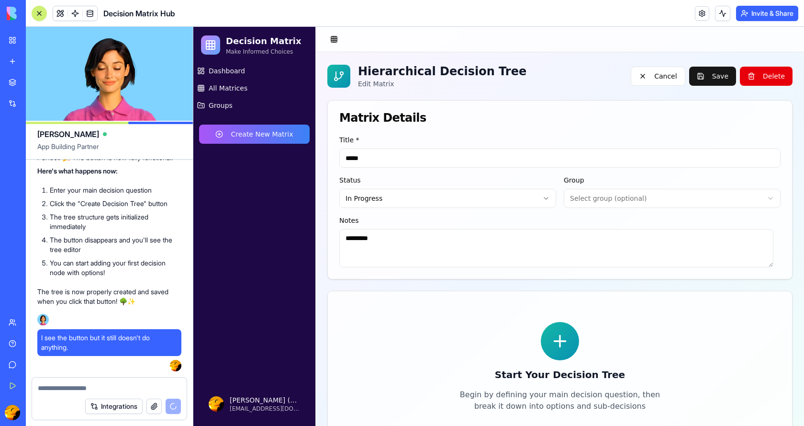
scroll to position [3443, 0]
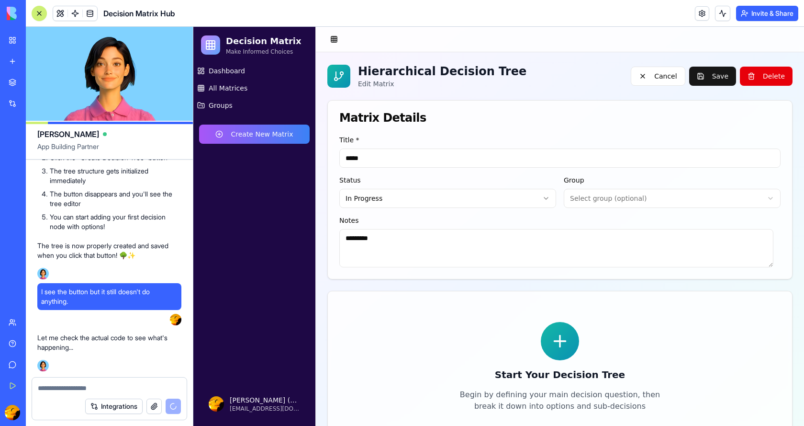
click at [559, 337] on icon at bounding box center [560, 340] width 19 height 19
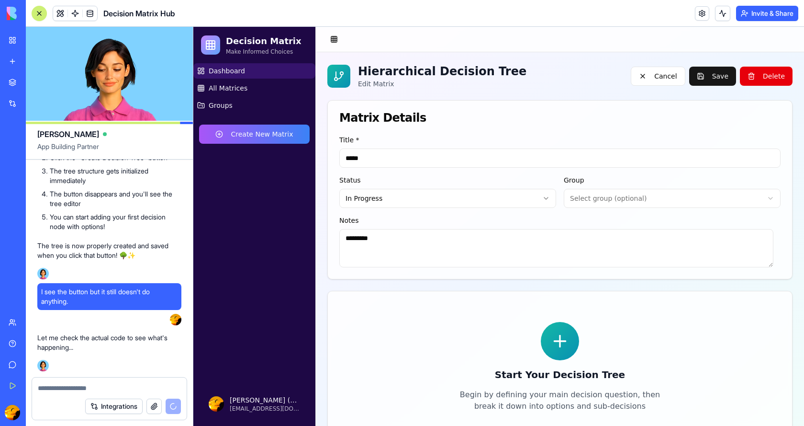
click at [222, 69] on span "Dashboard" at bounding box center [227, 71] width 36 height 10
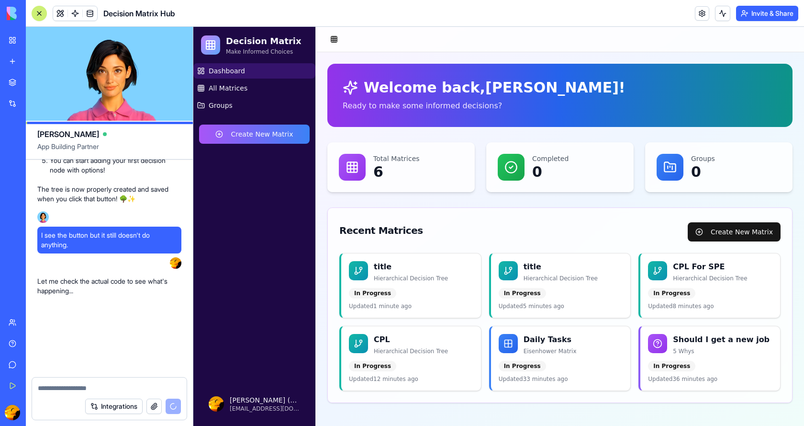
scroll to position [3490, 0]
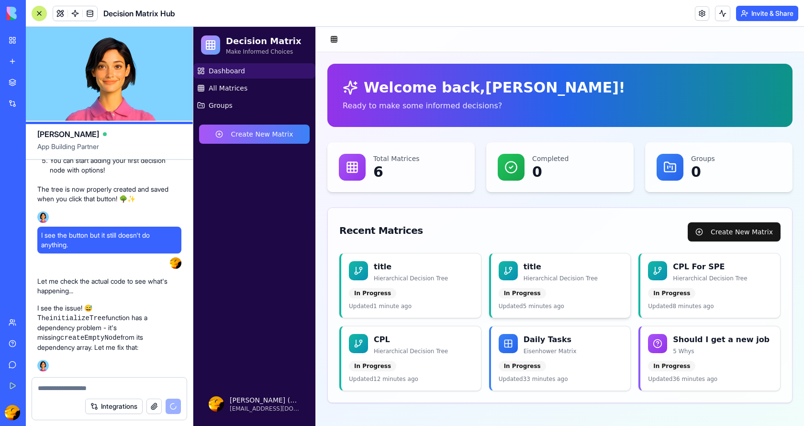
click at [548, 284] on div "title Hierarchical Decision Tree In Progress Updated 5 minutes ago" at bounding box center [561, 285] width 140 height 64
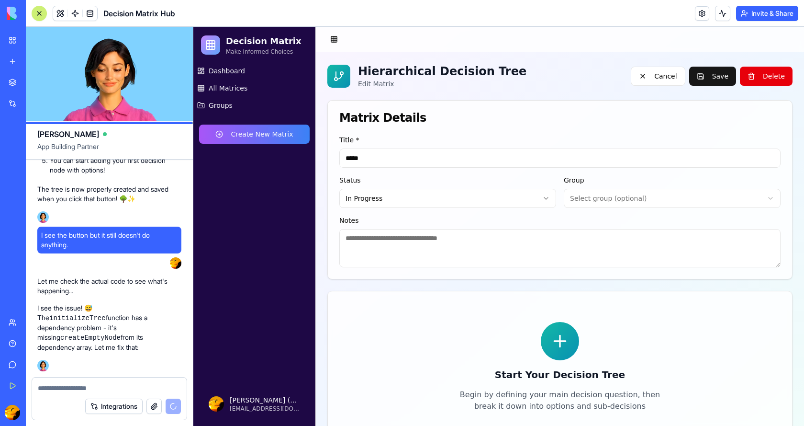
click at [560, 342] on icon at bounding box center [560, 340] width 0 height 11
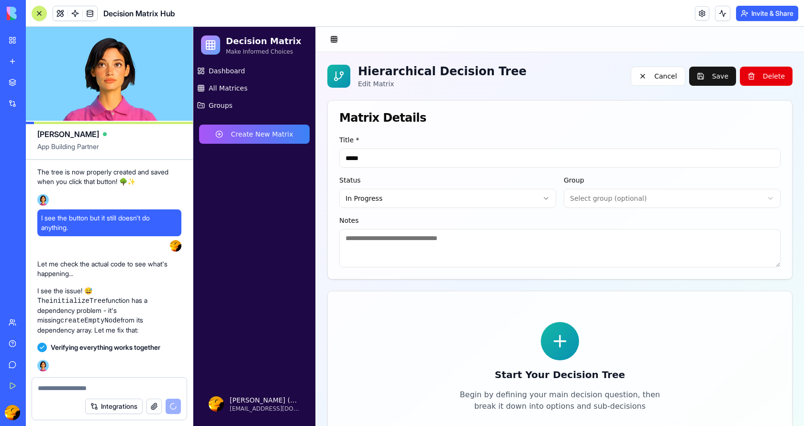
scroll to position [3632, 0]
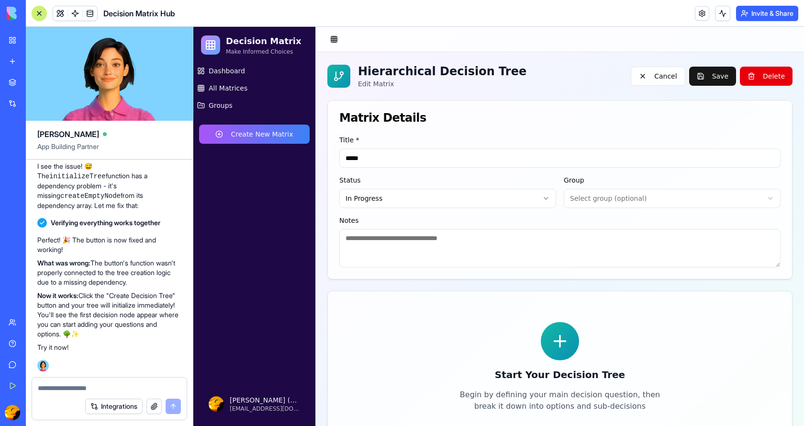
click at [560, 344] on icon at bounding box center [560, 340] width 0 height 11
click at [652, 73] on button "Cancel" at bounding box center [658, 76] width 54 height 19
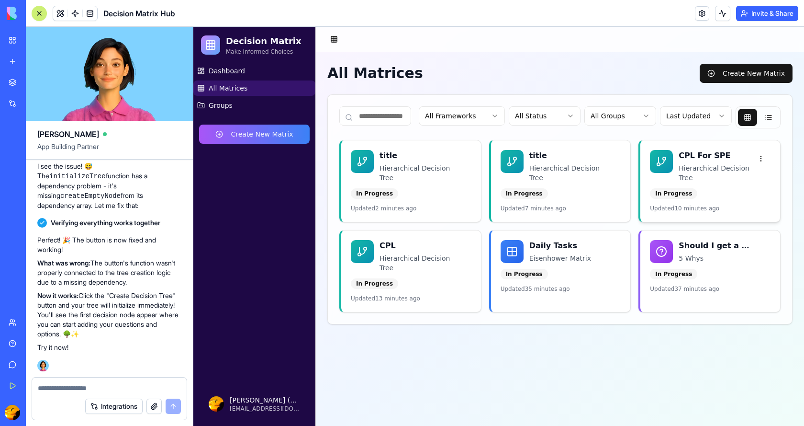
click at [679, 161] on div "CPL For SPE Hierarchical Decision Tree" at bounding box center [715, 166] width 73 height 33
click at [759, 155] on html "Decision Matrix Make Informed Choices Dashboard All Matrices Groups Create New …" at bounding box center [498, 226] width 611 height 399
click at [738, 181] on link "Edit" at bounding box center [740, 178] width 57 height 15
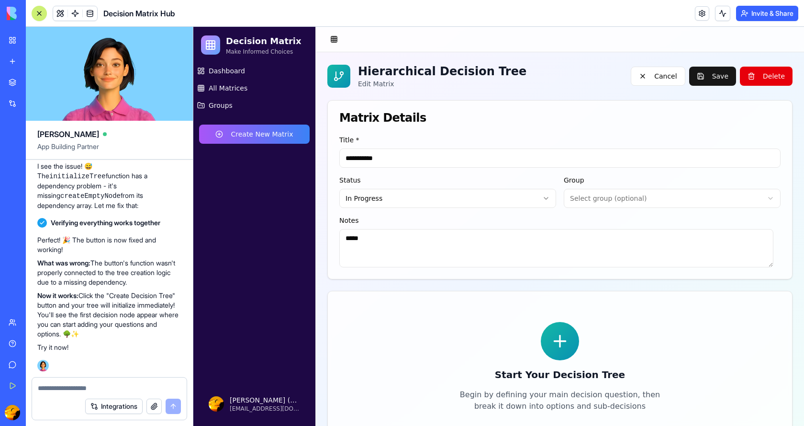
click at [553, 343] on icon at bounding box center [560, 340] width 19 height 19
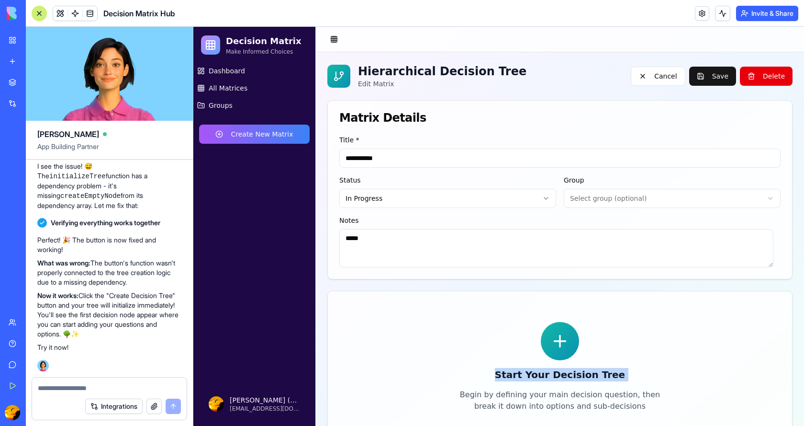
click at [553, 343] on icon at bounding box center [560, 340] width 19 height 19
click at [227, 72] on span "Dashboard" at bounding box center [227, 71] width 36 height 10
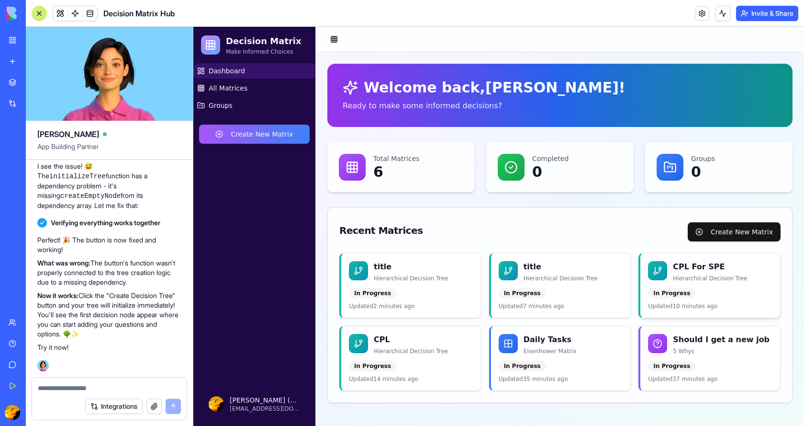
click at [740, 268] on h3 "CPL For SPE" at bounding box center [723, 266] width 100 height 11
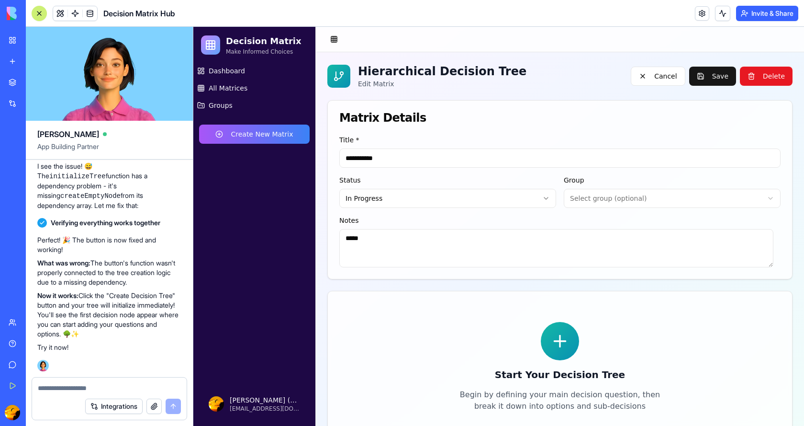
click at [758, 71] on button "Delete" at bounding box center [766, 76] width 53 height 19
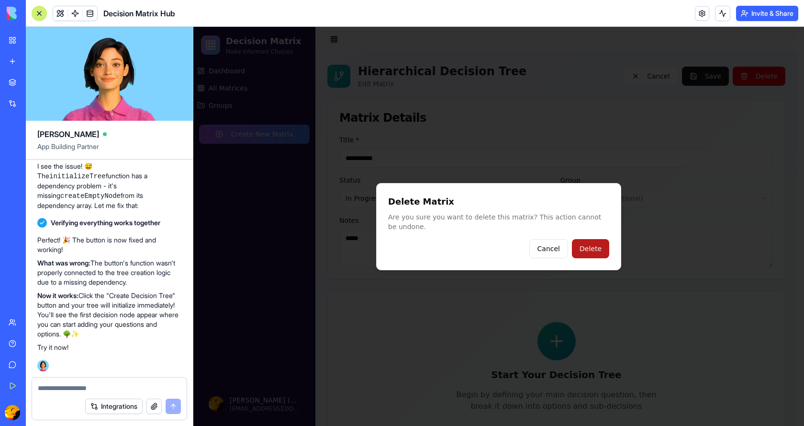
click at [587, 242] on button "Delete" at bounding box center [590, 248] width 37 height 19
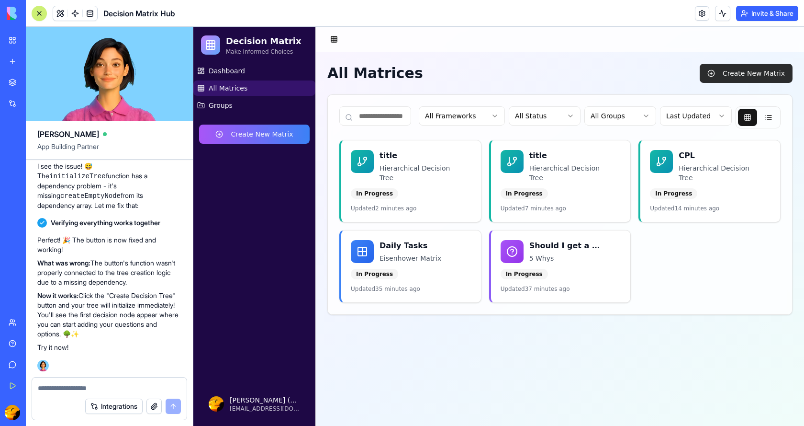
click at [744, 69] on button "Create New Matrix" at bounding box center [746, 73] width 93 height 19
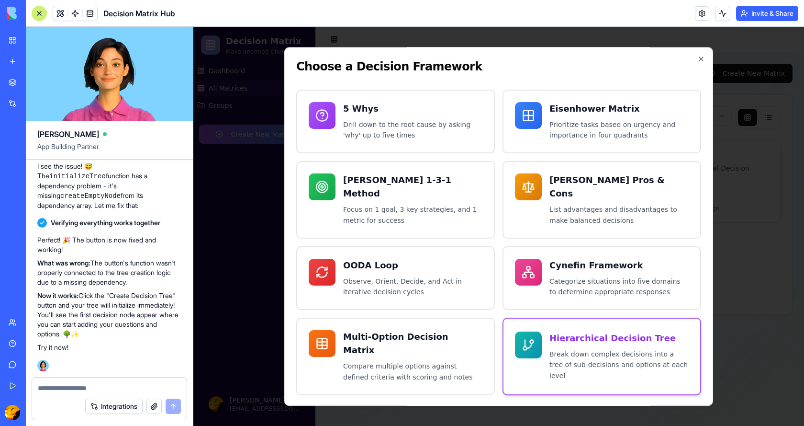
click at [575, 349] on p "Break down complex decisions into a tree of sub-decisions and options at each l…" at bounding box center [619, 365] width 139 height 33
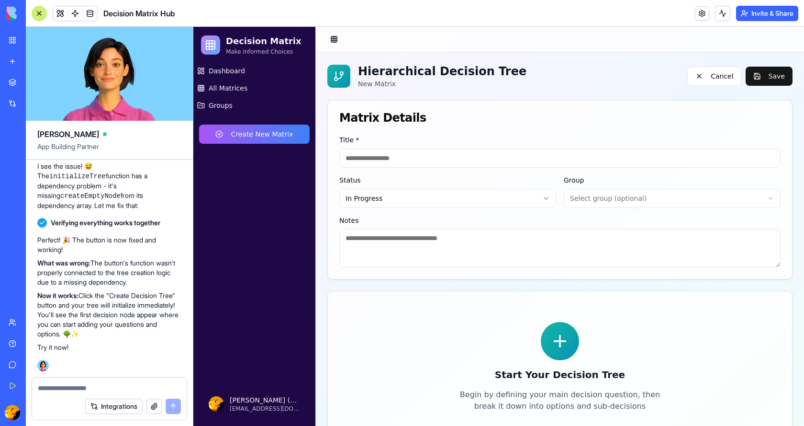
click at [458, 154] on input at bounding box center [561, 157] width 442 height 19
type input "**********"
type textarea "*****"
click at [554, 345] on icon at bounding box center [560, 340] width 19 height 19
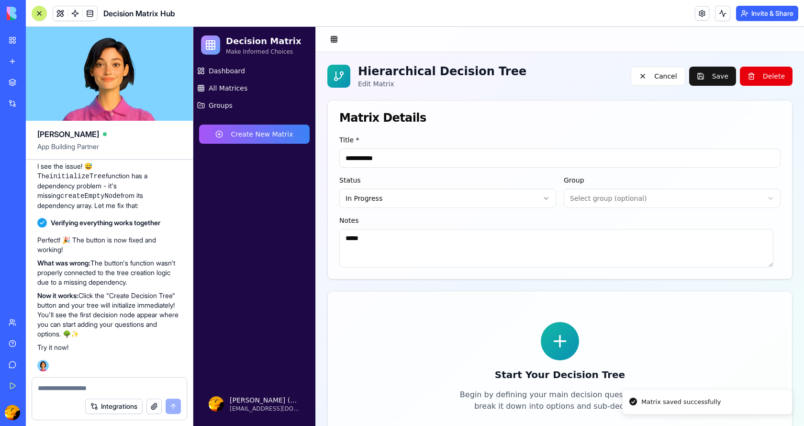
click at [551, 344] on icon at bounding box center [560, 340] width 19 height 19
click at [122, 385] on textarea at bounding box center [109, 388] width 143 height 10
type textarea "**********"
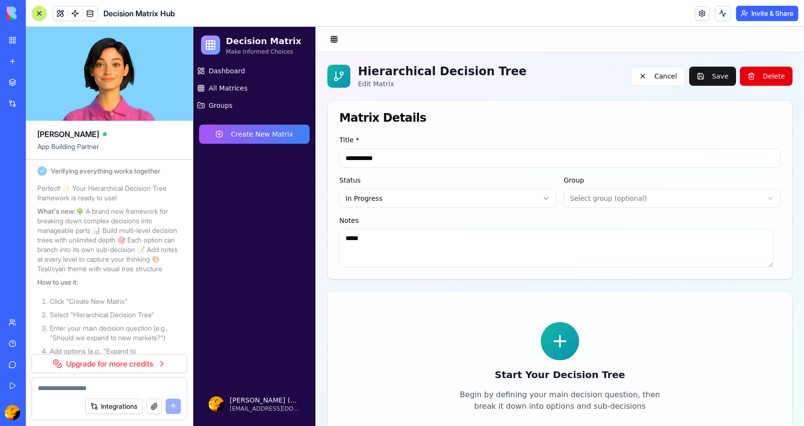
scroll to position [2327, 0]
